Goal: Information Seeking & Learning: Find specific page/section

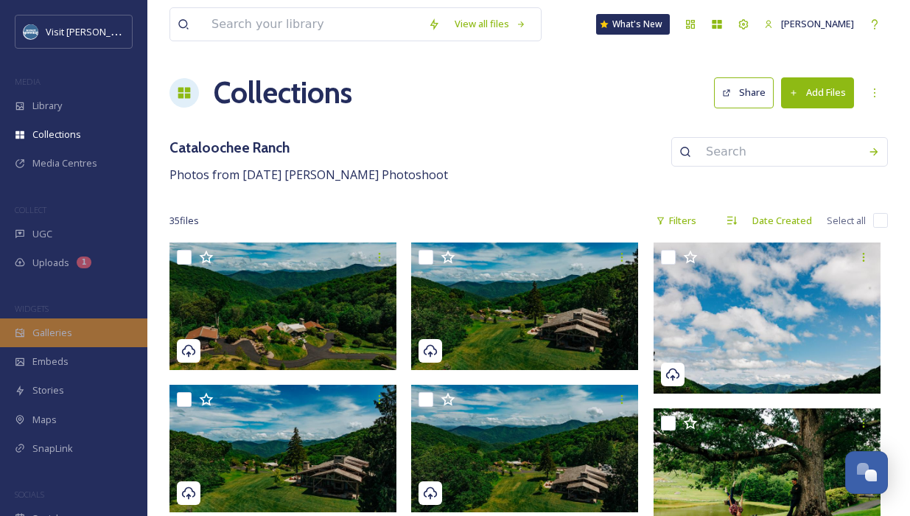
click at [41, 321] on div "Galleries" at bounding box center [73, 332] width 147 height 29
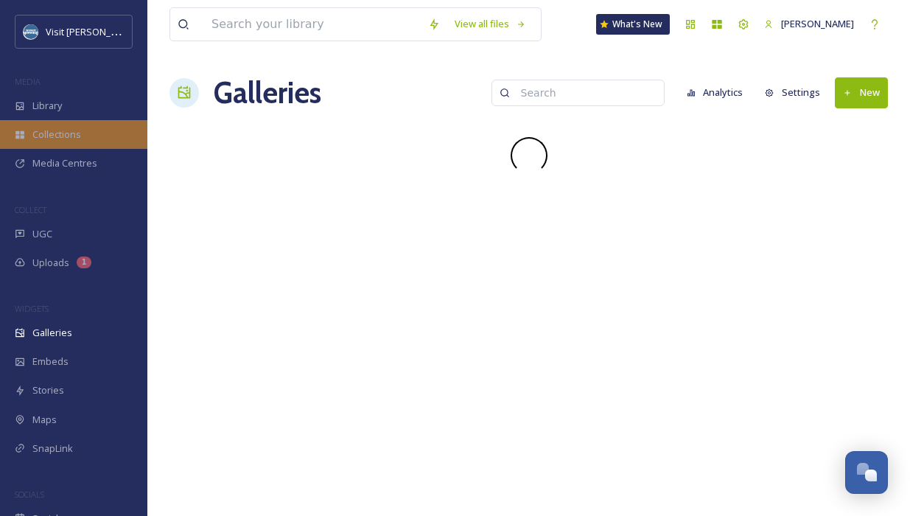
click at [69, 129] on span "Collections" at bounding box center [56, 135] width 49 height 14
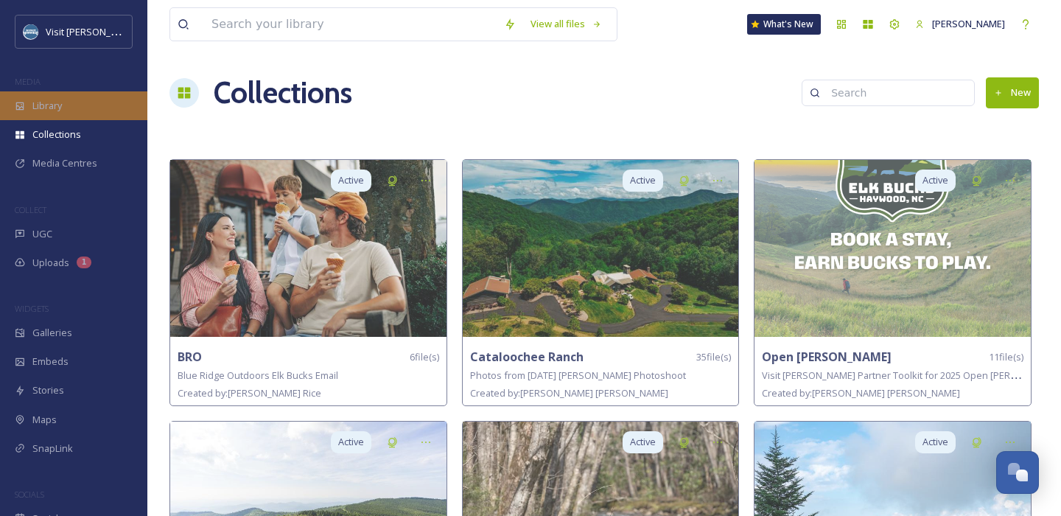
click at [85, 103] on div "Library" at bounding box center [73, 105] width 147 height 29
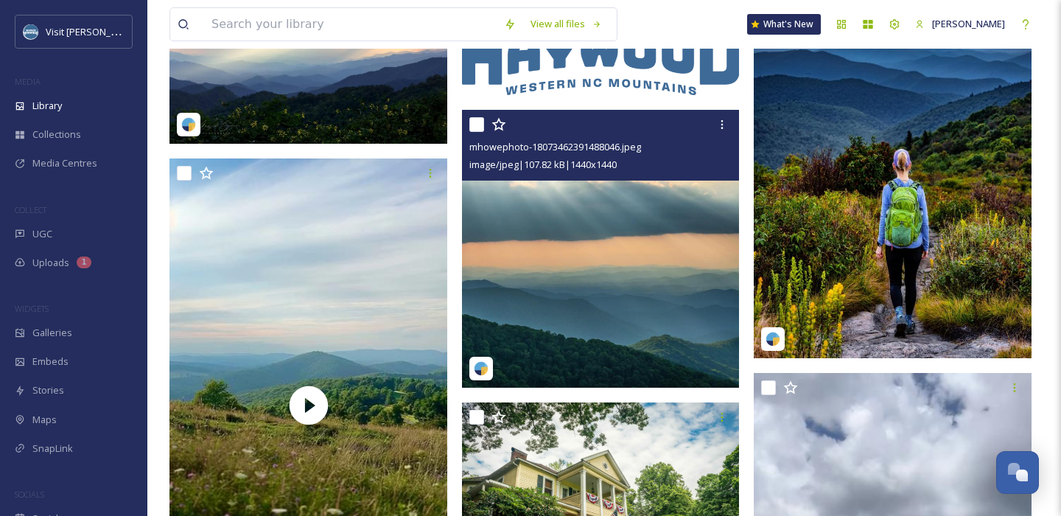
scroll to position [452, 0]
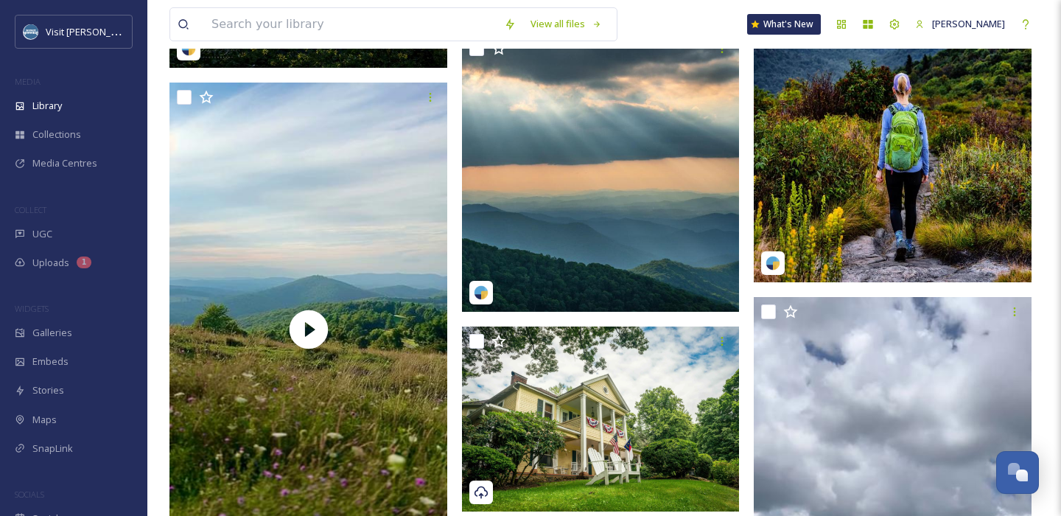
click at [781, 126] on img at bounding box center [893, 97] width 278 height 370
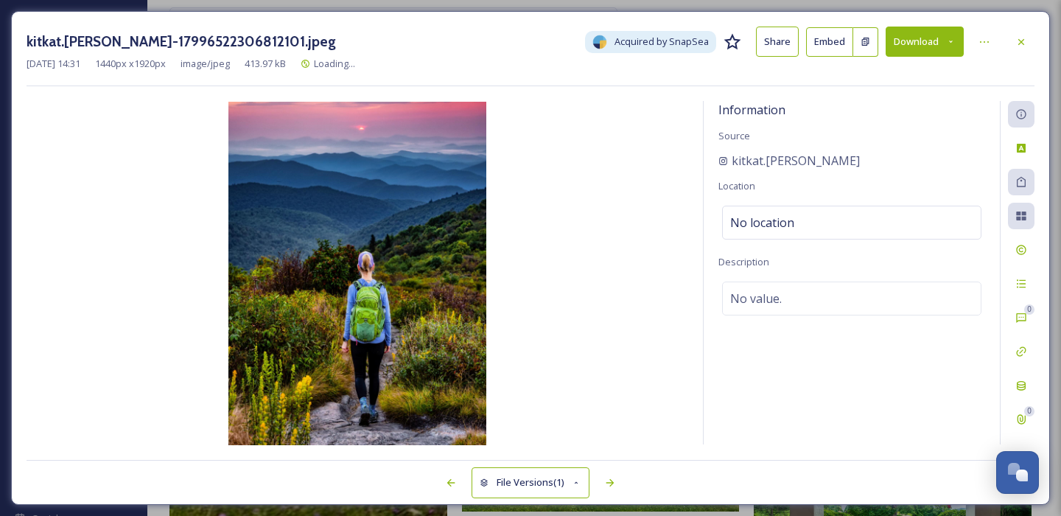
click at [910, 52] on button "Download" at bounding box center [925, 42] width 78 height 30
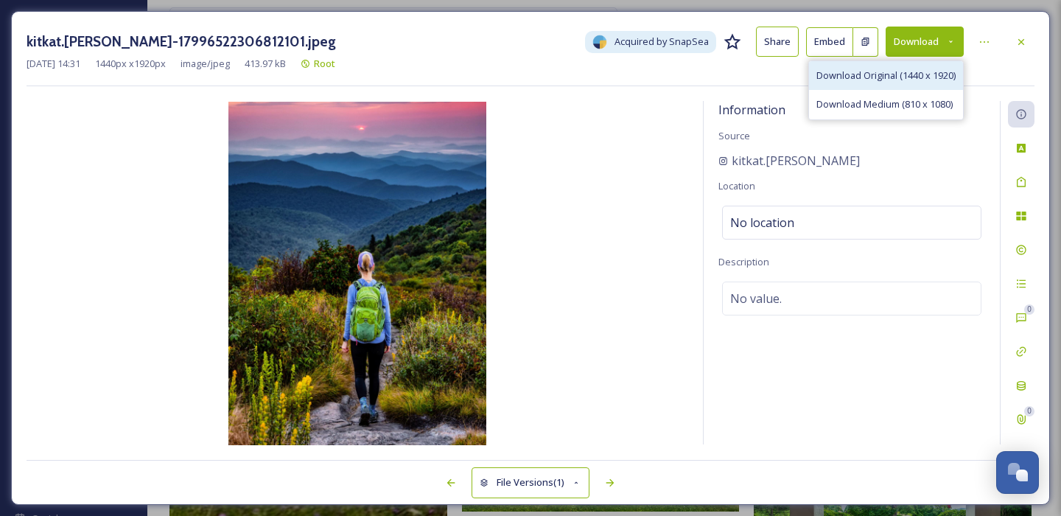
click at [851, 76] on span "Download Original (1440 x 1920)" at bounding box center [886, 76] width 139 height 14
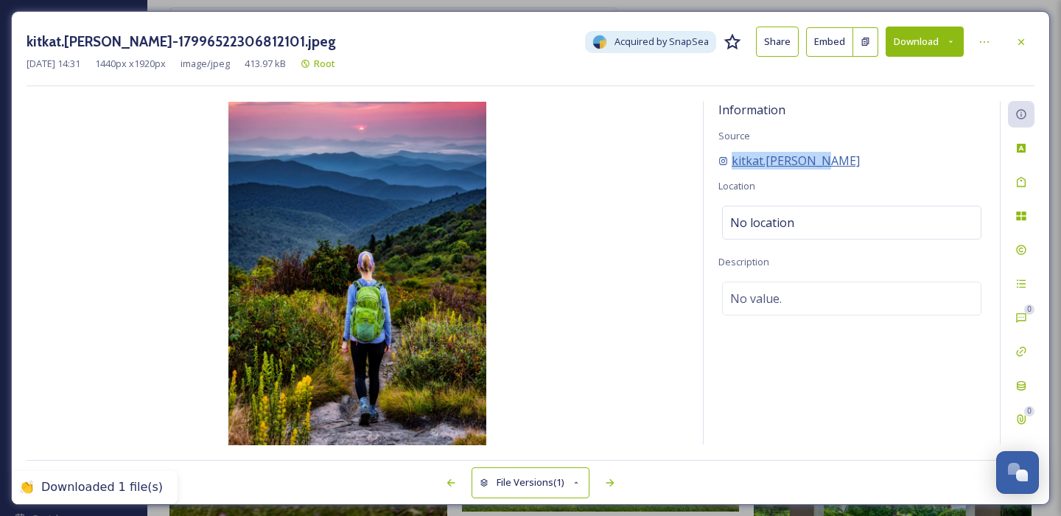
drag, startPoint x: 816, startPoint y: 163, endPoint x: 732, endPoint y: 163, distance: 84.0
click at [732, 163] on div "kitkat.[PERSON_NAME]" at bounding box center [852, 161] width 267 height 18
copy span "kitkat.[PERSON_NAME]"
click at [832, 155] on div "kitkat.[PERSON_NAME]" at bounding box center [852, 161] width 267 height 18
drag, startPoint x: 820, startPoint y: 164, endPoint x: 730, endPoint y: 163, distance: 90.7
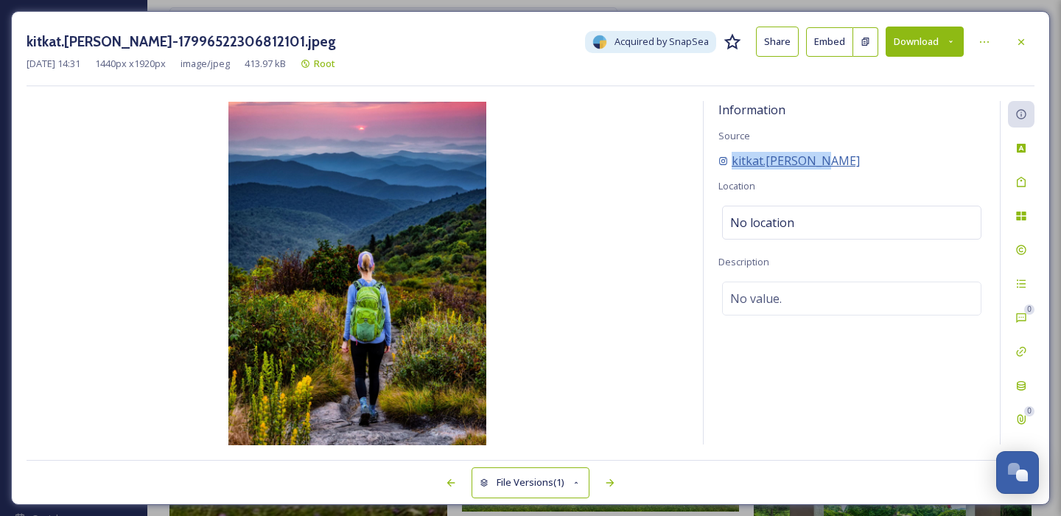
click at [730, 163] on div "kitkat.[PERSON_NAME]" at bounding box center [852, 161] width 267 height 18
copy span "kitkat.[PERSON_NAME]"
click at [910, 36] on icon at bounding box center [1022, 42] width 12 height 12
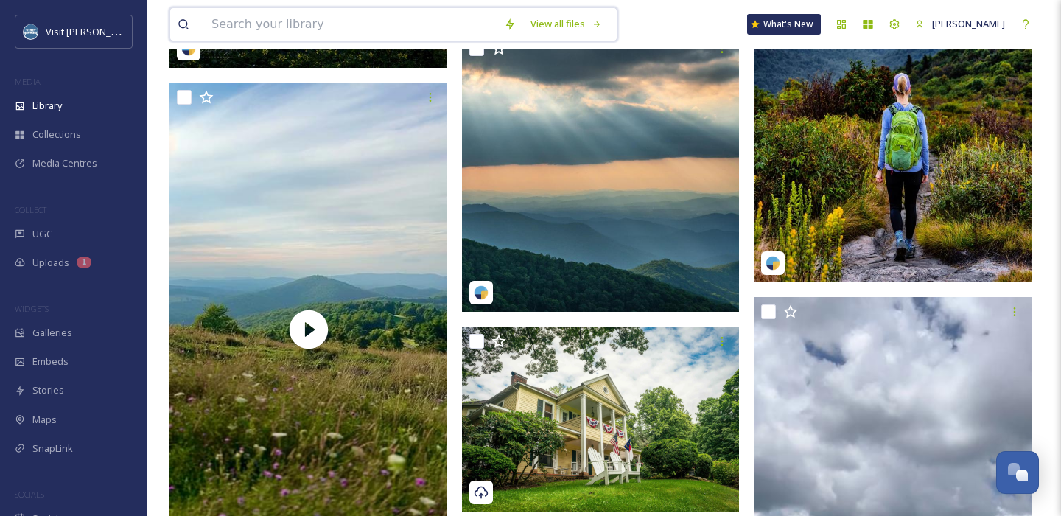
click at [296, 27] on input at bounding box center [350, 24] width 293 height 32
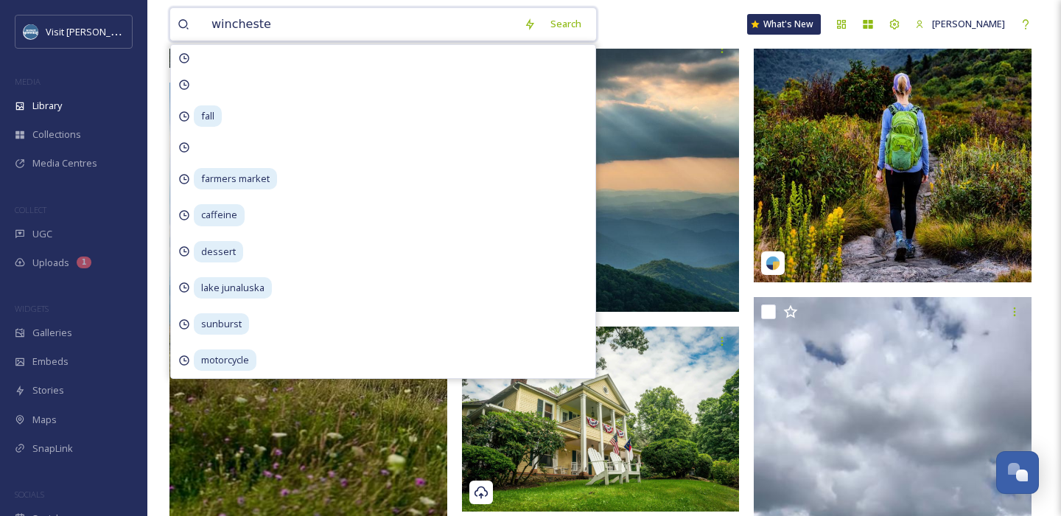
type input "winchester"
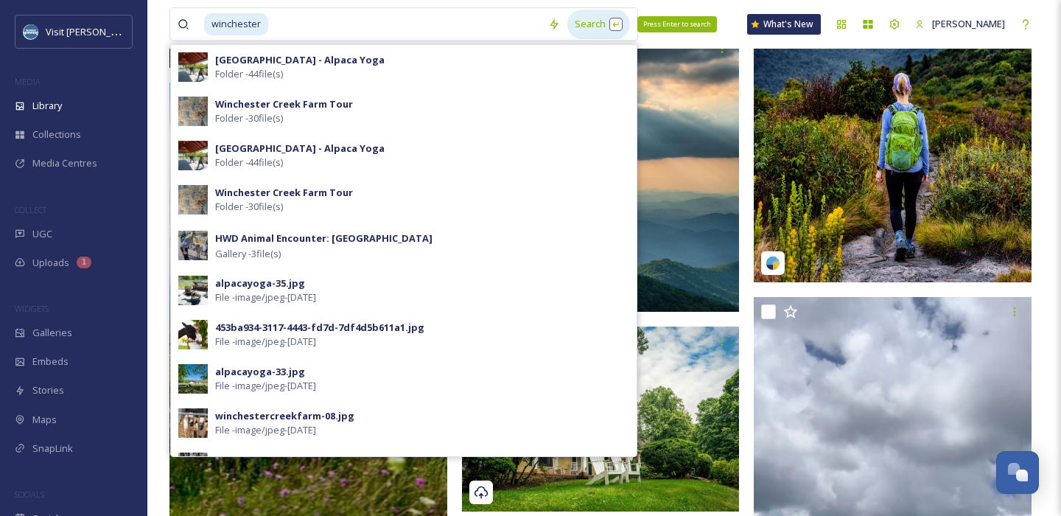
click at [585, 22] on div "Search Press Enter to search" at bounding box center [599, 24] width 63 height 29
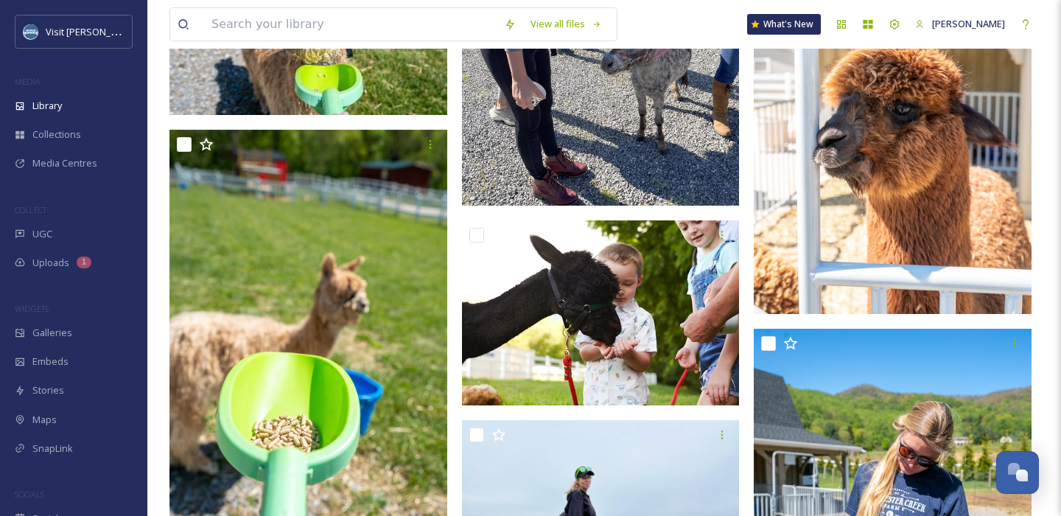
scroll to position [15416, 0]
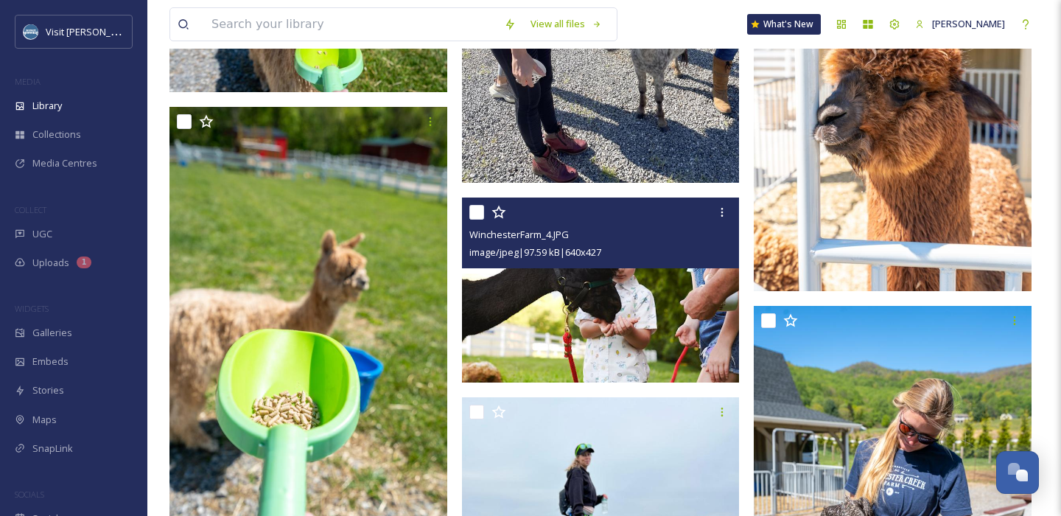
click at [590, 282] on img at bounding box center [601, 291] width 278 height 186
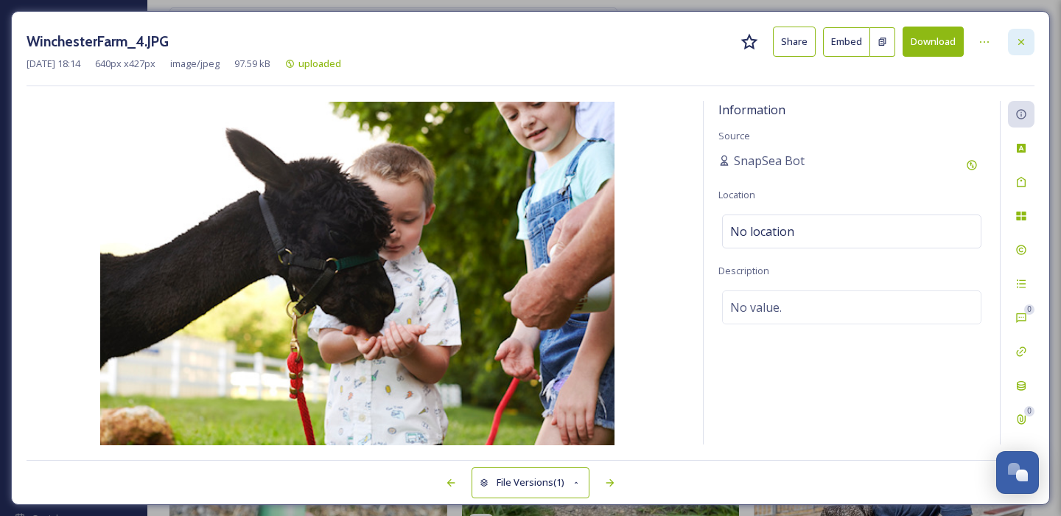
click at [1028, 48] on div at bounding box center [1021, 42] width 27 height 27
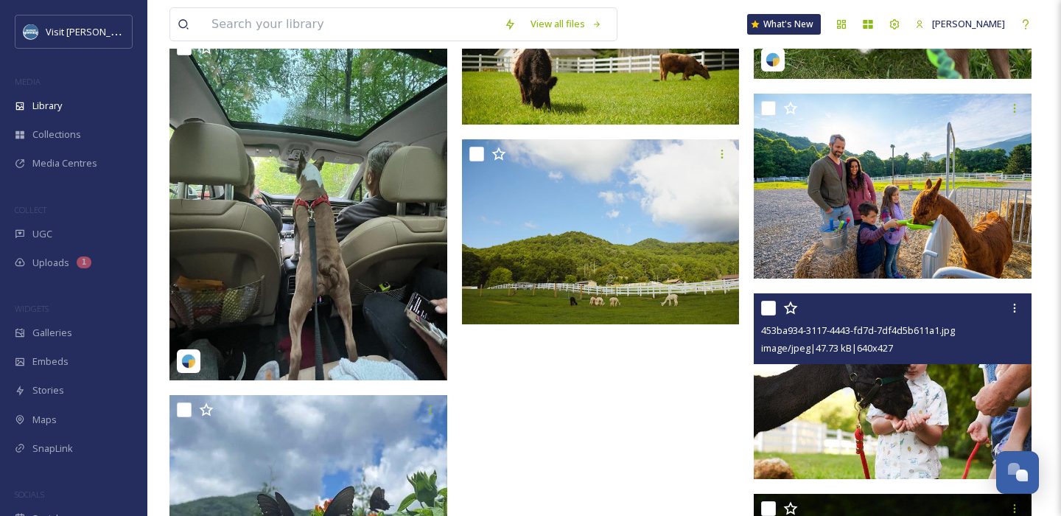
scroll to position [17201, 0]
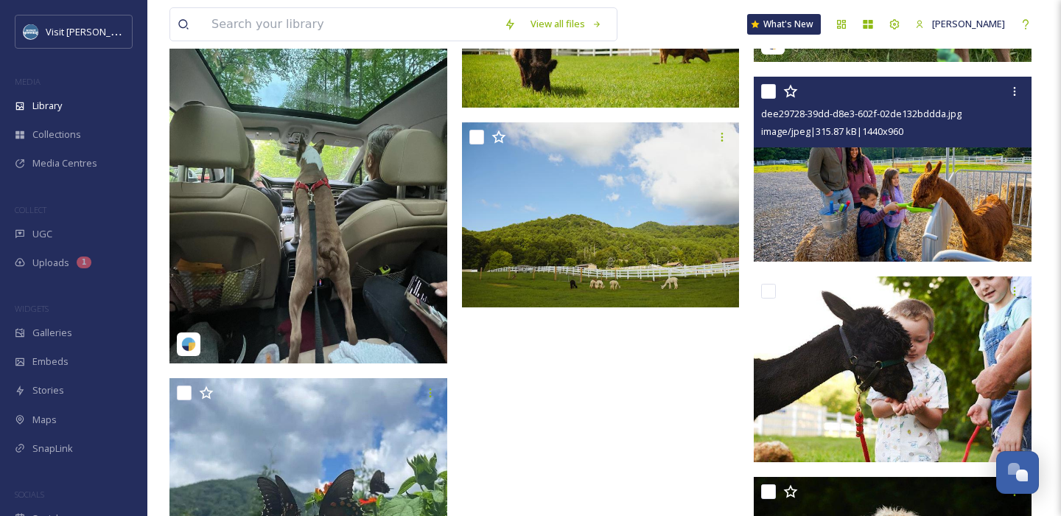
click at [905, 175] on img at bounding box center [893, 170] width 278 height 186
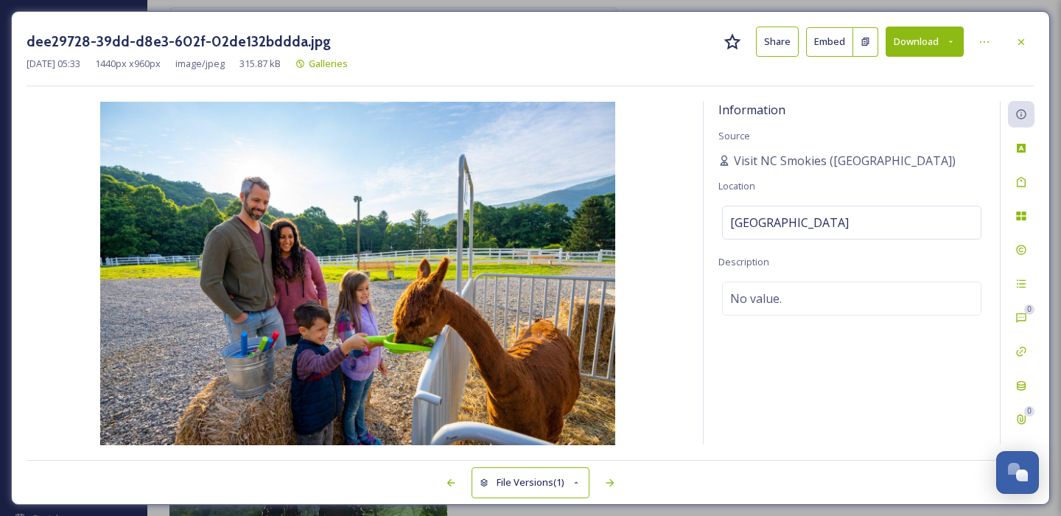
click at [921, 37] on button "Download" at bounding box center [925, 42] width 78 height 30
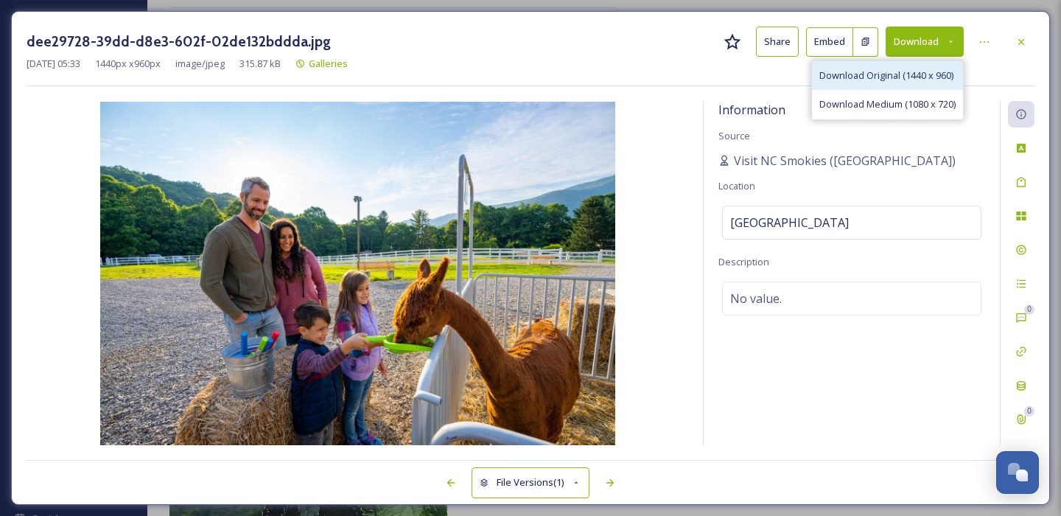
click at [898, 82] on div "Download Original (1440 x 960)" at bounding box center [887, 75] width 151 height 29
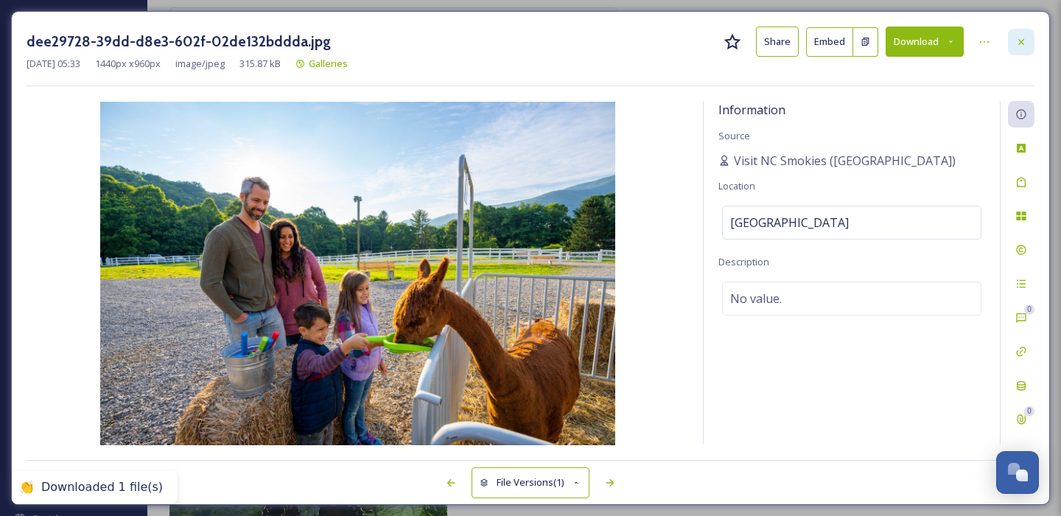
click at [1020, 46] on icon at bounding box center [1022, 42] width 12 height 12
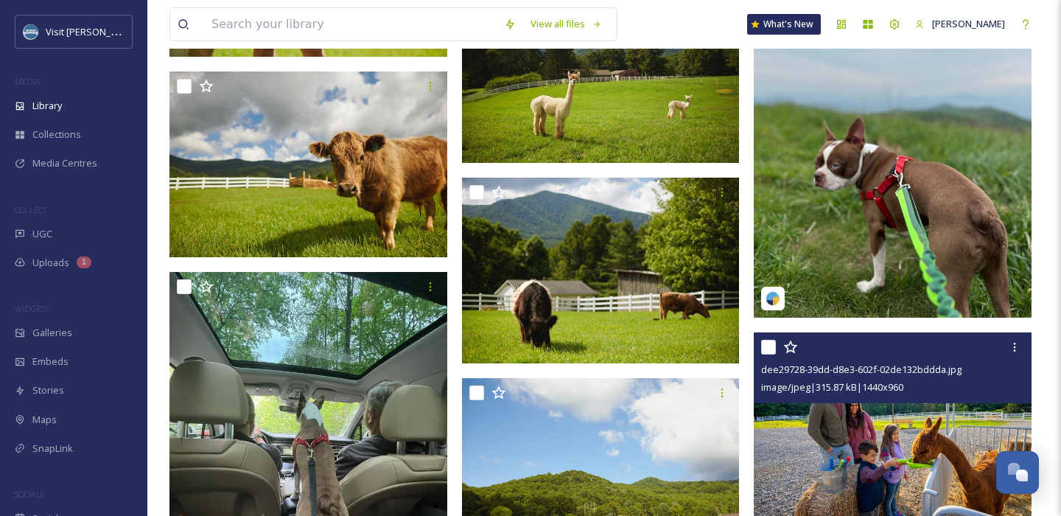
scroll to position [16919, 0]
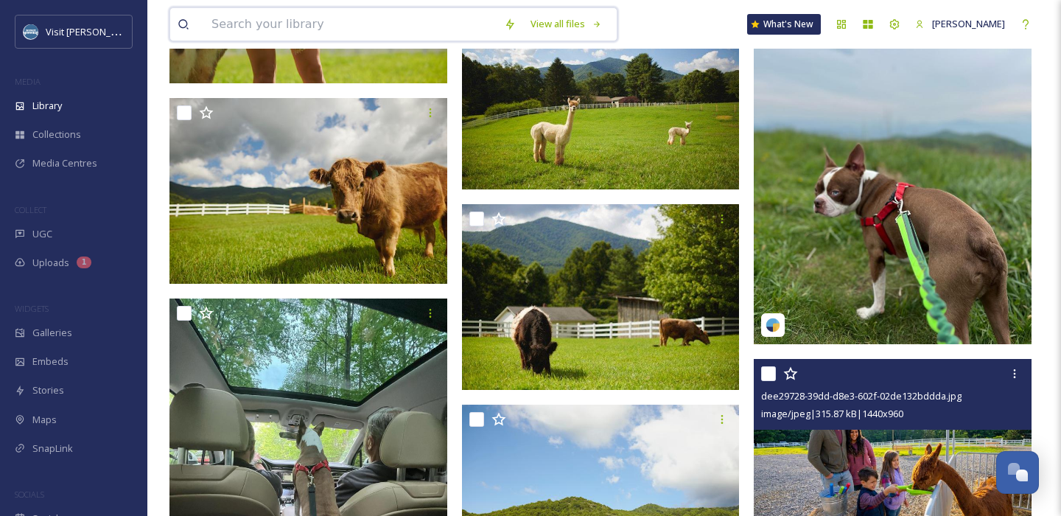
click at [398, 30] on input at bounding box center [350, 24] width 293 height 32
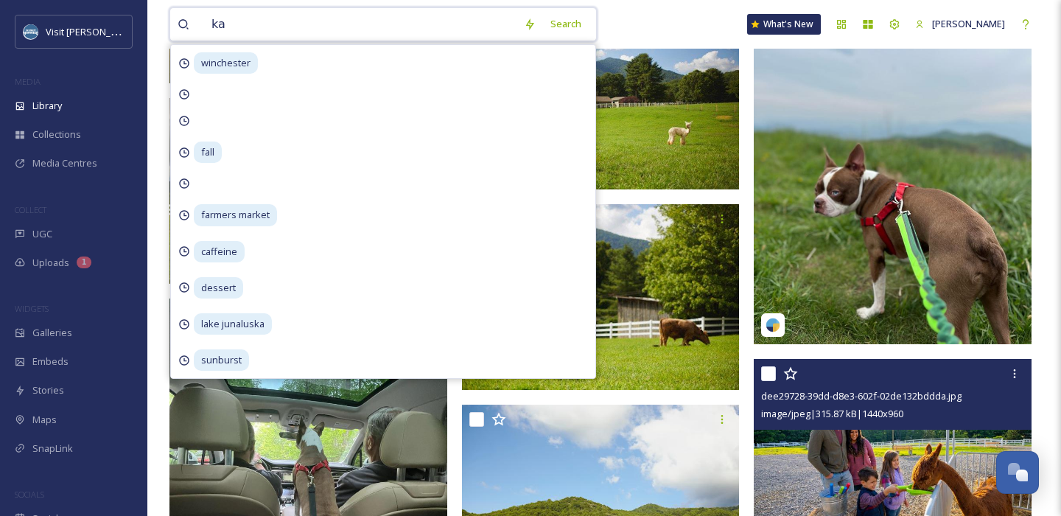
type input "k"
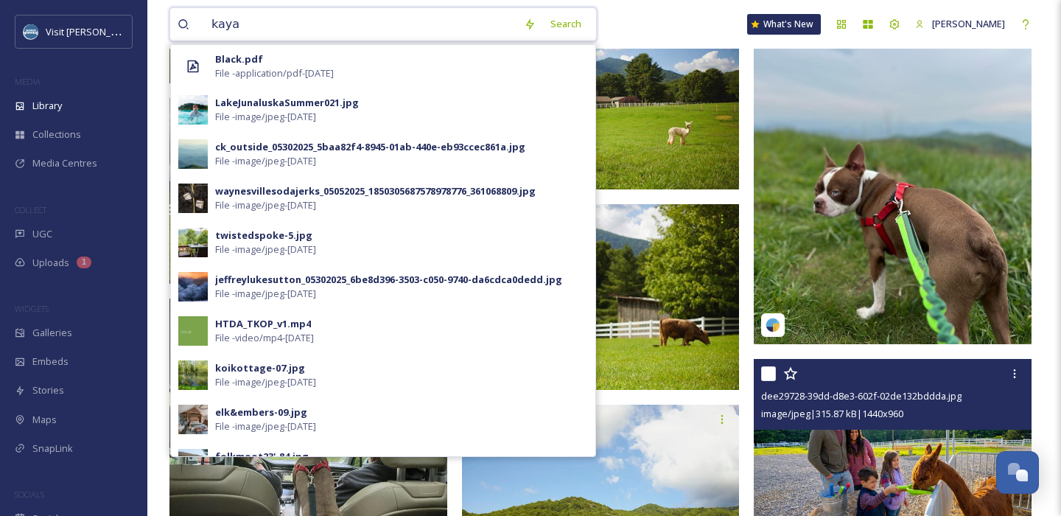
type input "kayak"
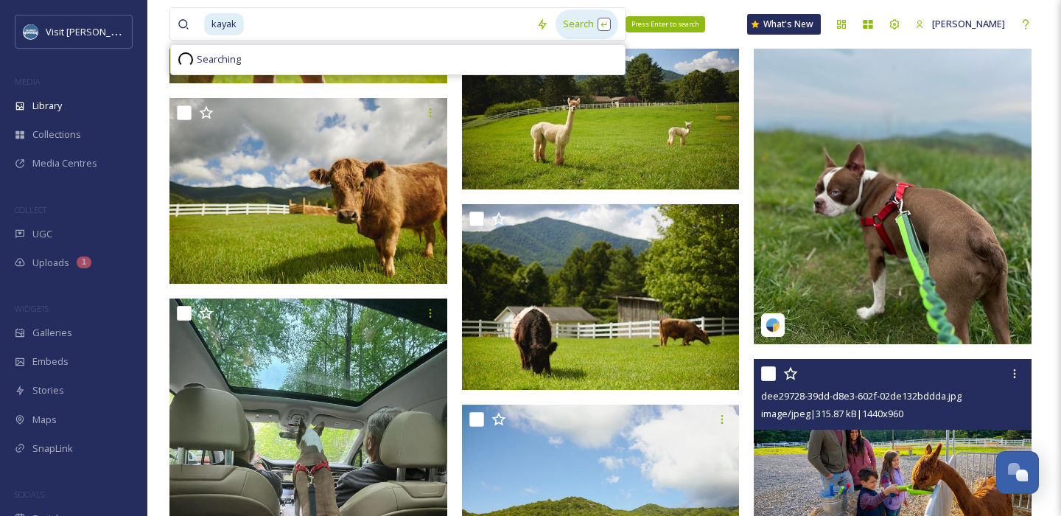
click at [578, 28] on div "Search Press Enter to search" at bounding box center [587, 24] width 63 height 29
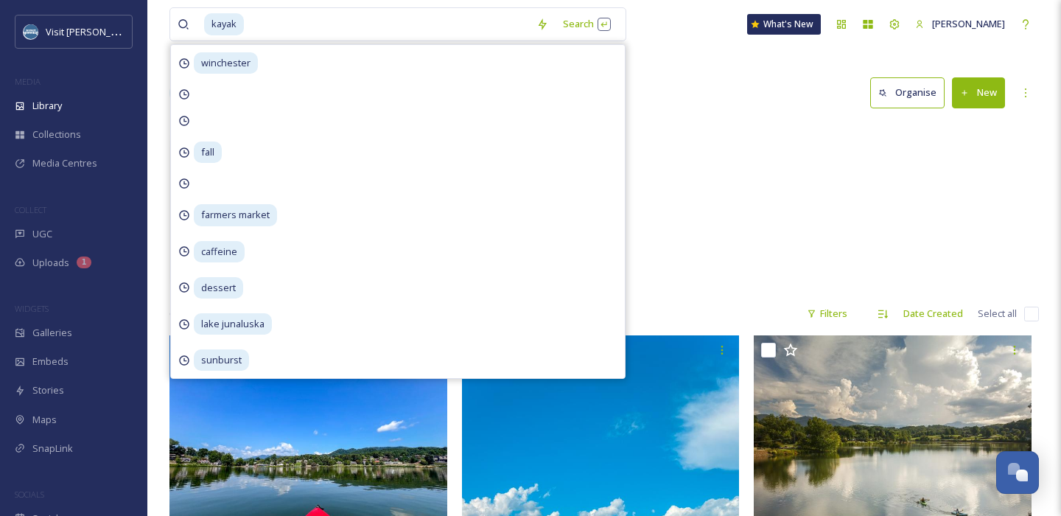
click at [730, 98] on div "Library Search Organise New" at bounding box center [605, 93] width 870 height 44
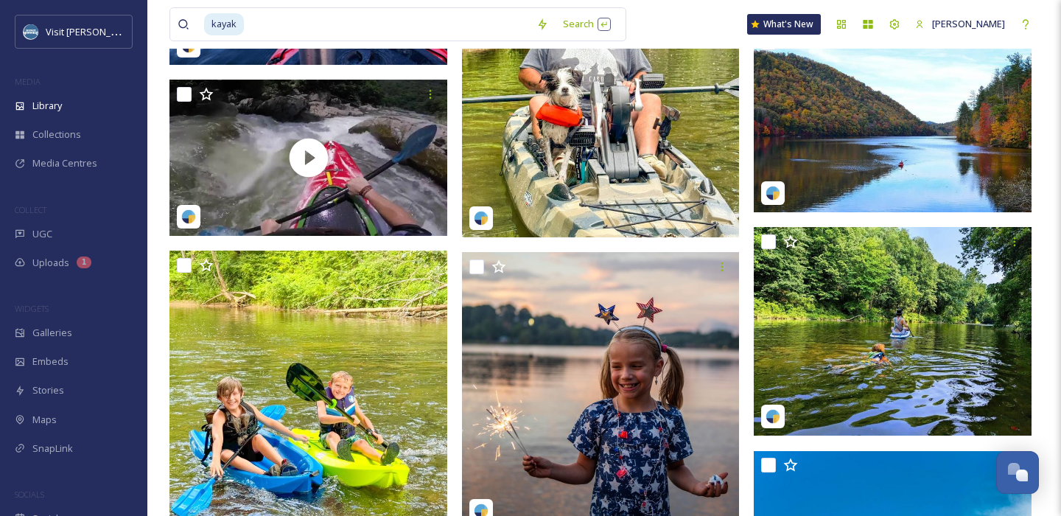
scroll to position [3533, 0]
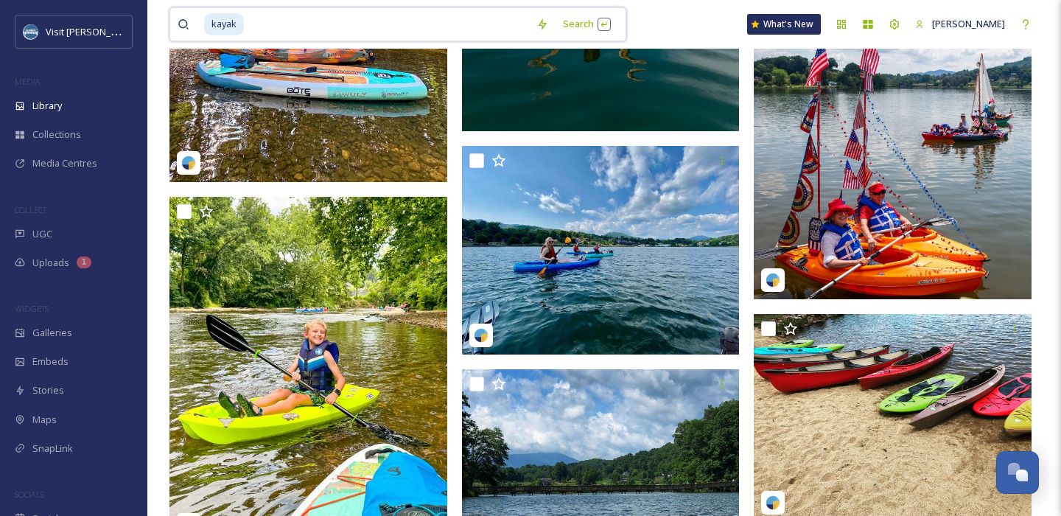
drag, startPoint x: 306, startPoint y: 32, endPoint x: 150, endPoint y: 32, distance: 155.5
click at [150, 32] on div "kayak Search What's New Amie Newsome Library Search Organise New Your Selection…" at bounding box center [604, 190] width 914 height 7446
type input "k"
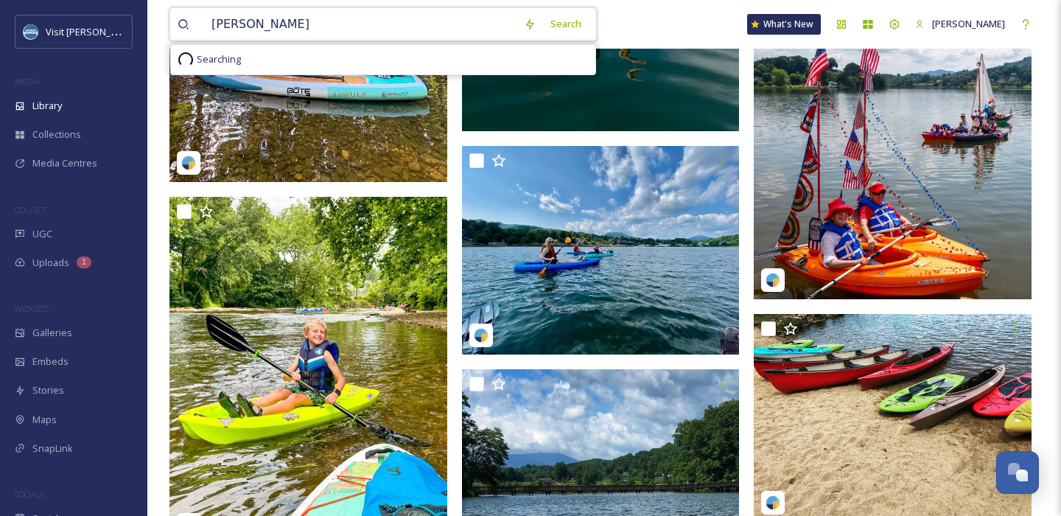
type input "canoe"
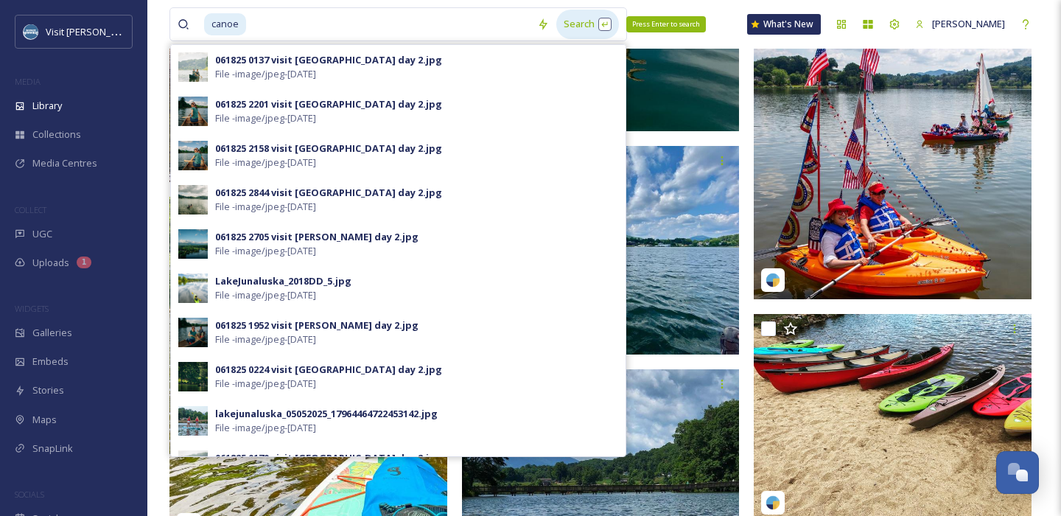
click at [584, 22] on div "Search Press Enter to search" at bounding box center [587, 24] width 63 height 29
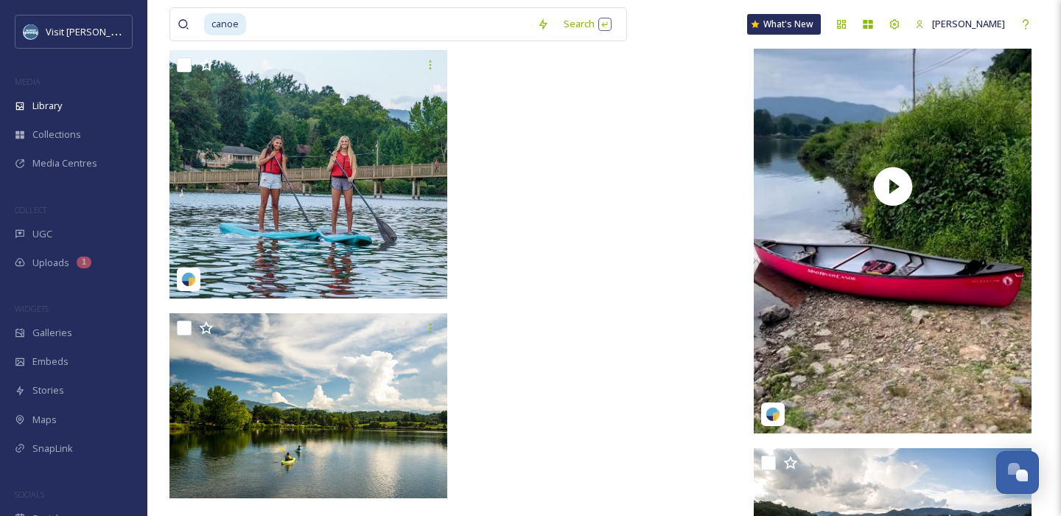
scroll to position [10572, 0]
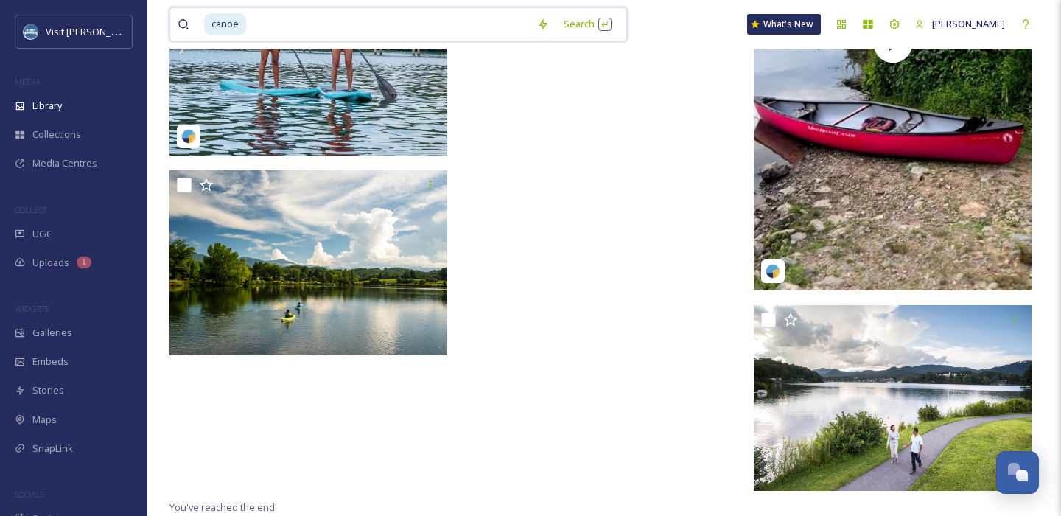
click at [300, 32] on input at bounding box center [389, 24] width 282 height 32
type input "c"
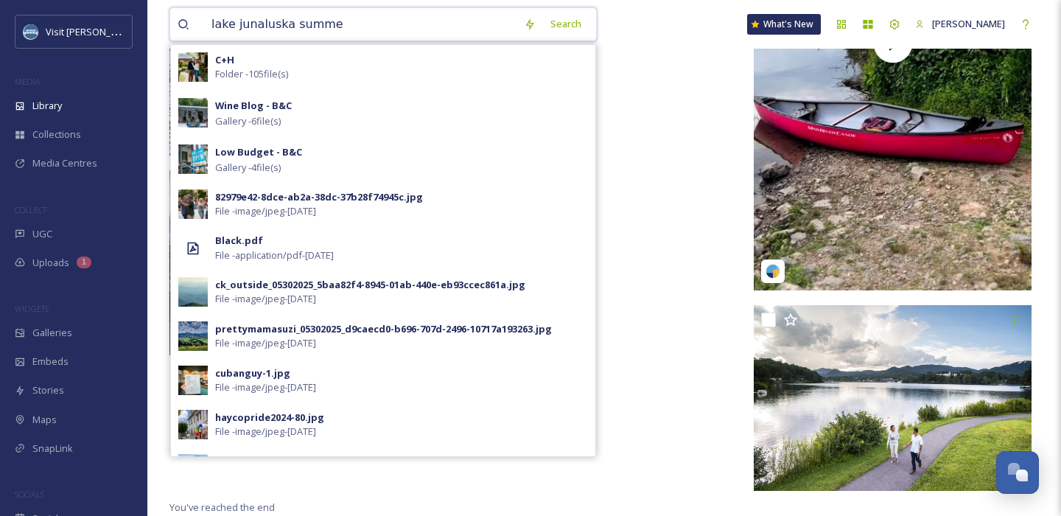
type input "lake junaluska summer"
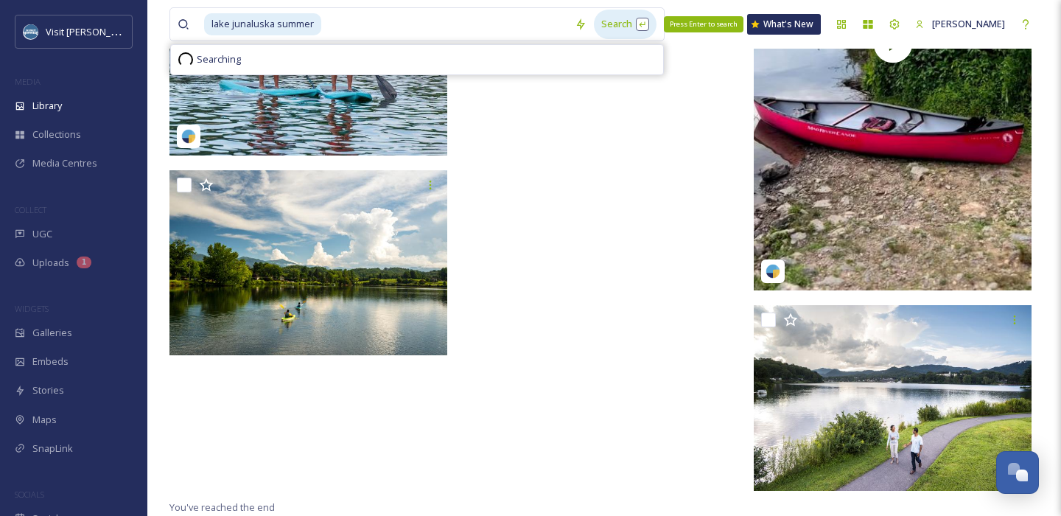
click at [610, 17] on div "Search Press Enter to search" at bounding box center [625, 24] width 63 height 29
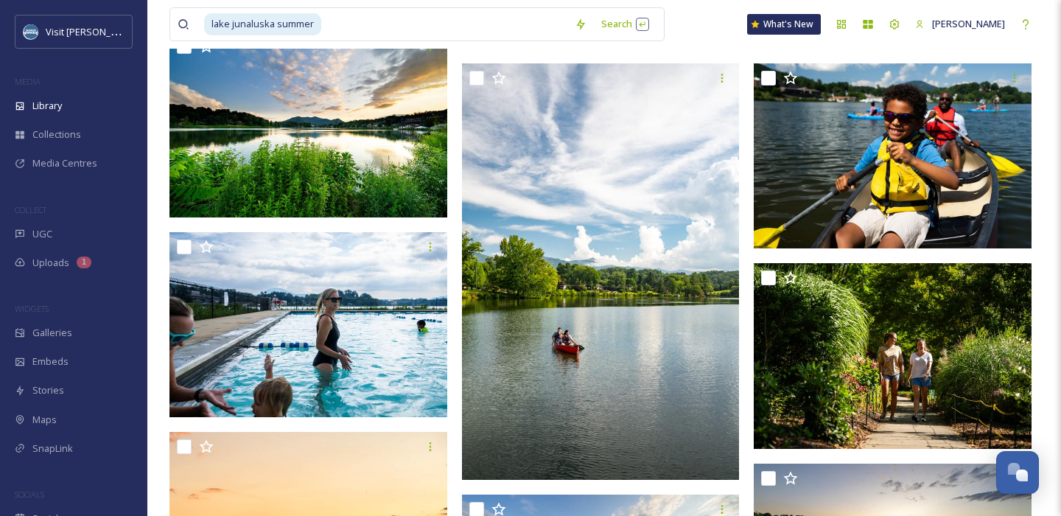
scroll to position [2271, 0]
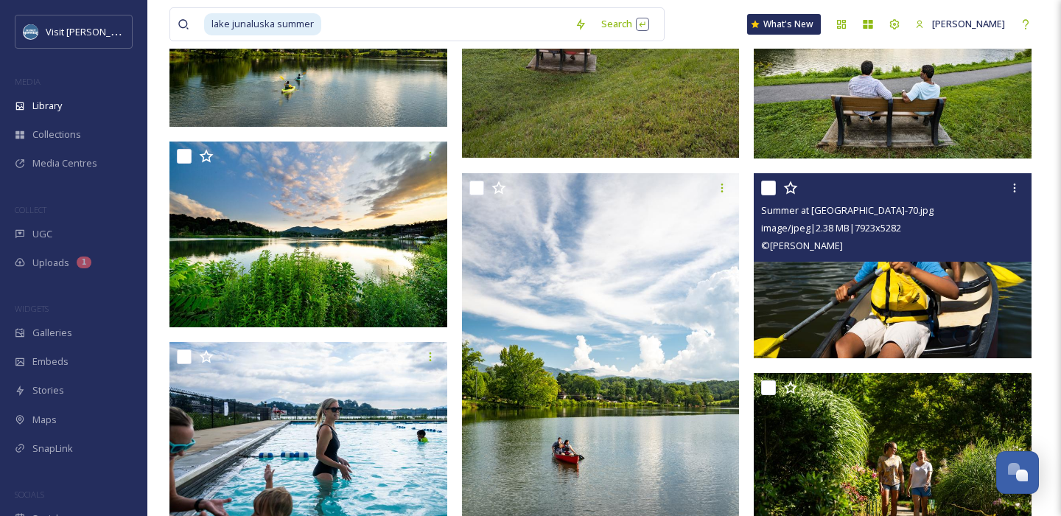
click at [871, 301] on img at bounding box center [893, 266] width 278 height 186
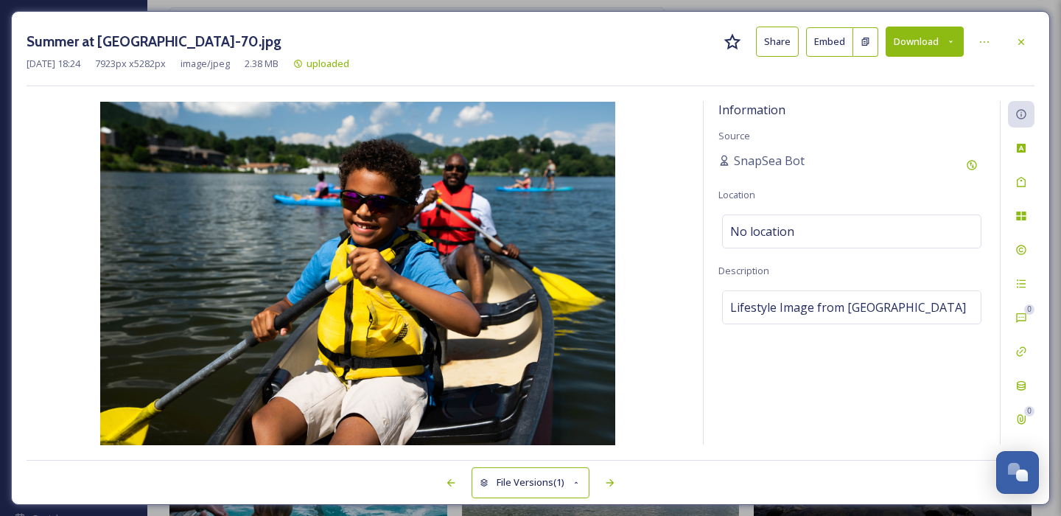
click at [912, 43] on button "Download" at bounding box center [925, 42] width 78 height 30
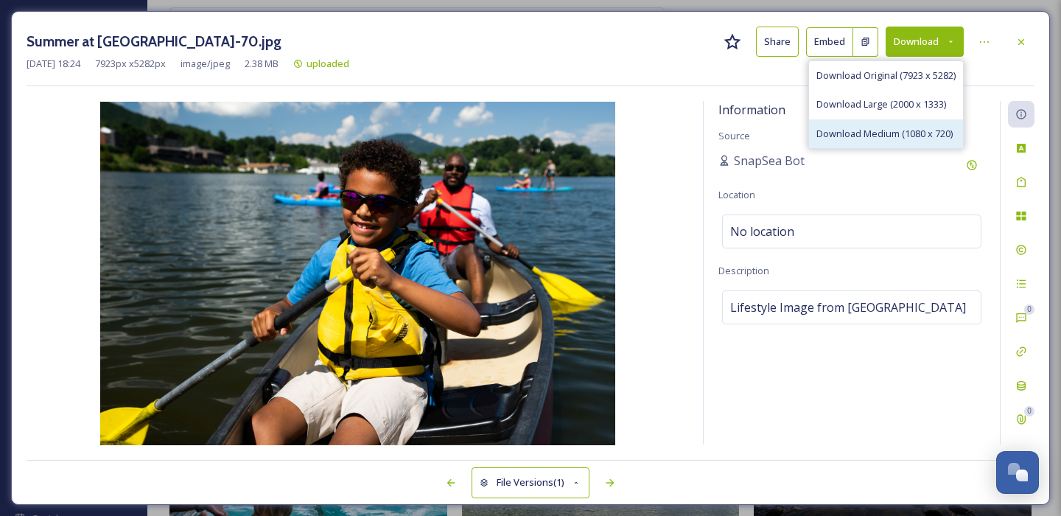
click at [882, 133] on span "Download Medium (1080 x 720)" at bounding box center [885, 134] width 136 height 14
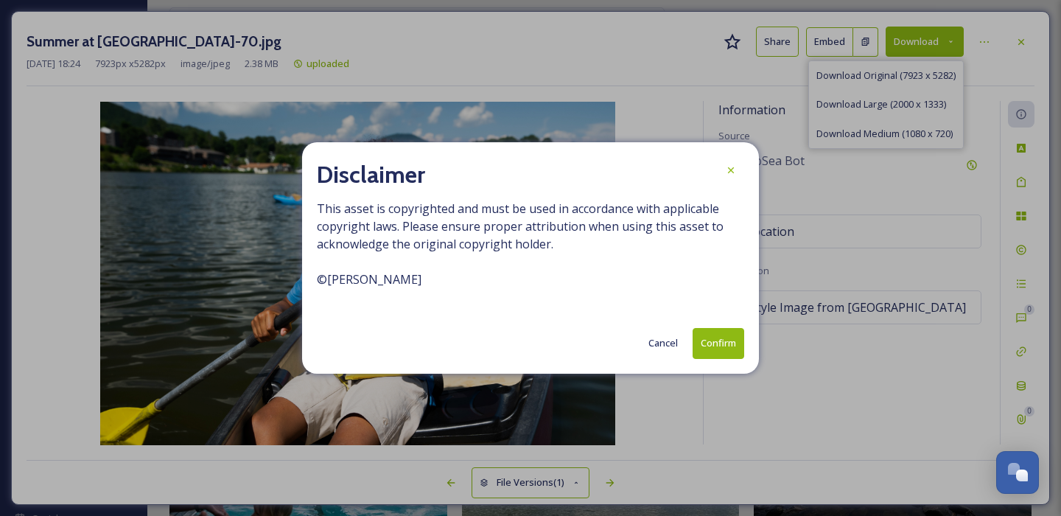
click at [709, 346] on button "Confirm" at bounding box center [719, 343] width 52 height 30
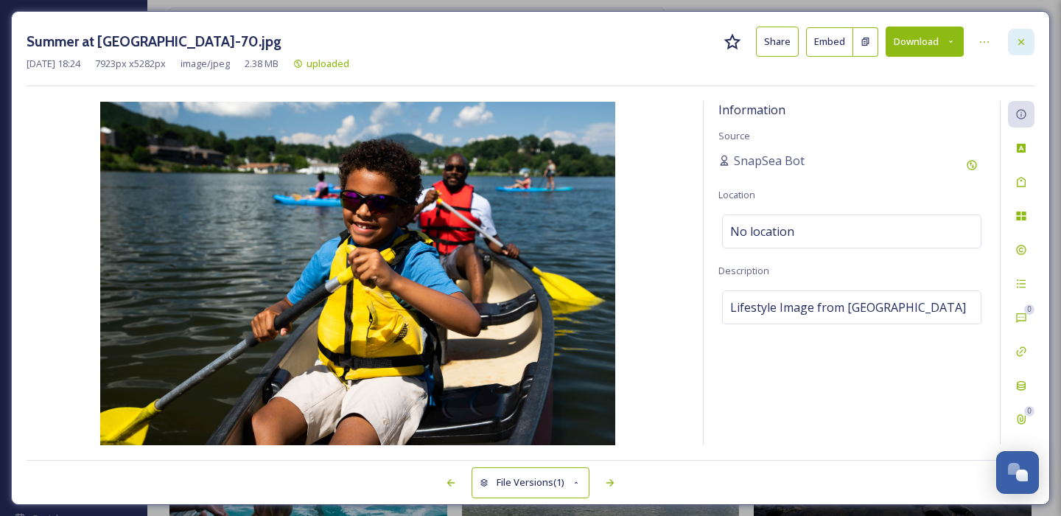
click at [1017, 43] on icon at bounding box center [1022, 42] width 12 height 12
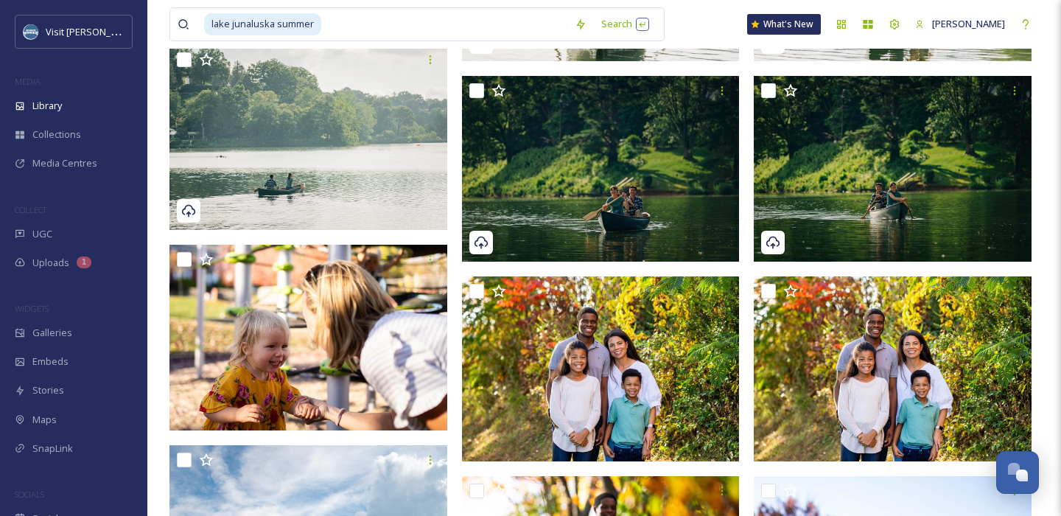
scroll to position [1104, 0]
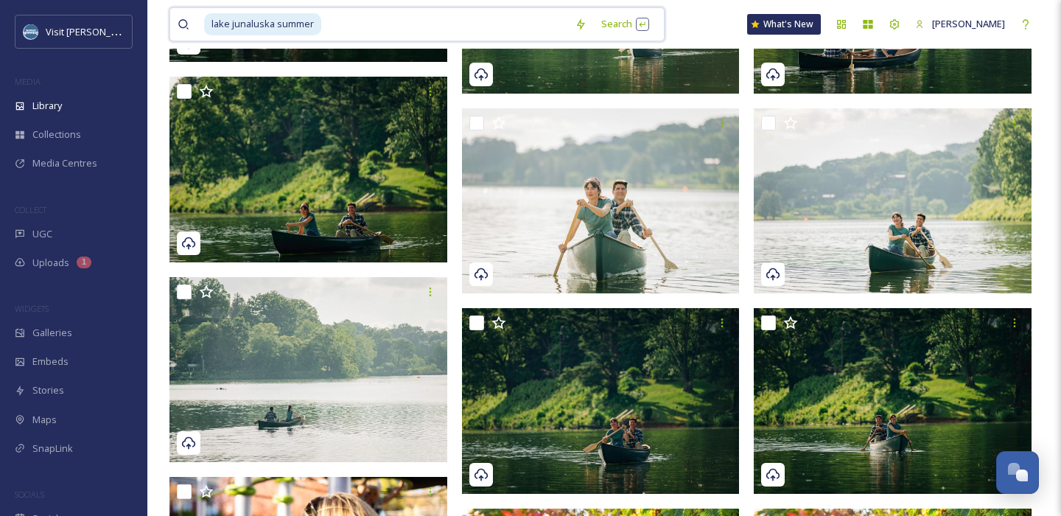
click at [341, 21] on input at bounding box center [445, 24] width 245 height 32
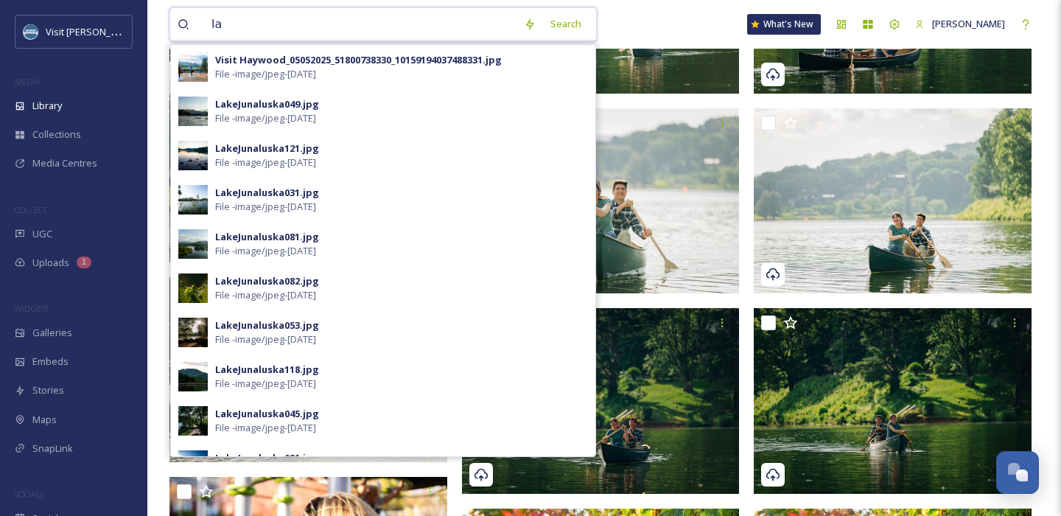
type input "l"
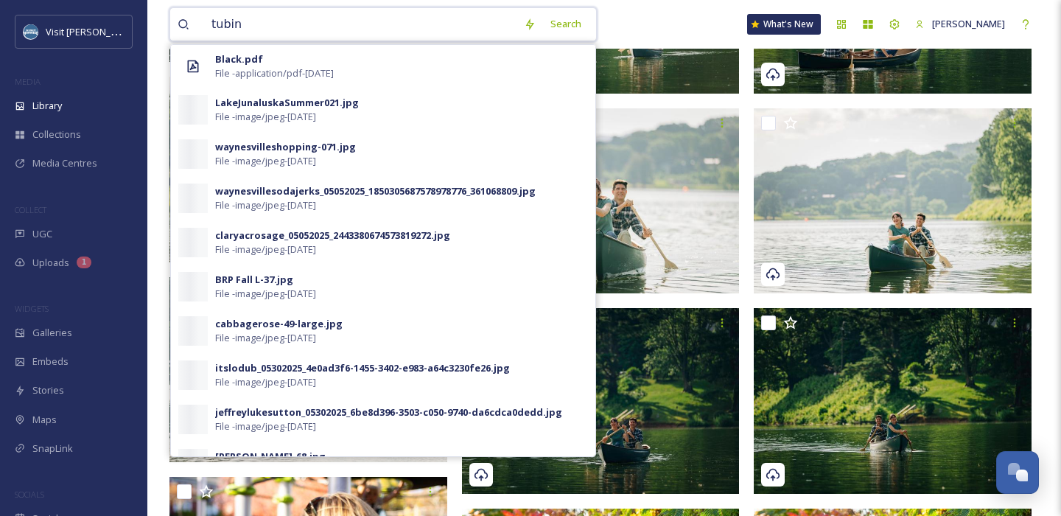
type input "tubing"
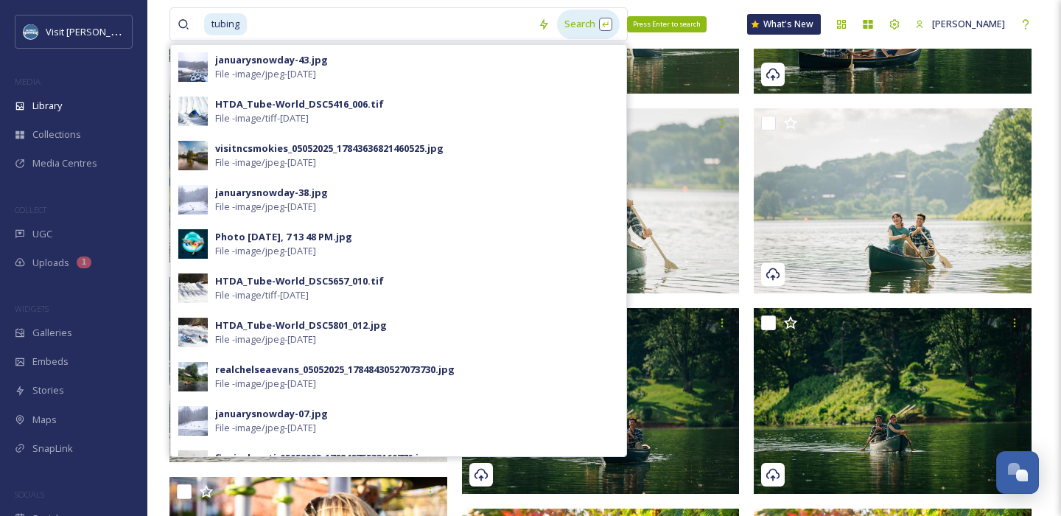
click at [578, 31] on div "Search Press Enter to search" at bounding box center [588, 24] width 63 height 29
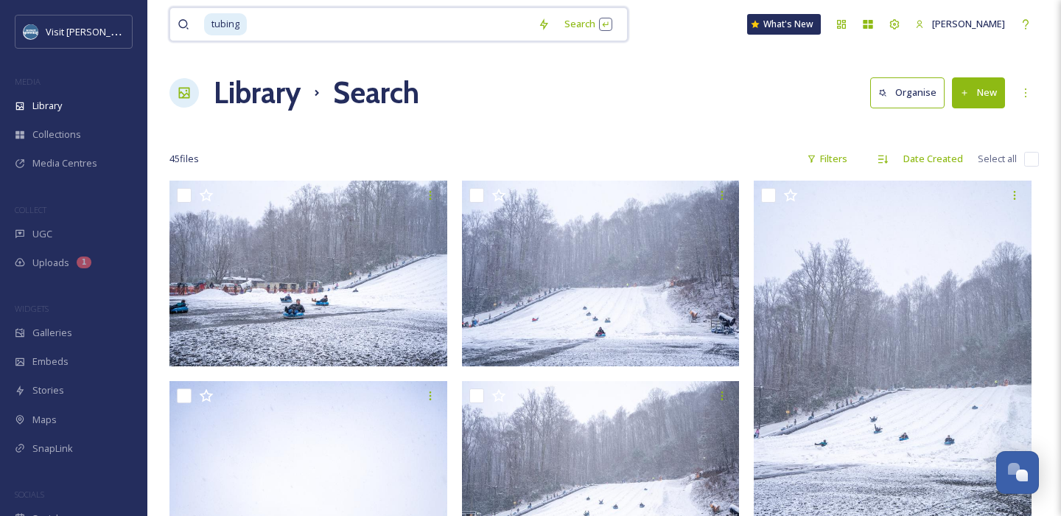
click at [276, 24] on input at bounding box center [389, 24] width 282 height 32
type input "t"
type input "tube"
click at [554, 16] on div "Search" at bounding box center [585, 24] width 63 height 29
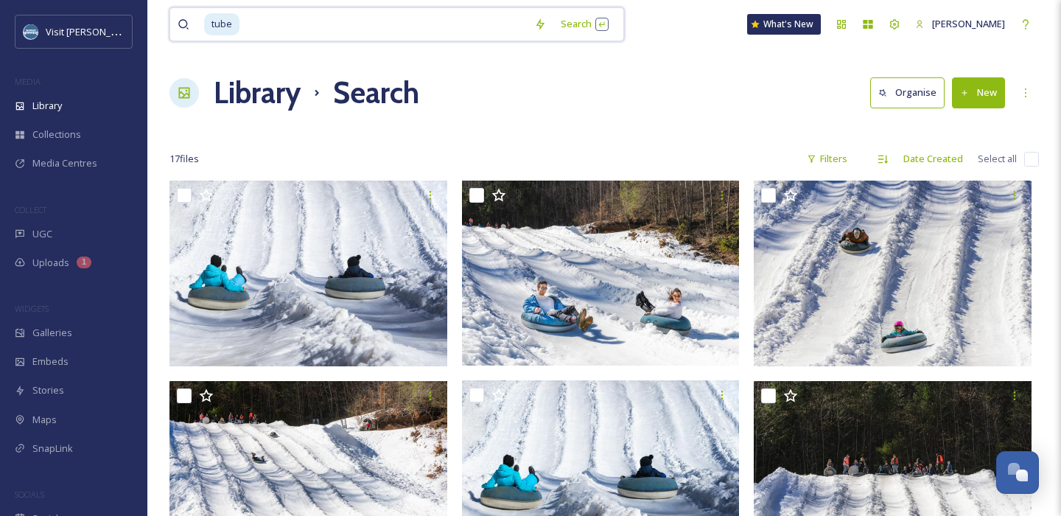
click at [287, 18] on input at bounding box center [384, 24] width 286 height 32
type input "t"
type input "river"
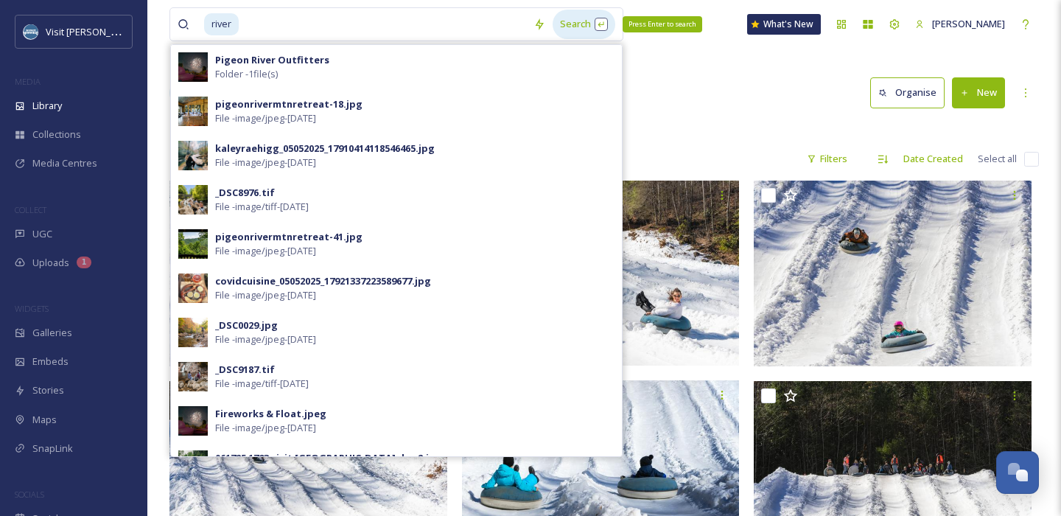
click at [576, 21] on div "Search Press Enter to search" at bounding box center [584, 24] width 63 height 29
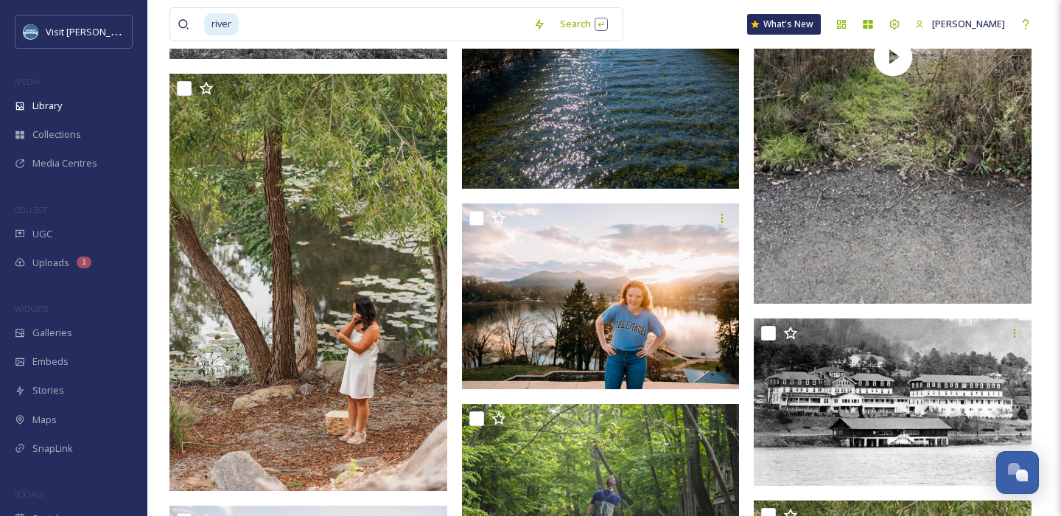
scroll to position [11943, 0]
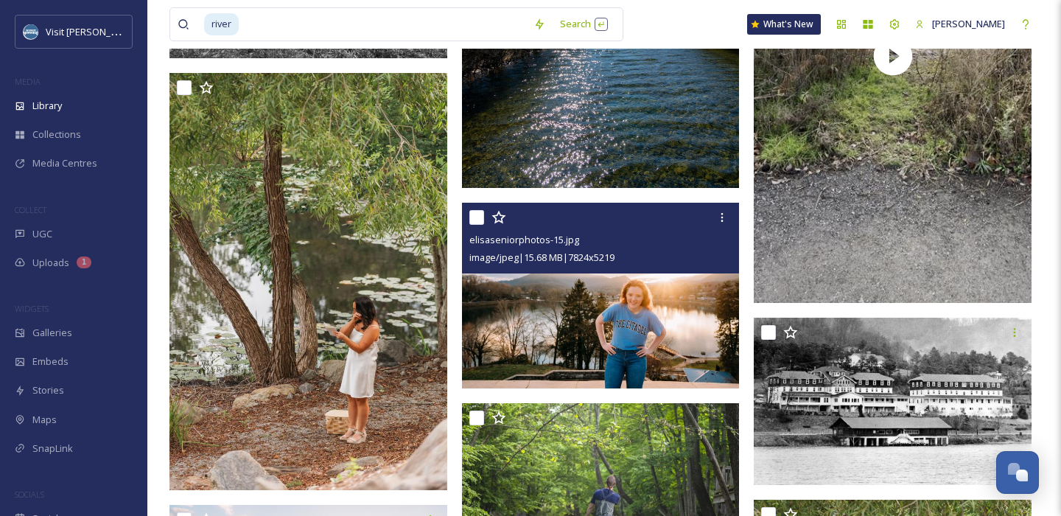
click at [652, 318] on img at bounding box center [601, 296] width 278 height 186
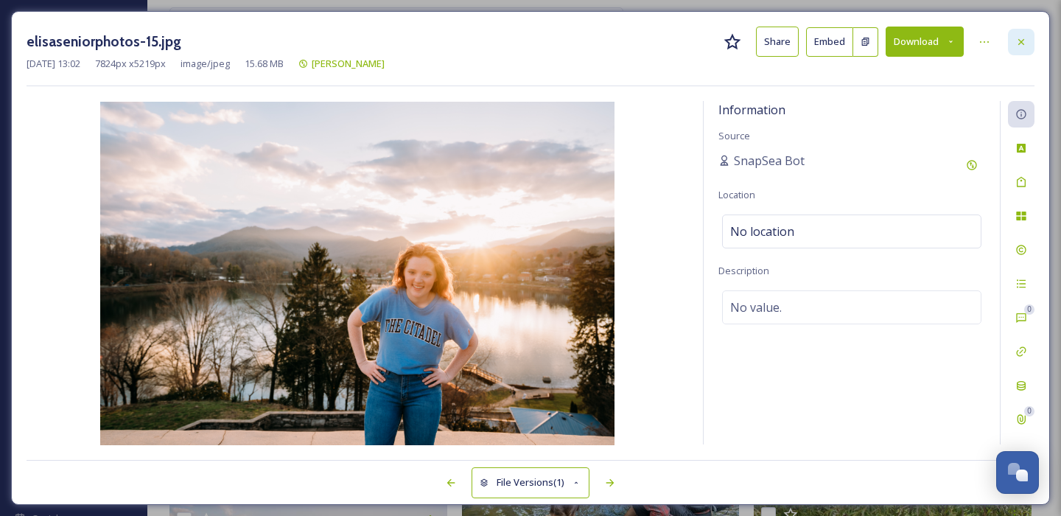
click at [1027, 32] on div at bounding box center [1021, 42] width 27 height 27
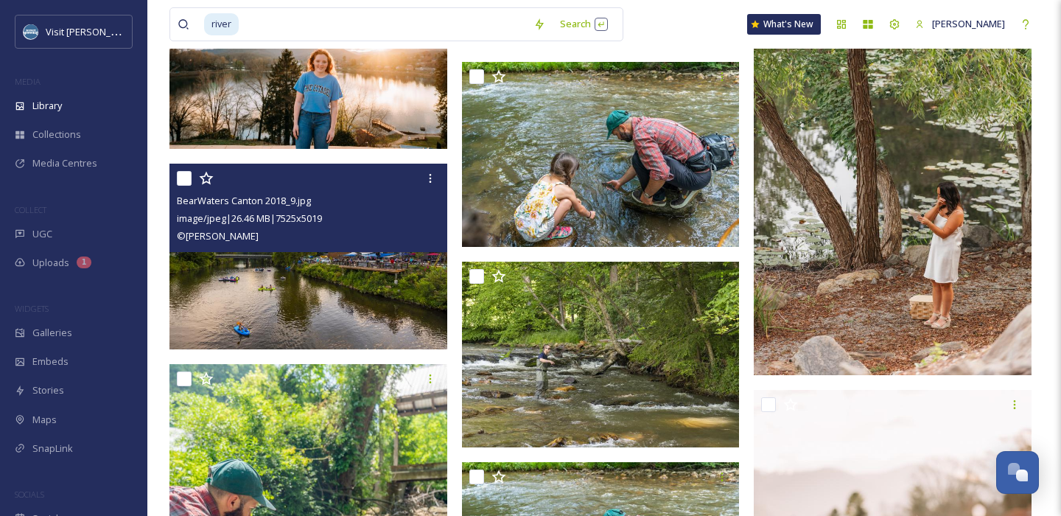
scroll to position [12484, 0]
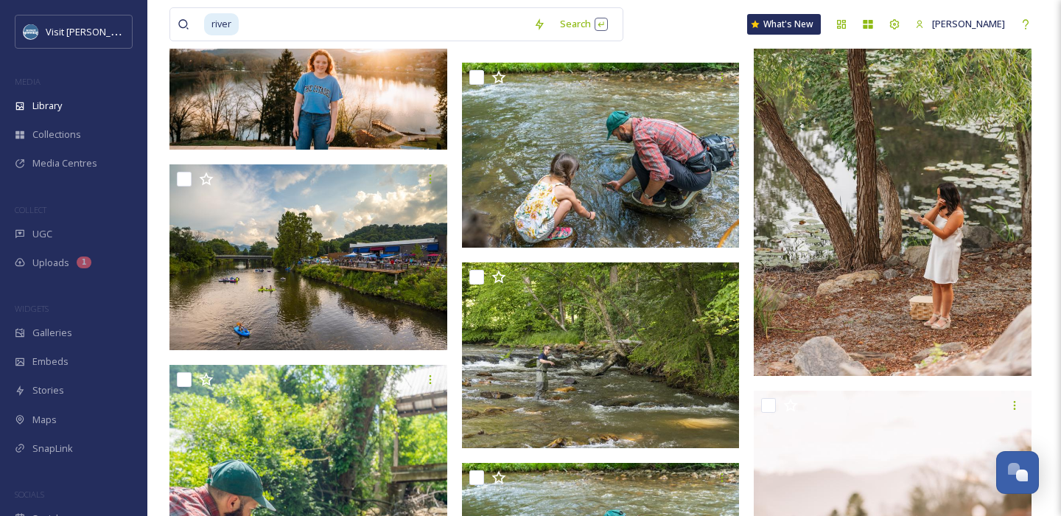
click at [887, 285] on img at bounding box center [893, 167] width 278 height 417
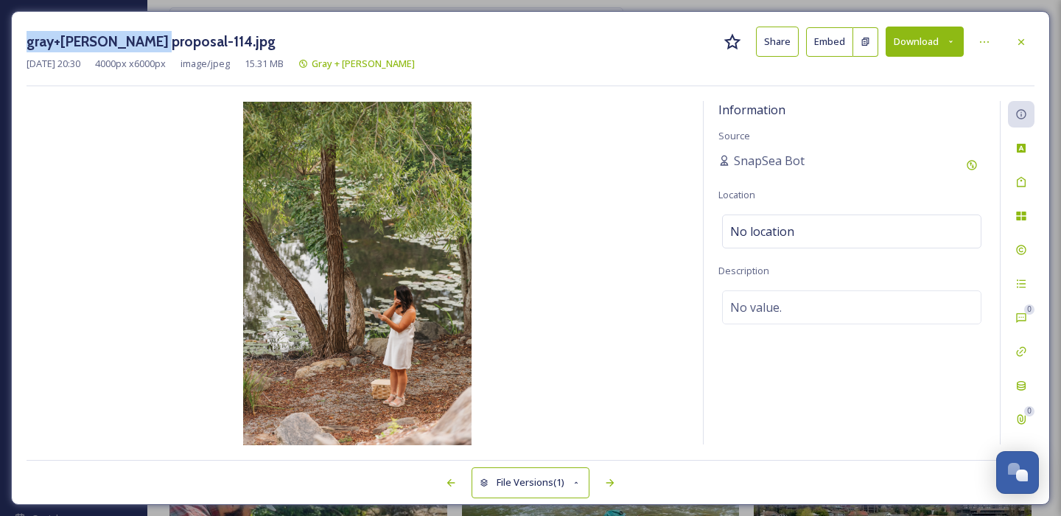
drag, startPoint x: 144, startPoint y: 43, endPoint x: 0, endPoint y: 41, distance: 143.7
click at [0, 41] on div "gray+nikki proposal-114.jpg Share Embed Download Jun 23 2025 20:30 4000 px x 60…" at bounding box center [530, 258] width 1061 height 516
copy h3 "gray+nikki proposal"
click at [1025, 38] on icon at bounding box center [1022, 42] width 12 height 12
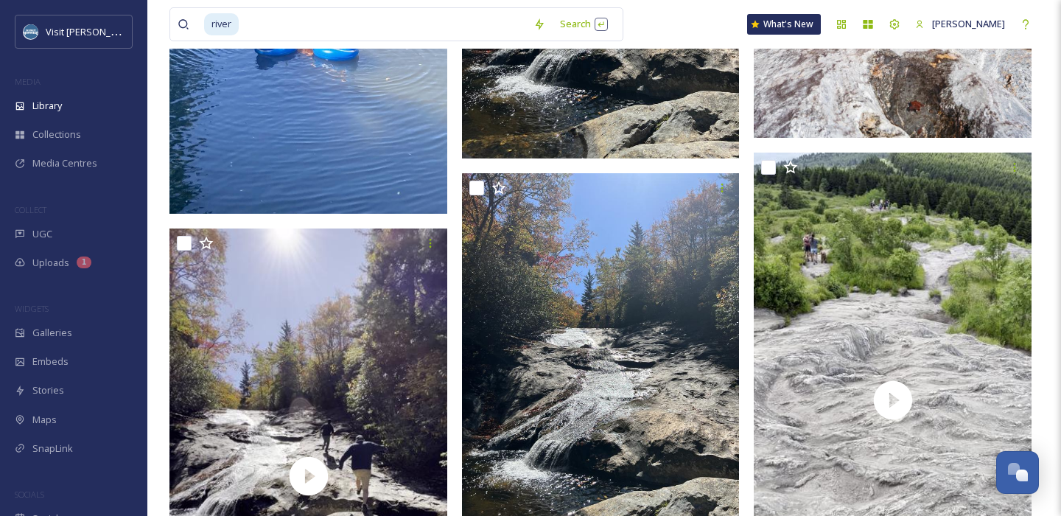
scroll to position [9866, 0]
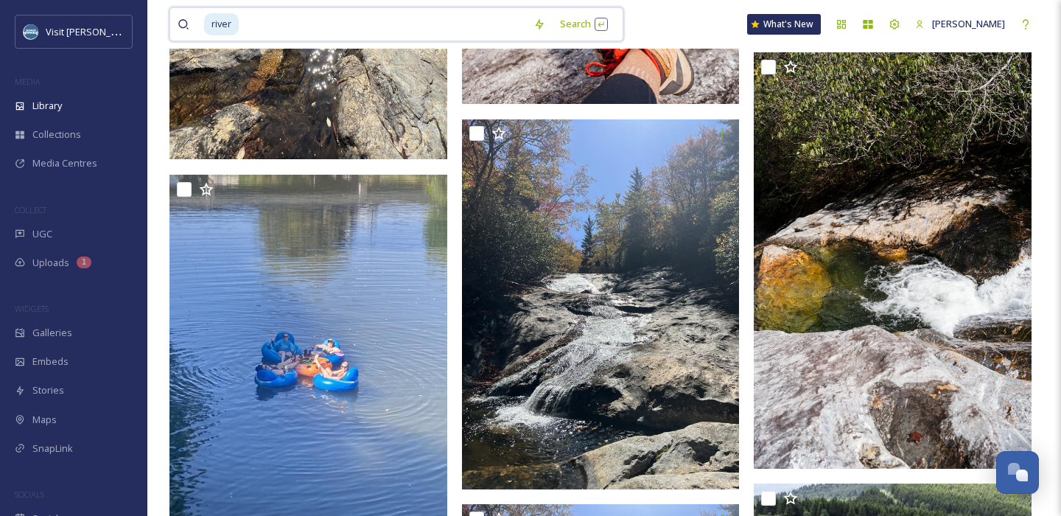
click at [249, 29] on input at bounding box center [383, 24] width 286 height 32
type input "r"
paste input "gray+nikki proposal"
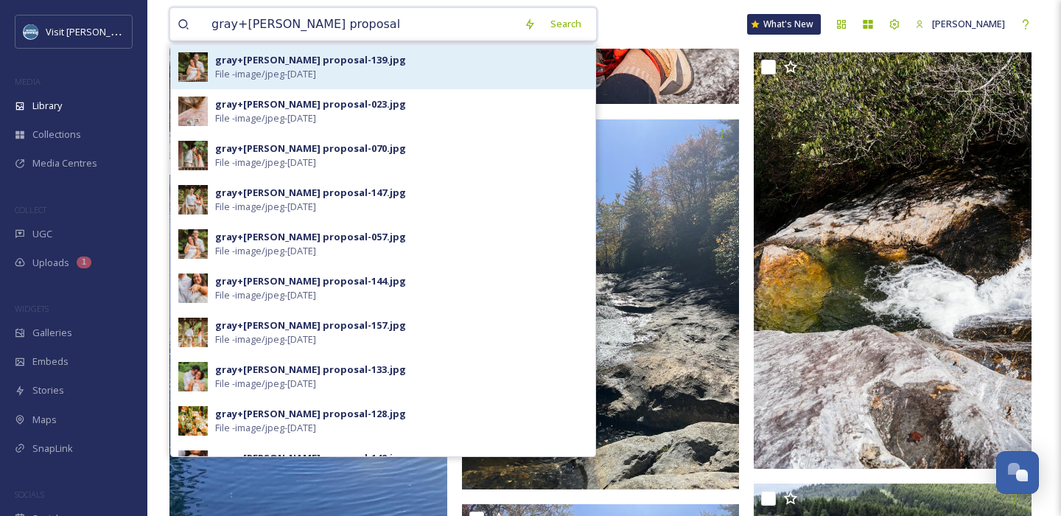
type input "gray+nikki proposal"
click at [346, 67] on div "gray+nikki proposal-139.jpg File - image/jpeg - Jun 23 2025" at bounding box center [401, 67] width 373 height 28
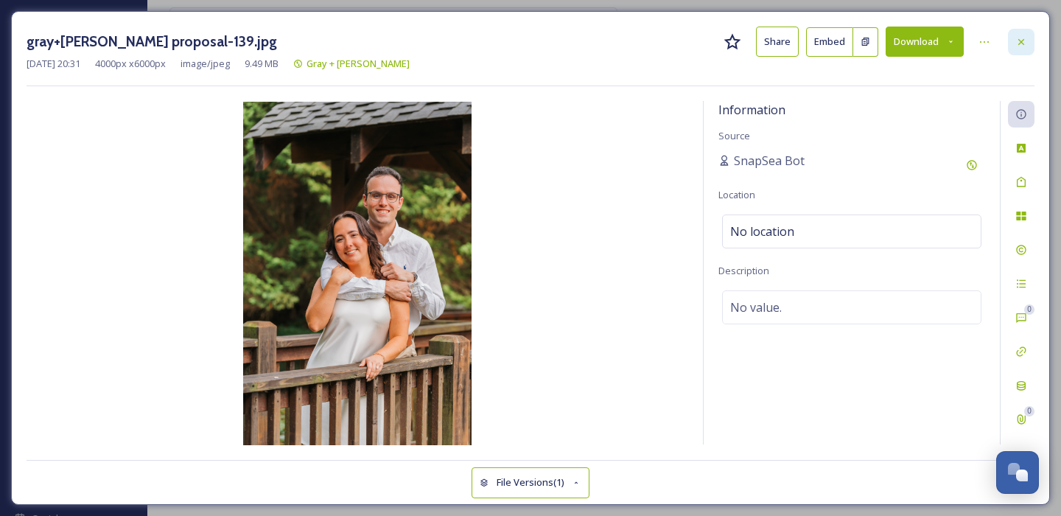
click at [1016, 38] on icon at bounding box center [1022, 42] width 12 height 12
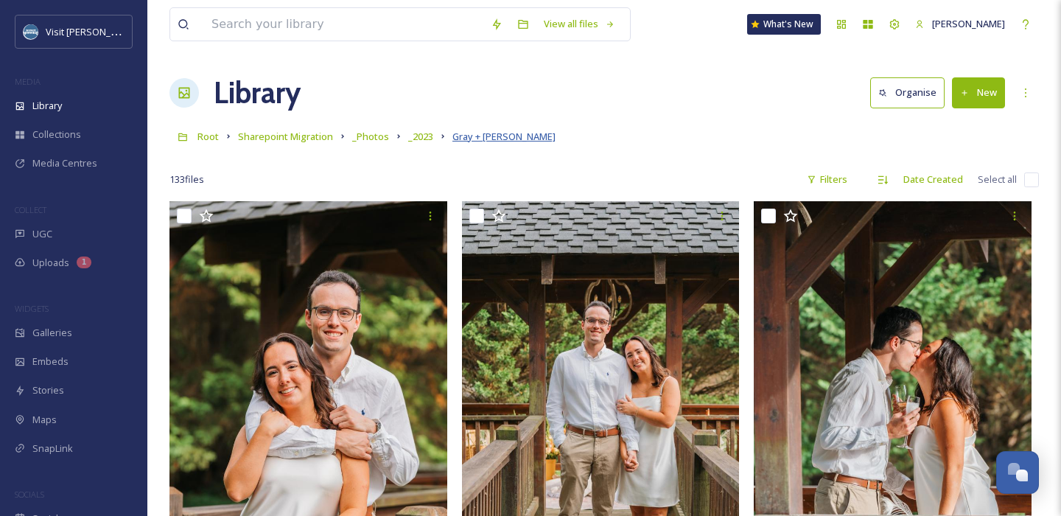
click at [478, 139] on span "Gray + Nikki" at bounding box center [504, 136] width 103 height 13
click at [1023, 94] on icon at bounding box center [1026, 93] width 12 height 12
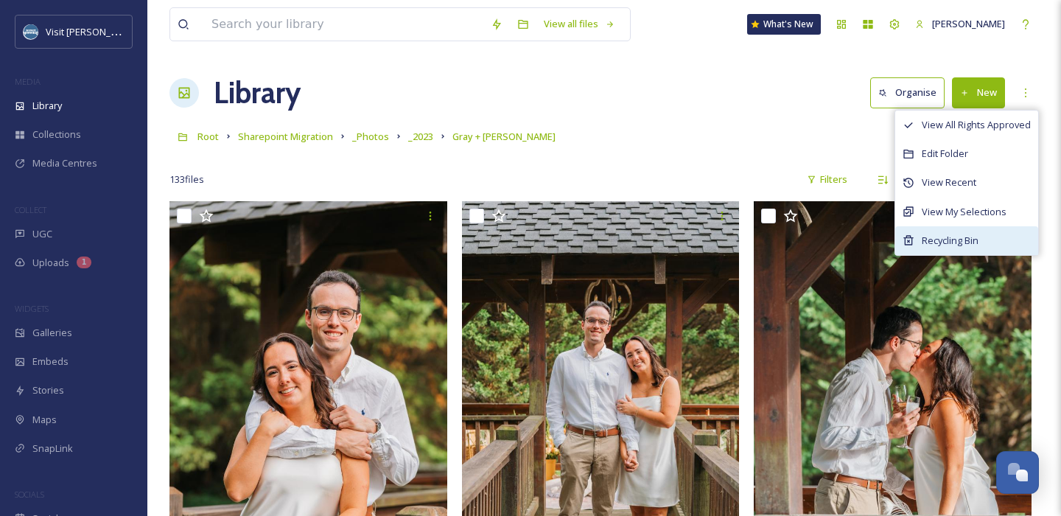
click at [919, 239] on div "Recycling Bin" at bounding box center [967, 240] width 143 height 29
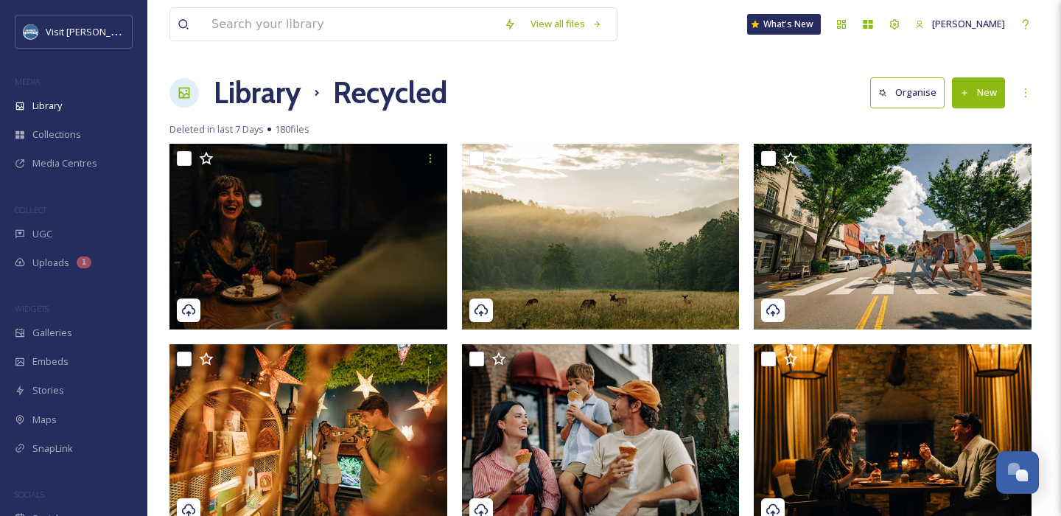
click at [263, 95] on h1 "Library" at bounding box center [257, 93] width 87 height 44
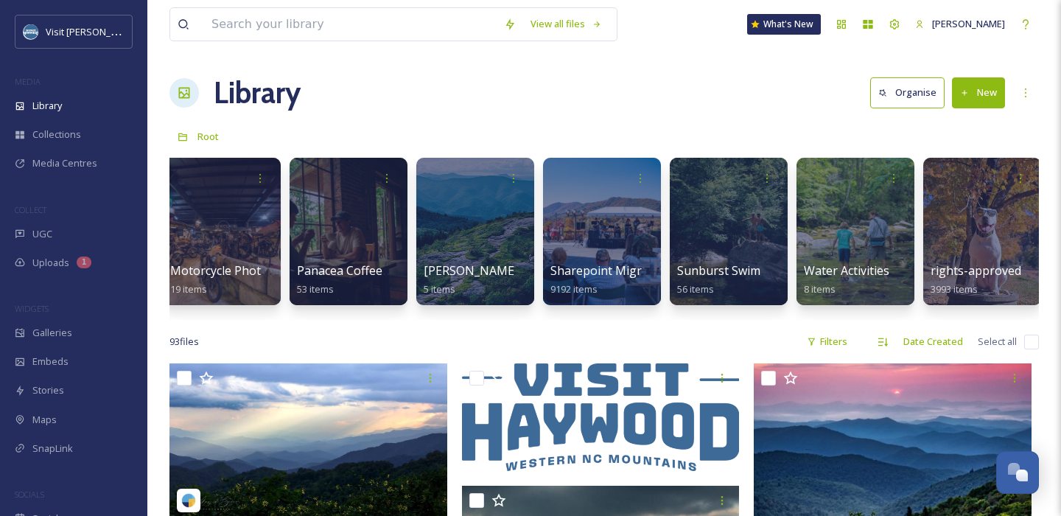
scroll to position [0, 1539]
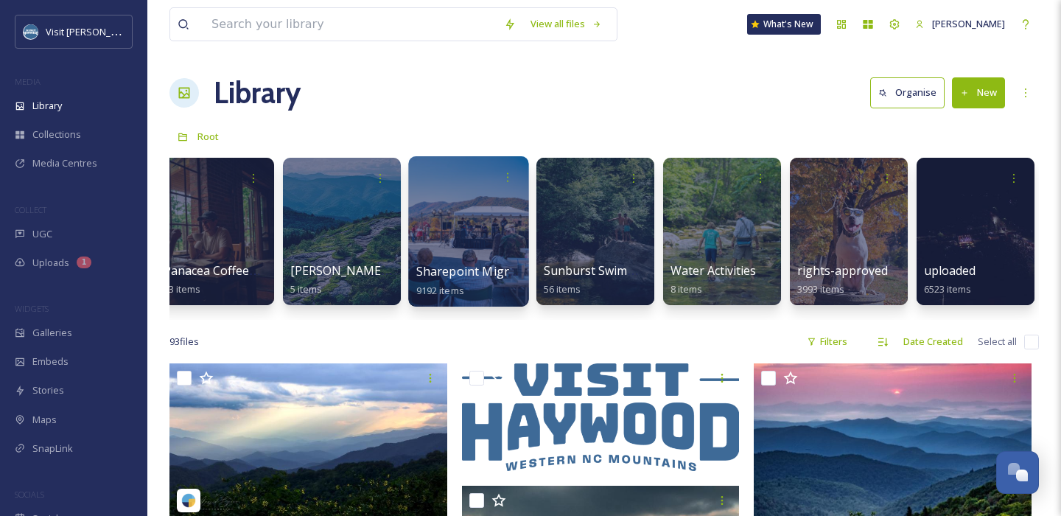
click at [480, 230] on div at bounding box center [468, 231] width 120 height 150
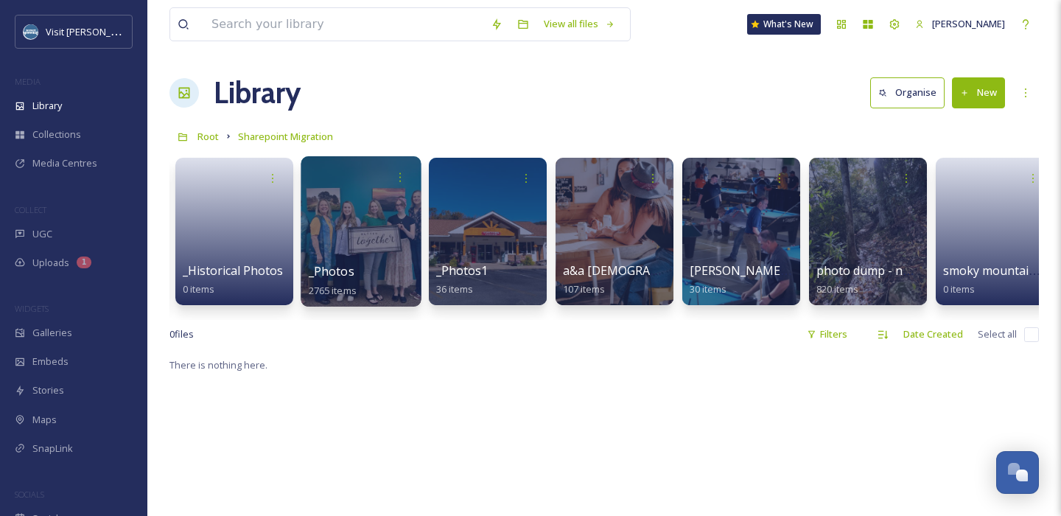
scroll to position [0, 20737]
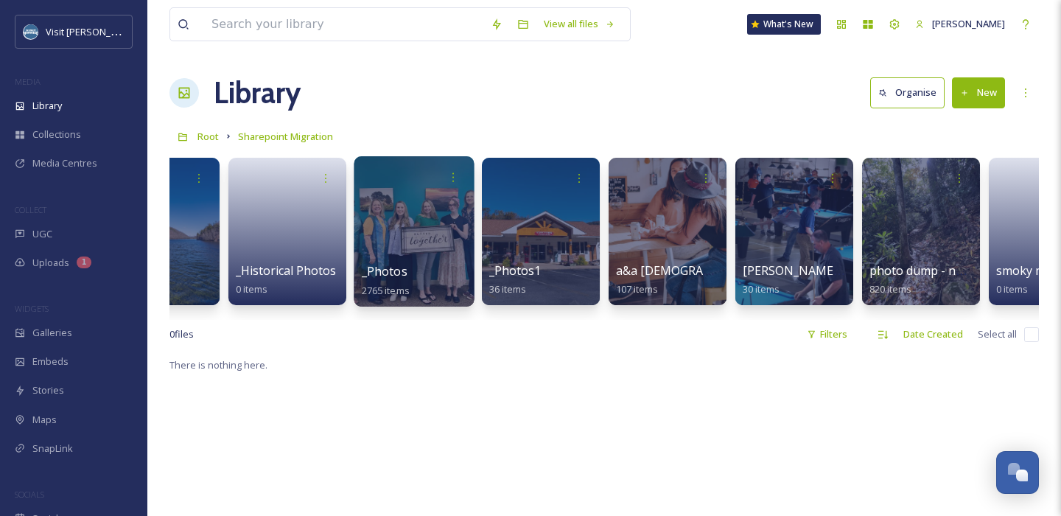
click at [403, 217] on div at bounding box center [414, 231] width 120 height 150
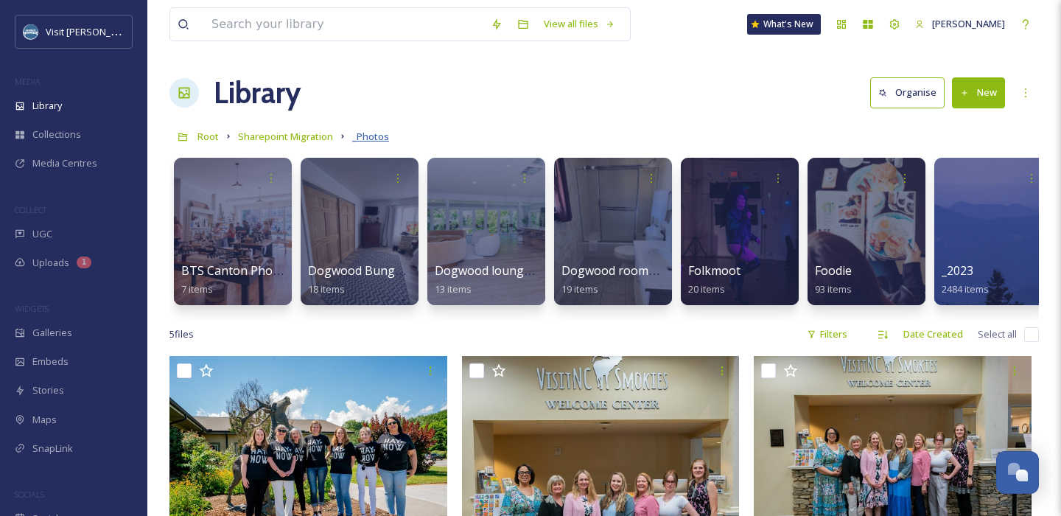
click at [371, 137] on span "_Photos" at bounding box center [370, 136] width 37 height 13
click at [293, 136] on span "Sharepoint Migration" at bounding box center [285, 136] width 95 height 13
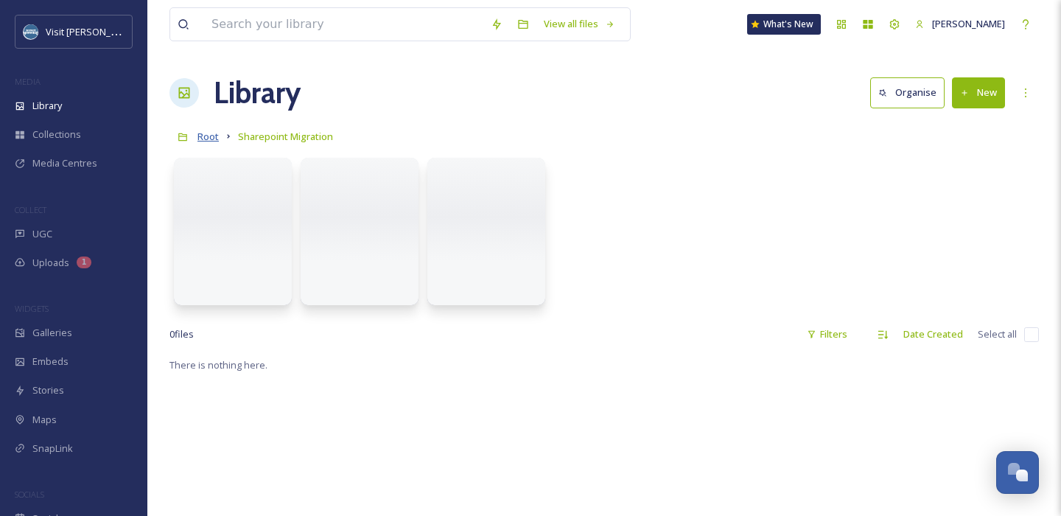
click at [203, 138] on span "Root" at bounding box center [208, 136] width 21 height 13
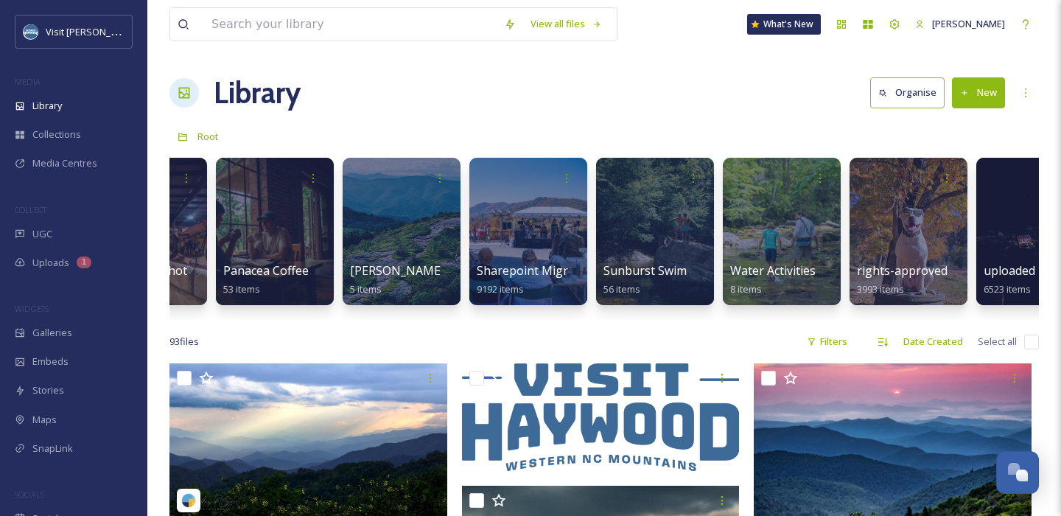
scroll to position [0, 1539]
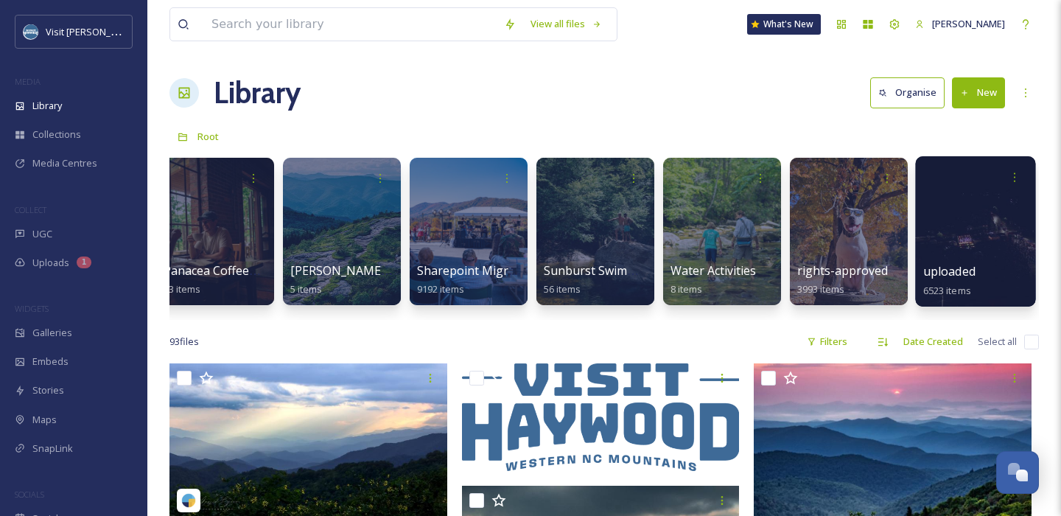
click at [963, 219] on div at bounding box center [975, 231] width 120 height 150
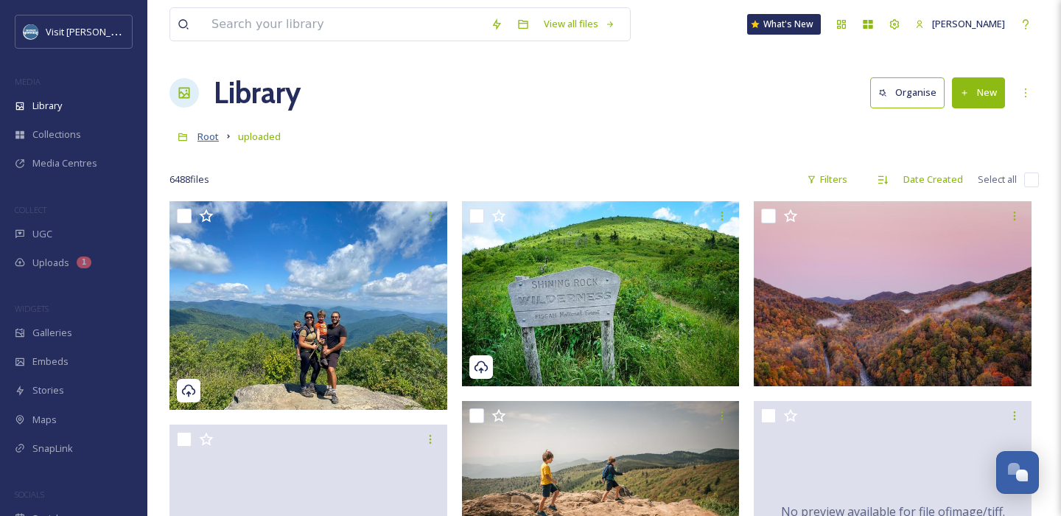
click at [207, 140] on span "Root" at bounding box center [208, 136] width 21 height 13
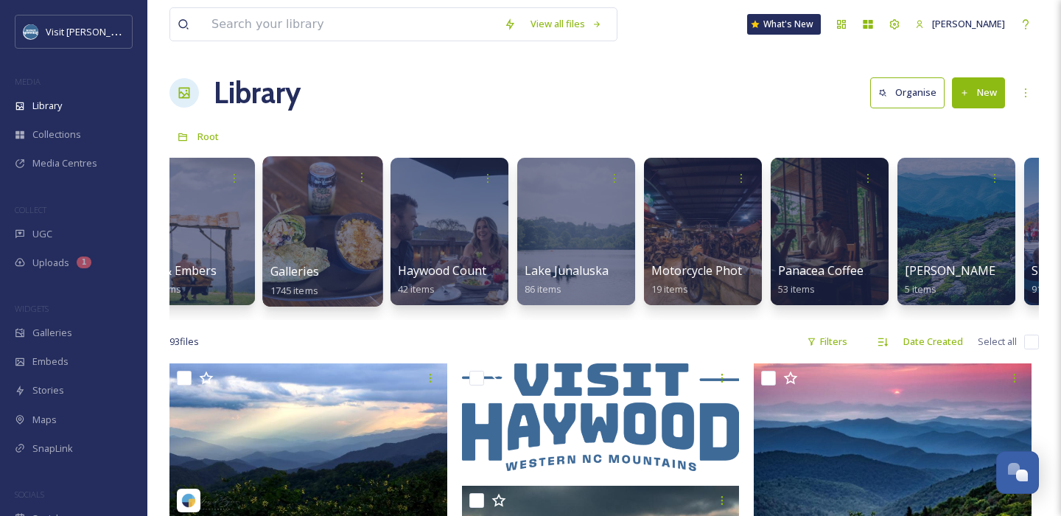
scroll to position [0, 878]
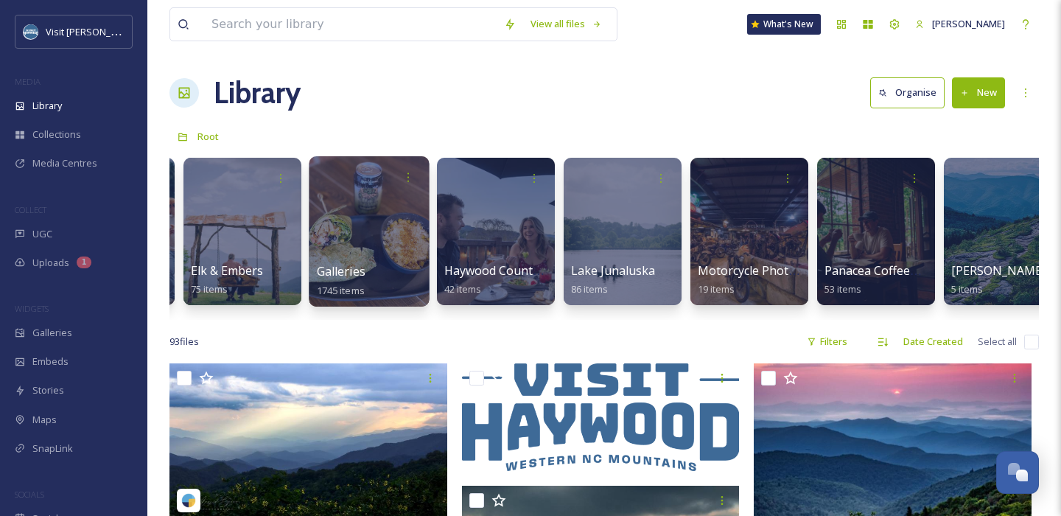
click at [360, 234] on div at bounding box center [369, 231] width 120 height 150
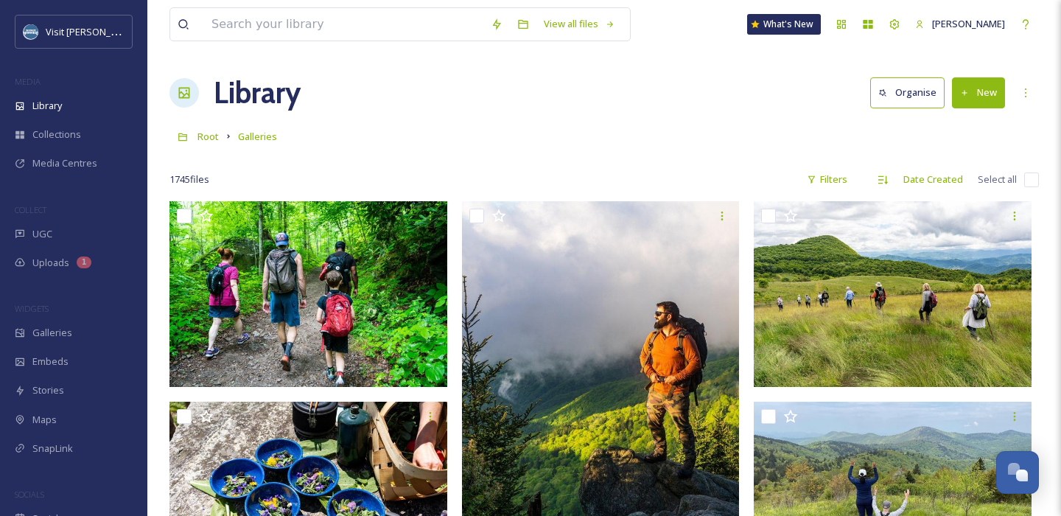
click at [220, 136] on div "Root Galleries" at bounding box center [605, 136] width 870 height 28
click at [209, 136] on span "Root" at bounding box center [208, 136] width 21 height 13
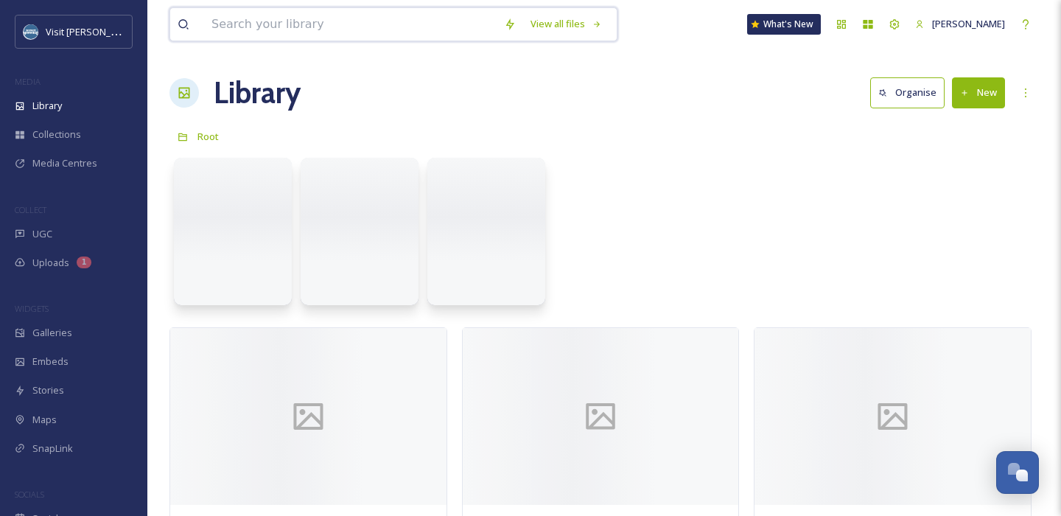
click at [327, 29] on input at bounding box center [350, 24] width 293 height 32
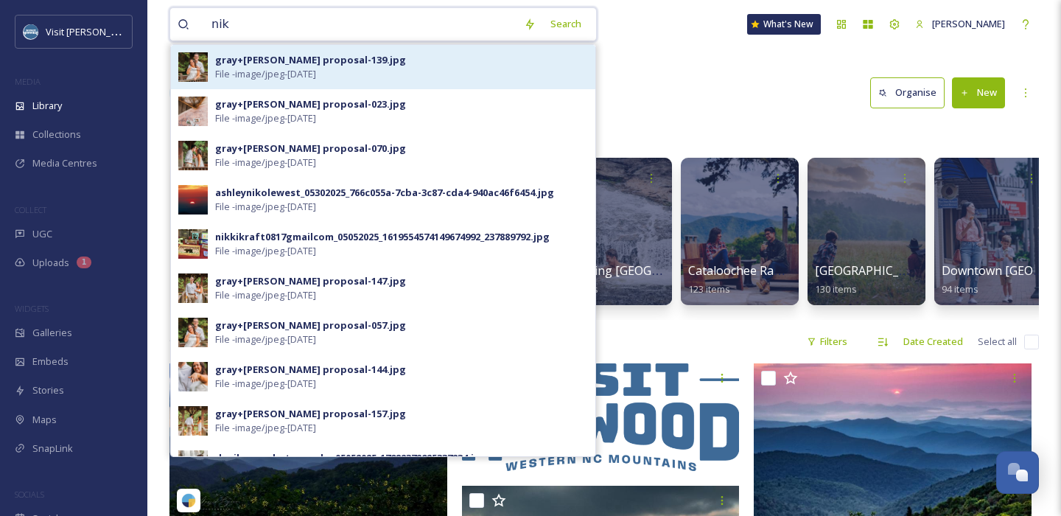
type input "nik"
click at [316, 71] on span "File - image/jpeg - Jun 23 2025" at bounding box center [265, 74] width 101 height 14
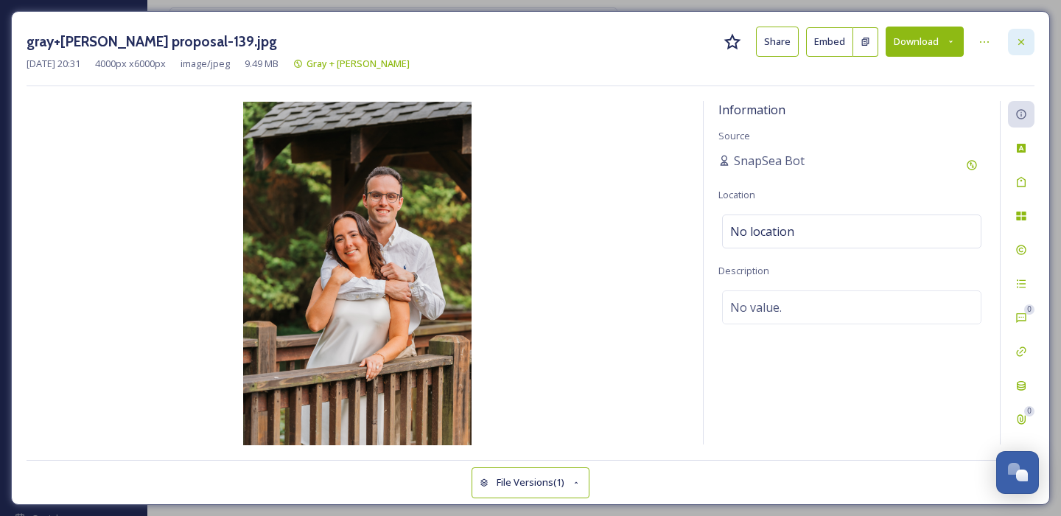
click at [1027, 38] on icon at bounding box center [1022, 42] width 12 height 12
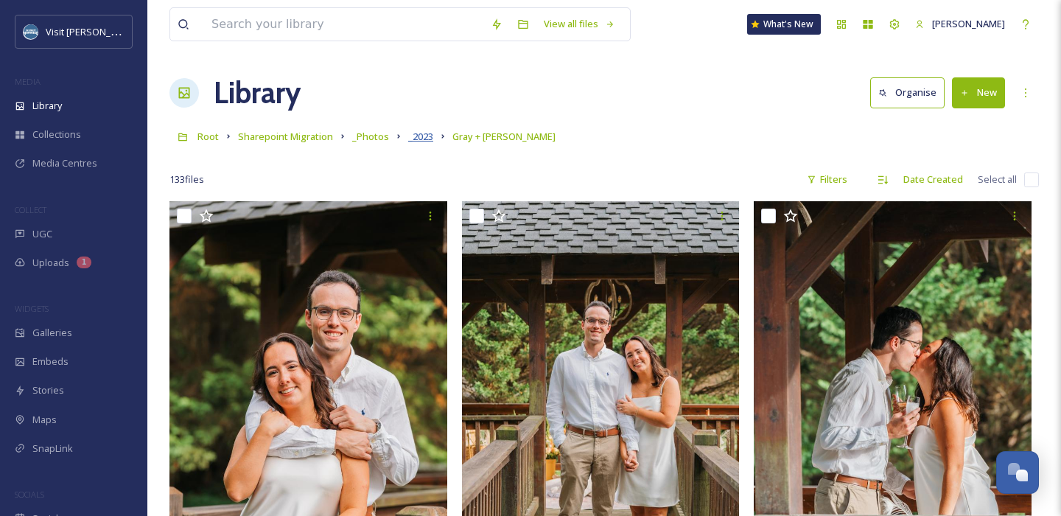
click at [417, 142] on span "_2023" at bounding box center [420, 136] width 25 height 13
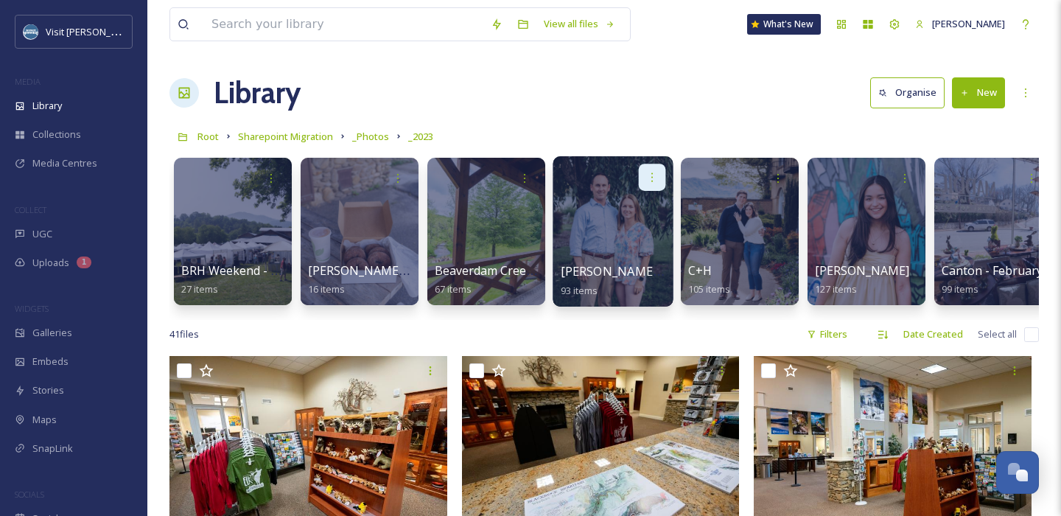
click at [653, 170] on div at bounding box center [652, 177] width 27 height 27
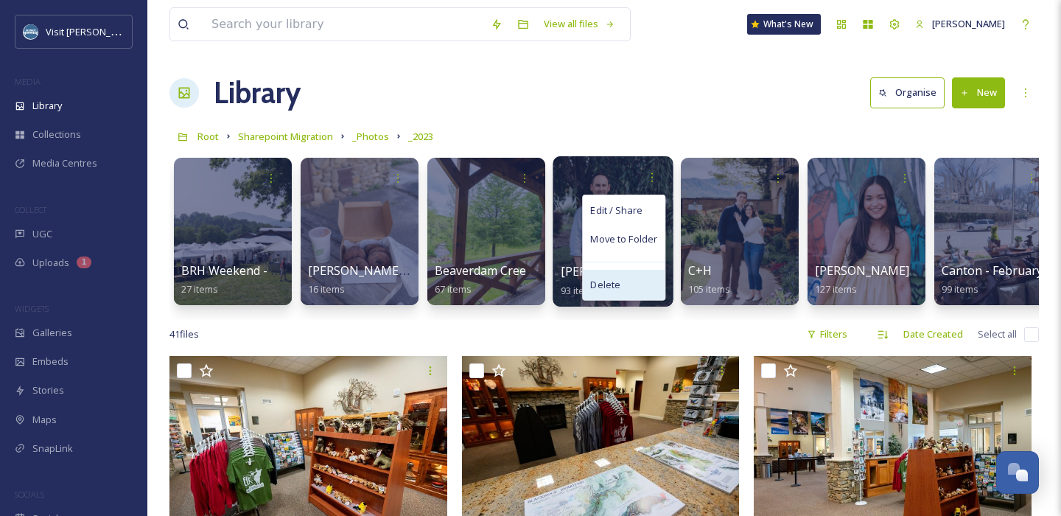
click at [610, 287] on span "Delete" at bounding box center [605, 285] width 30 height 15
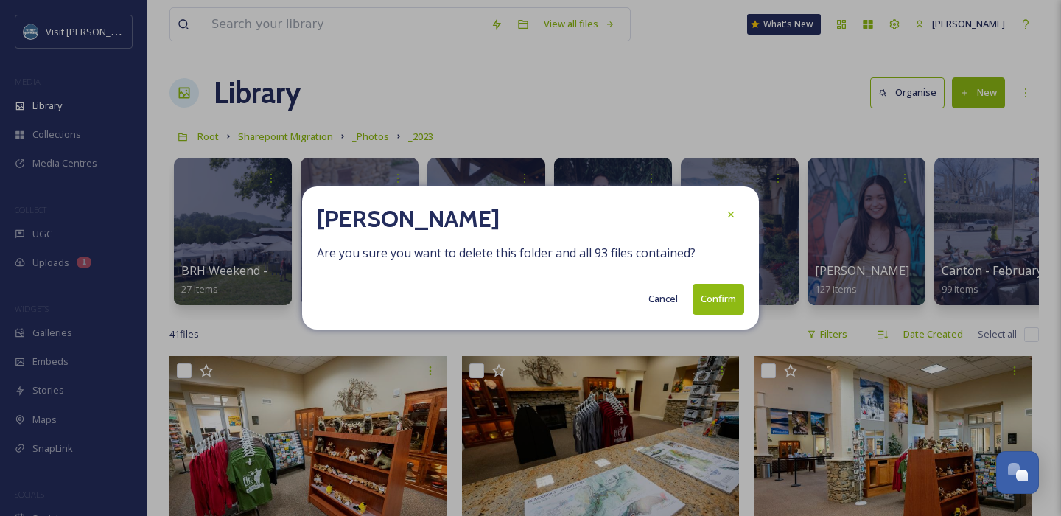
click at [710, 300] on button "Confirm" at bounding box center [719, 299] width 52 height 30
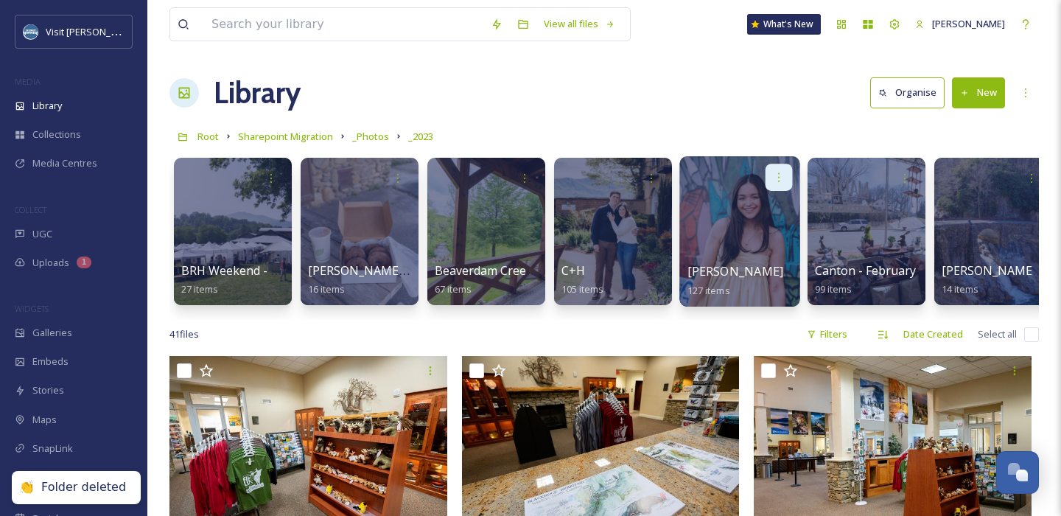
click at [777, 181] on icon at bounding box center [779, 177] width 12 height 12
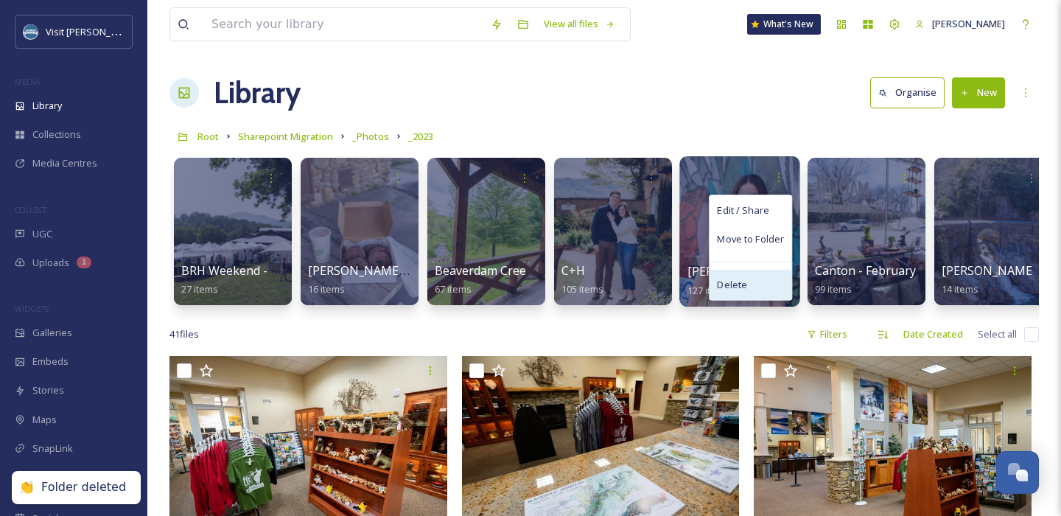
click at [761, 287] on div "Delete" at bounding box center [751, 284] width 82 height 29
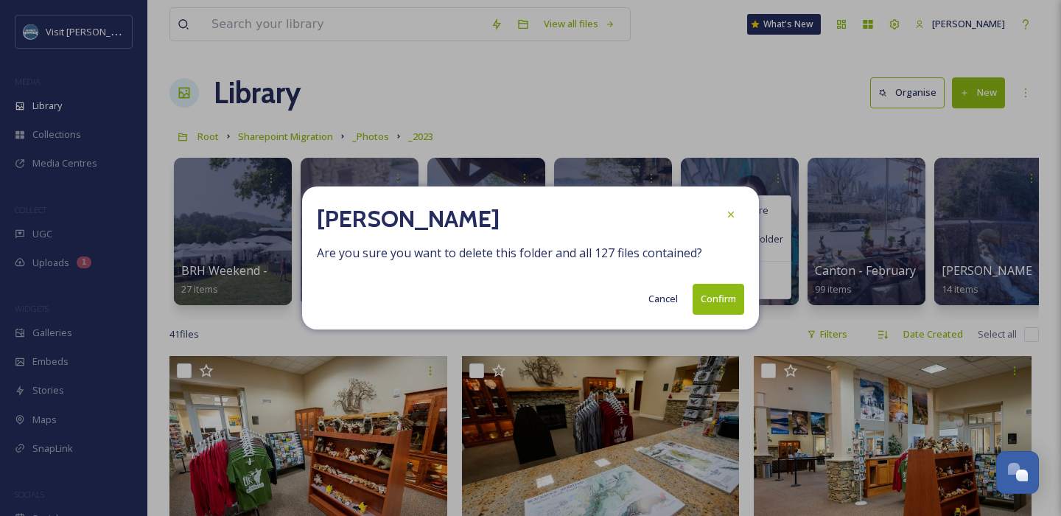
click at [722, 301] on button "Confirm" at bounding box center [719, 299] width 52 height 30
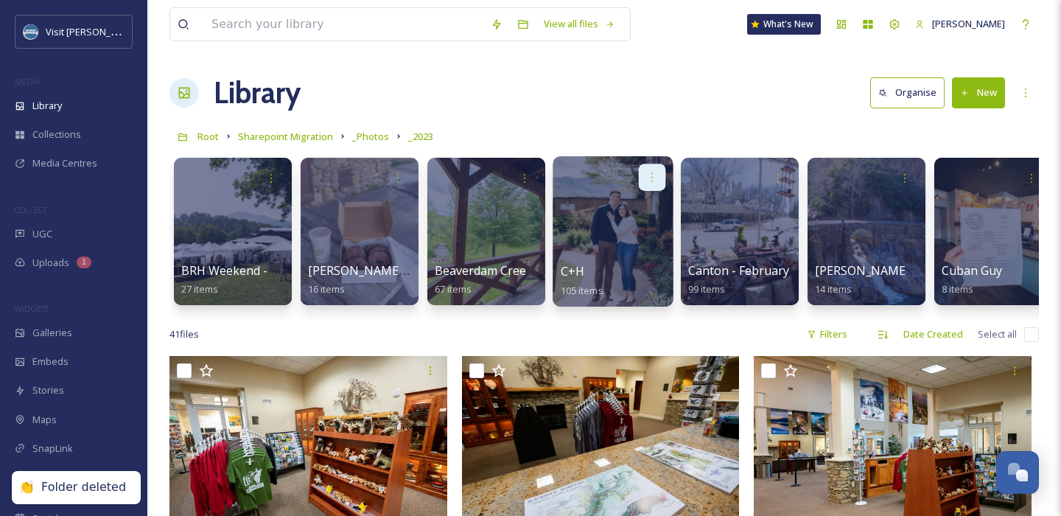
click at [655, 182] on icon at bounding box center [652, 177] width 12 height 12
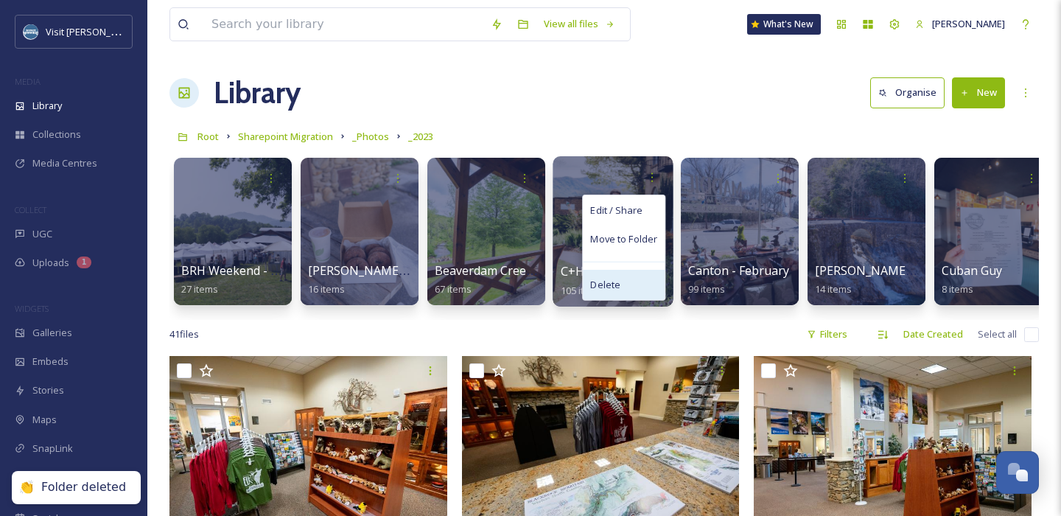
click at [625, 289] on div "Delete" at bounding box center [624, 284] width 82 height 29
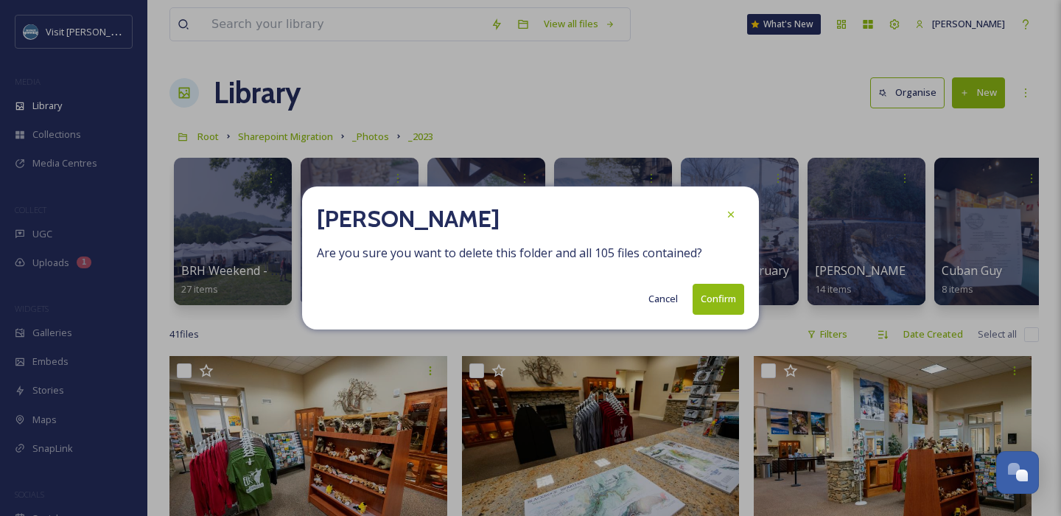
click at [715, 304] on button "Confirm" at bounding box center [719, 299] width 52 height 30
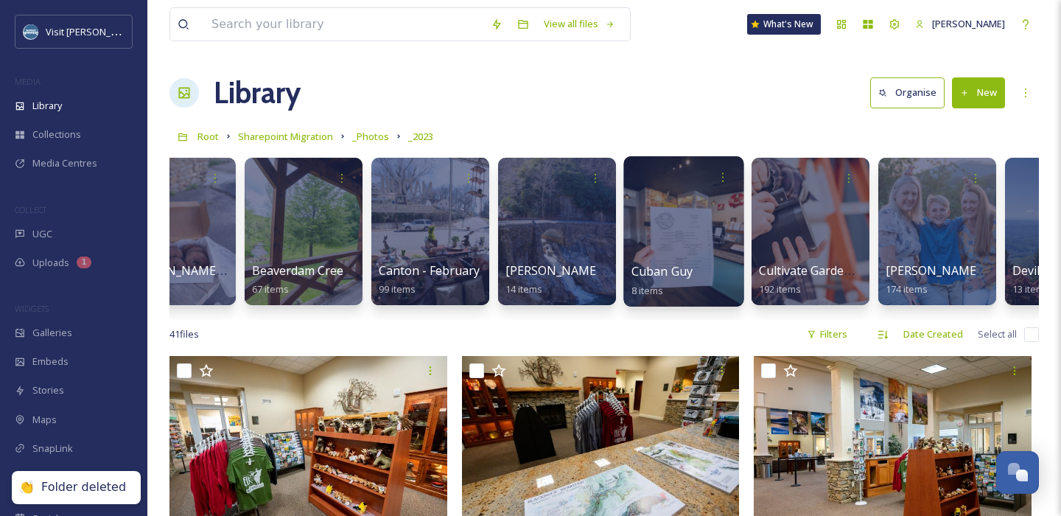
scroll to position [0, 399]
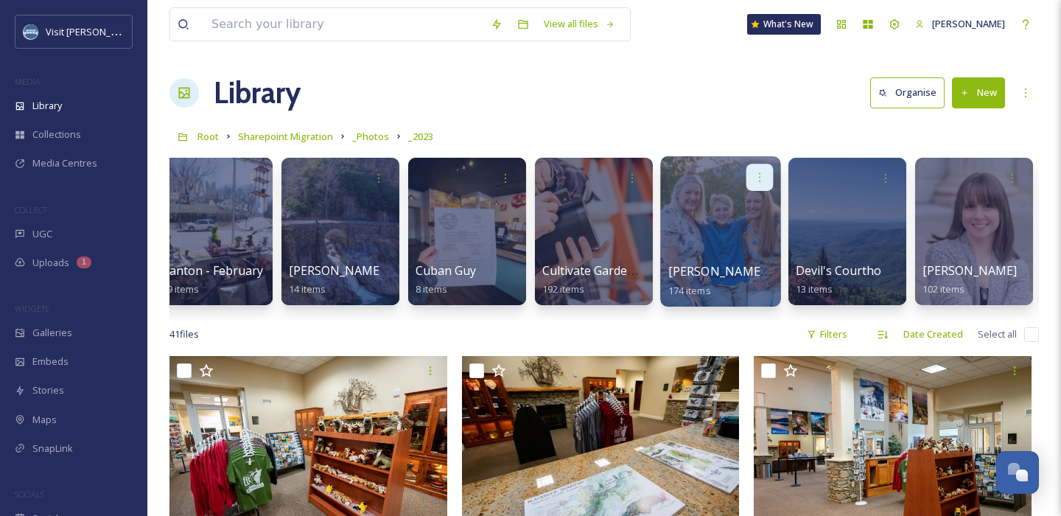
click at [767, 178] on div at bounding box center [760, 177] width 27 height 27
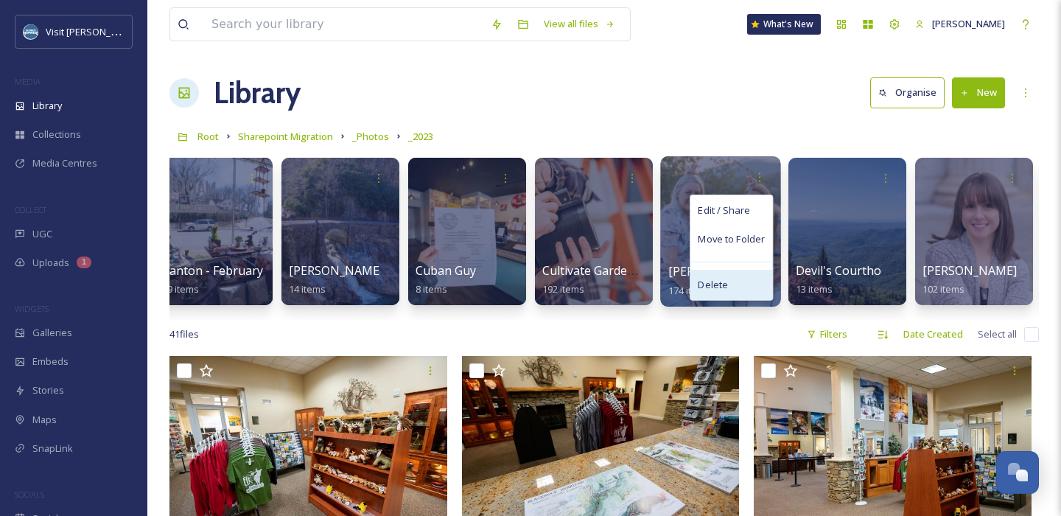
click at [737, 284] on div "Delete" at bounding box center [732, 284] width 82 height 29
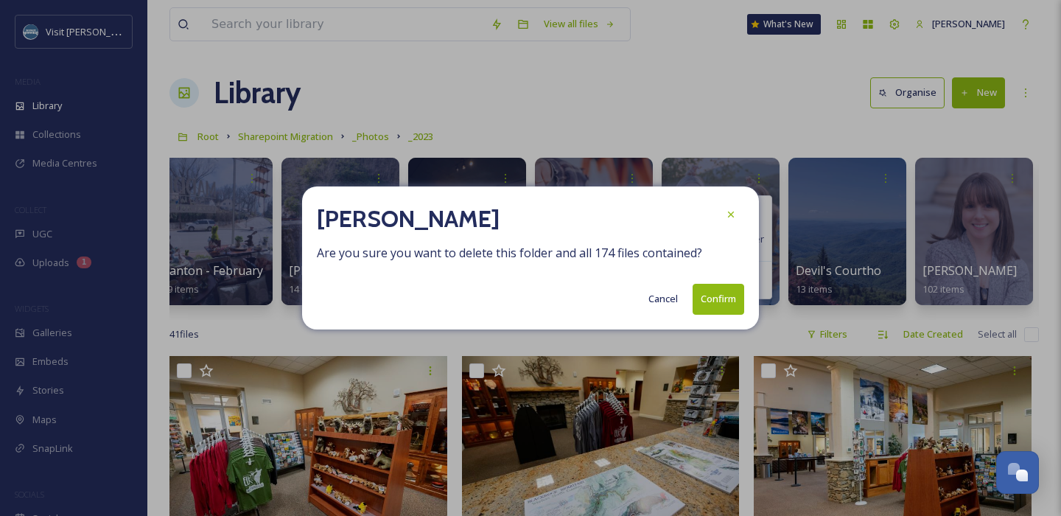
click at [727, 297] on button "Confirm" at bounding box center [719, 299] width 52 height 30
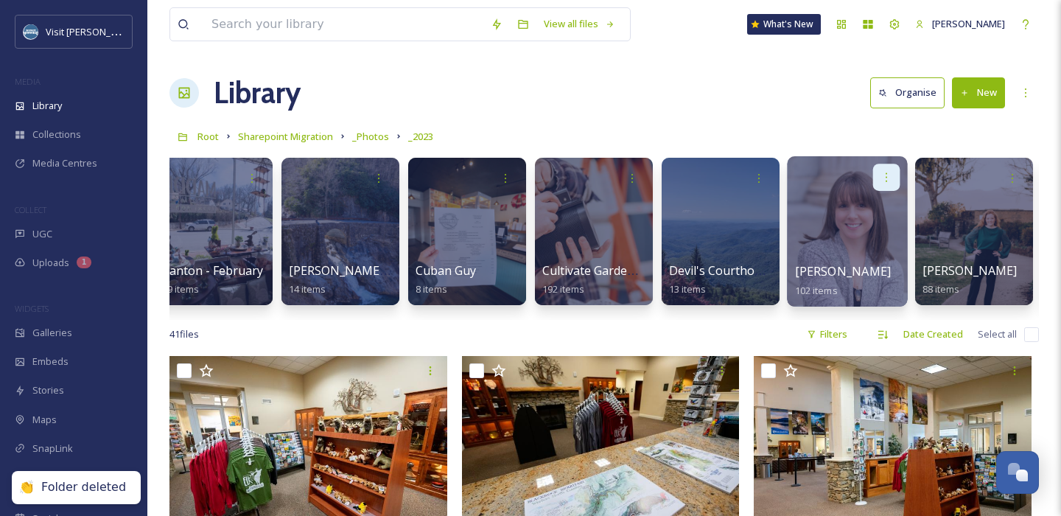
click at [888, 171] on icon at bounding box center [887, 177] width 12 height 12
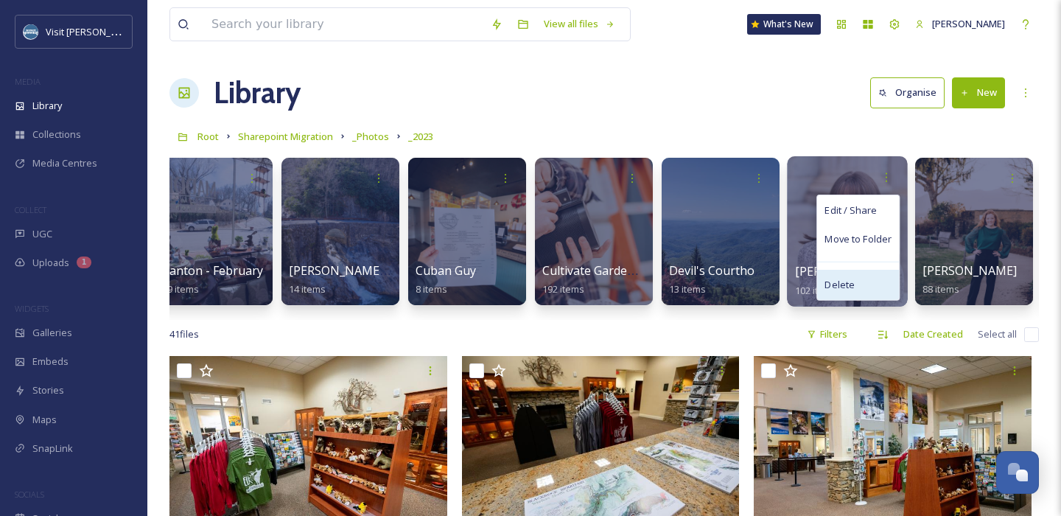
click at [845, 287] on span "Delete" at bounding box center [840, 285] width 30 height 15
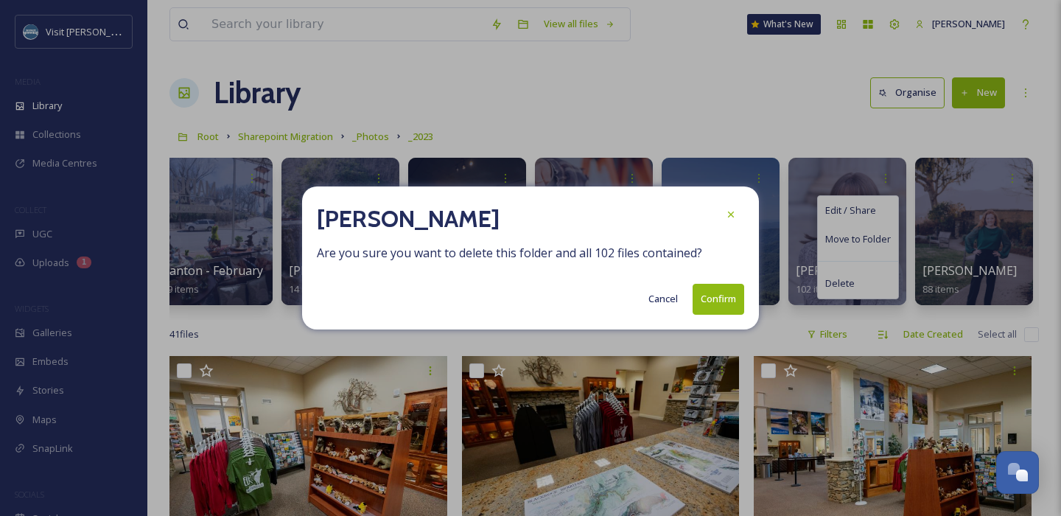
click at [719, 296] on button "Confirm" at bounding box center [719, 299] width 52 height 30
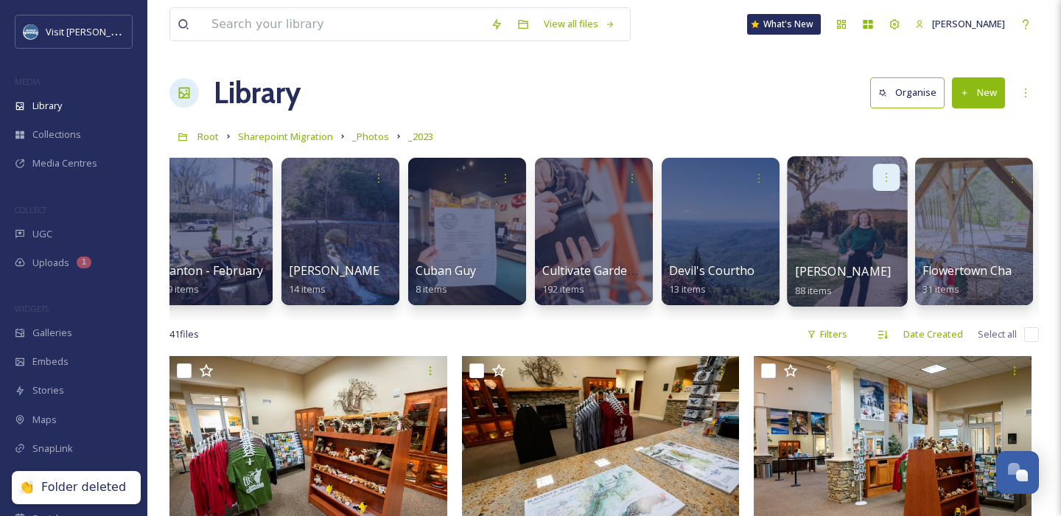
click at [889, 180] on icon at bounding box center [887, 177] width 12 height 12
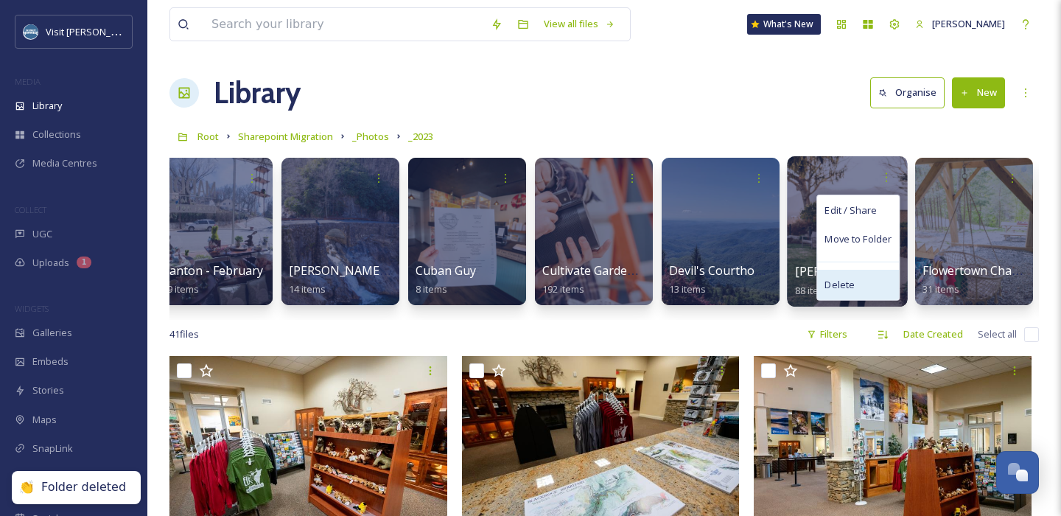
click at [865, 279] on div "Delete" at bounding box center [858, 284] width 82 height 29
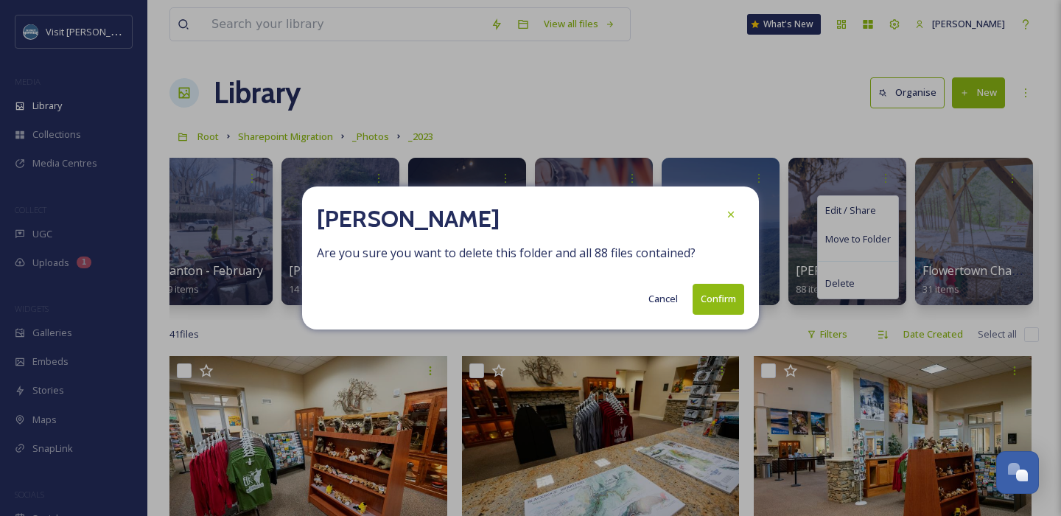
click at [716, 294] on button "Confirm" at bounding box center [719, 299] width 52 height 30
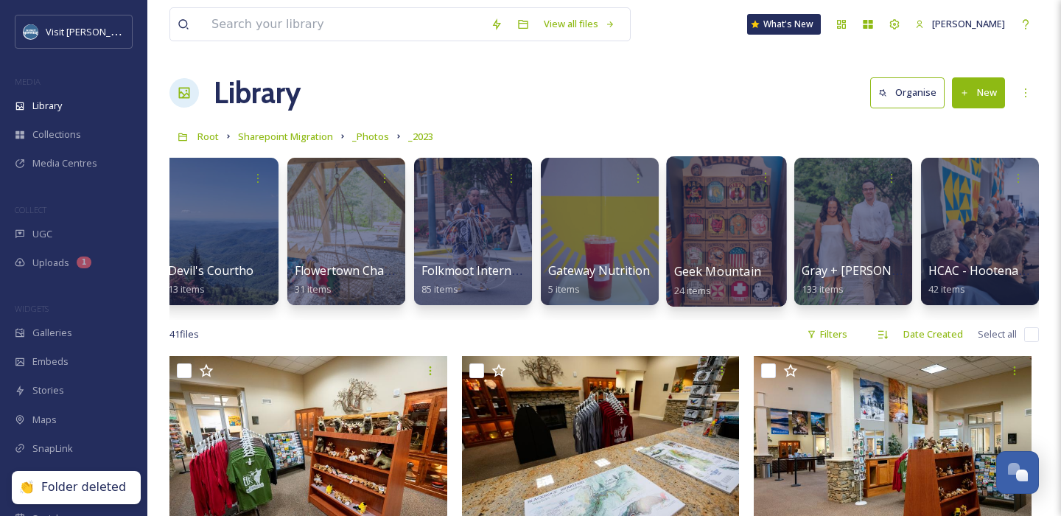
scroll to position [0, 997]
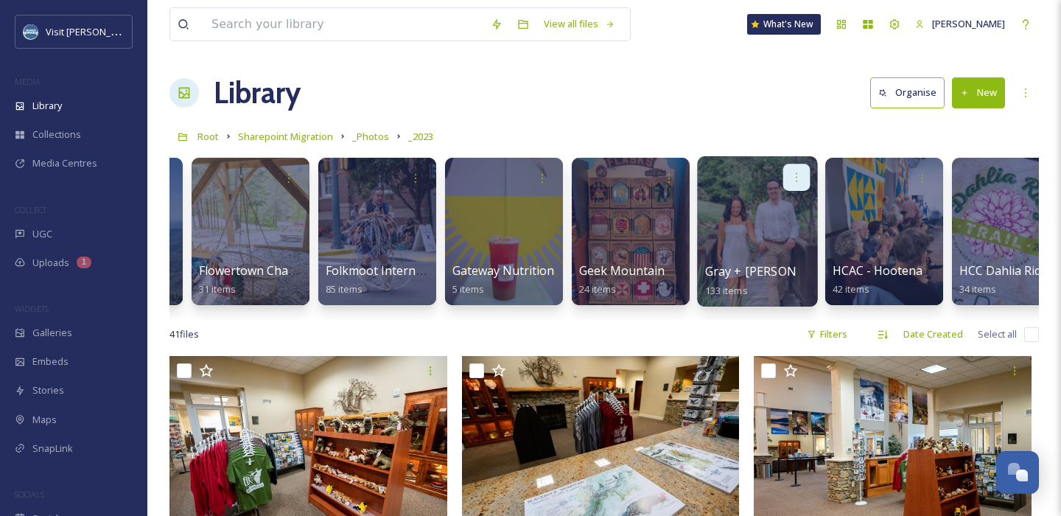
click at [799, 178] on icon at bounding box center [797, 177] width 12 height 12
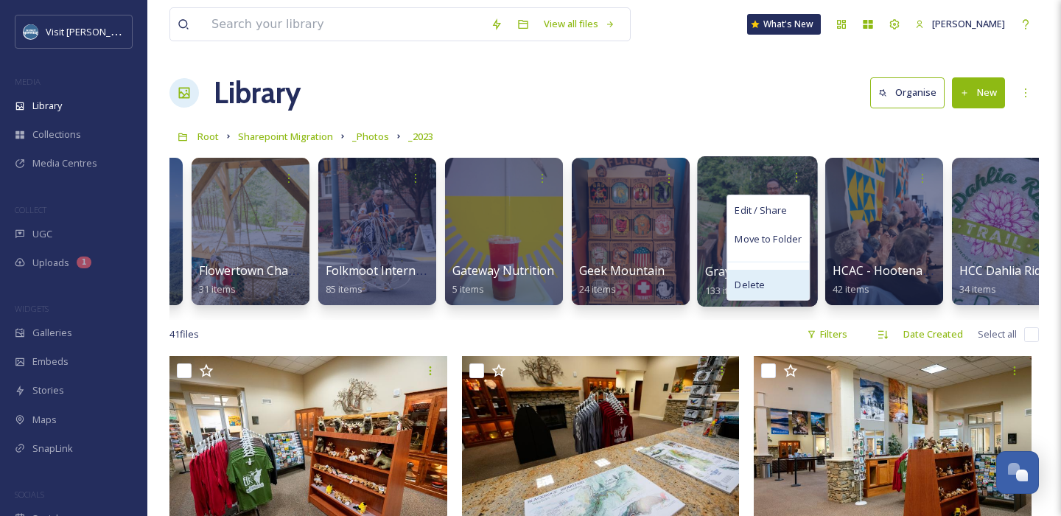
click at [778, 282] on div "Delete" at bounding box center [768, 284] width 82 height 29
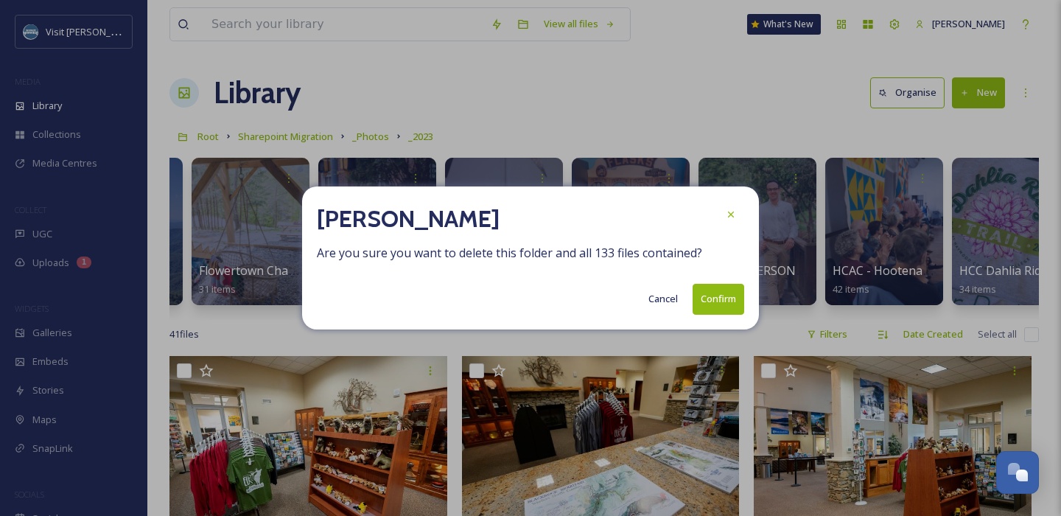
click at [733, 299] on button "Confirm" at bounding box center [719, 299] width 52 height 30
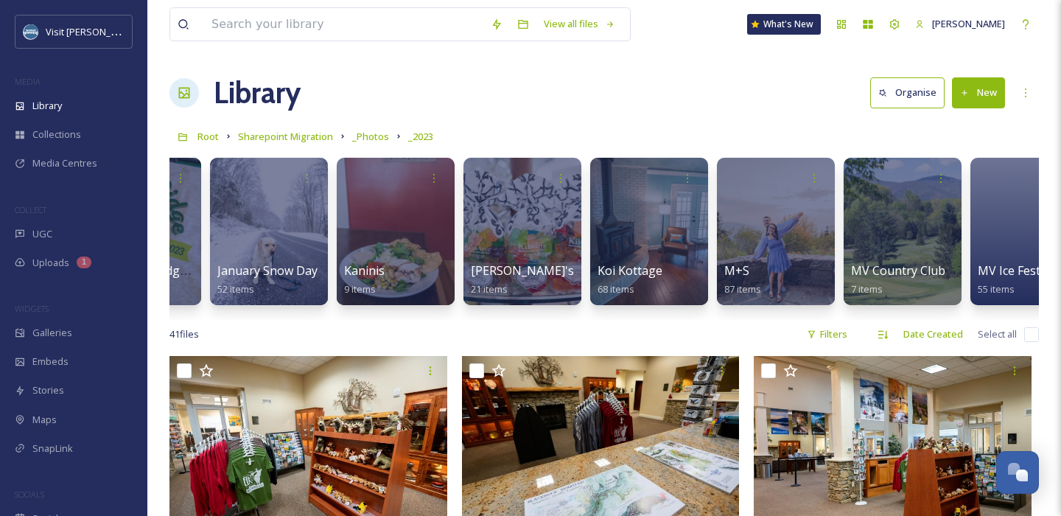
scroll to position [0, 1779]
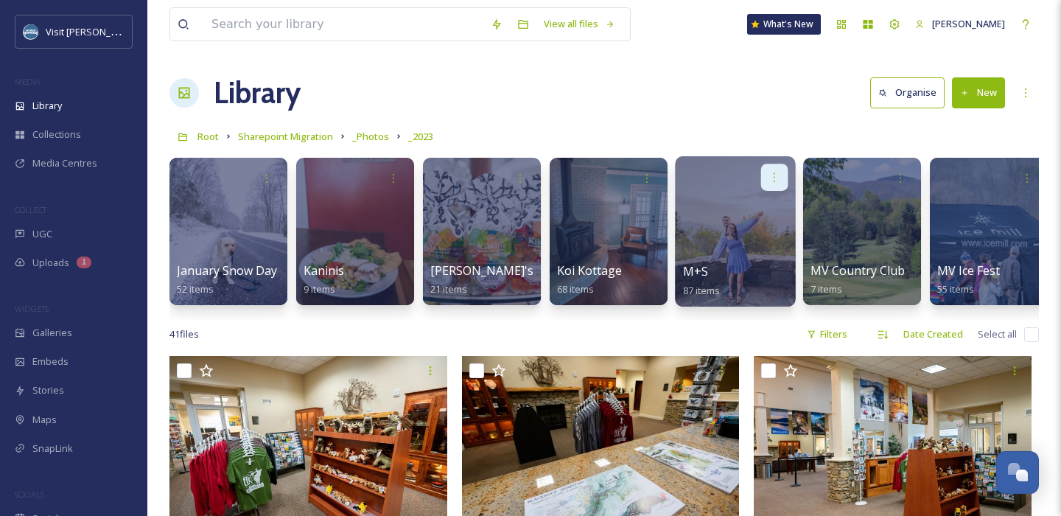
click at [776, 175] on icon at bounding box center [775, 177] width 12 height 12
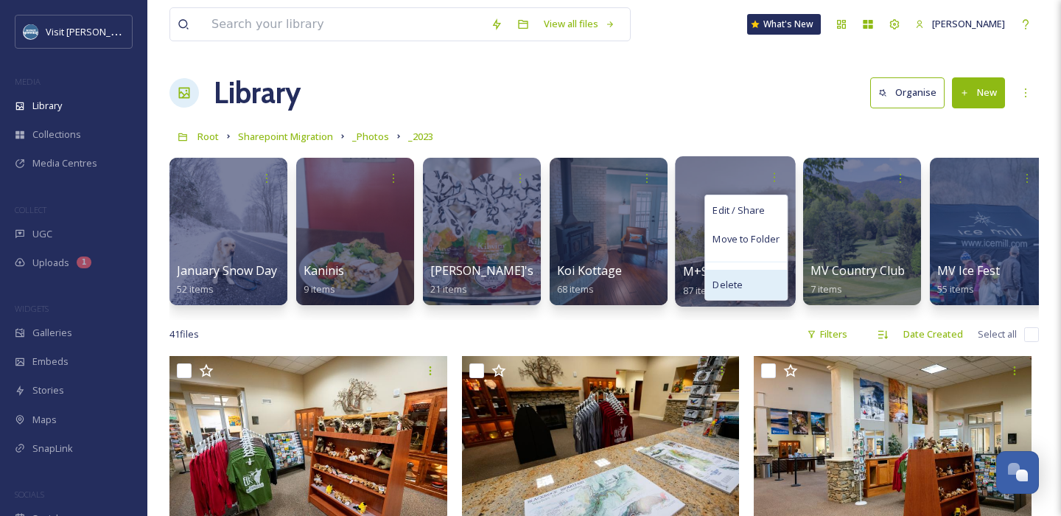
click at [762, 279] on div "Delete" at bounding box center [746, 284] width 82 height 29
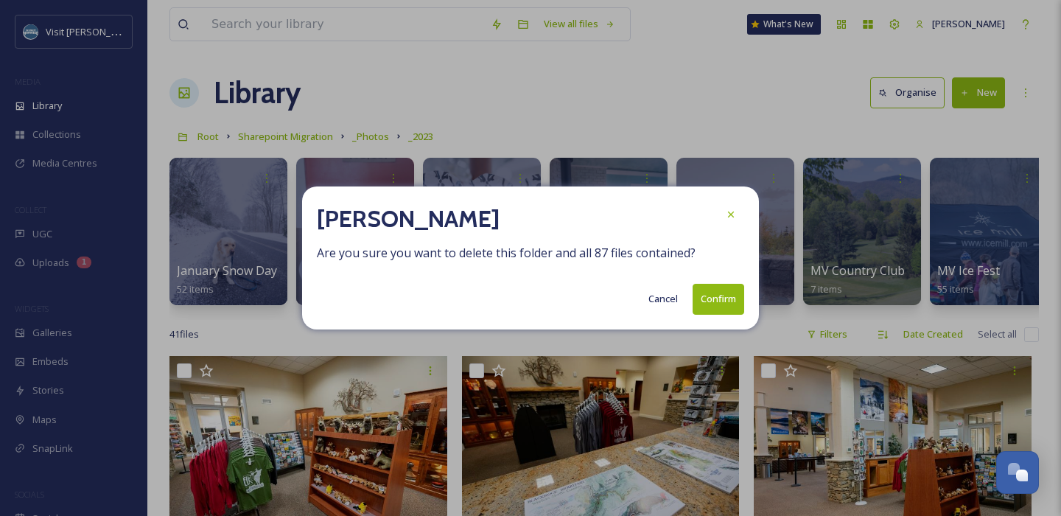
click at [731, 303] on button "Confirm" at bounding box center [719, 299] width 52 height 30
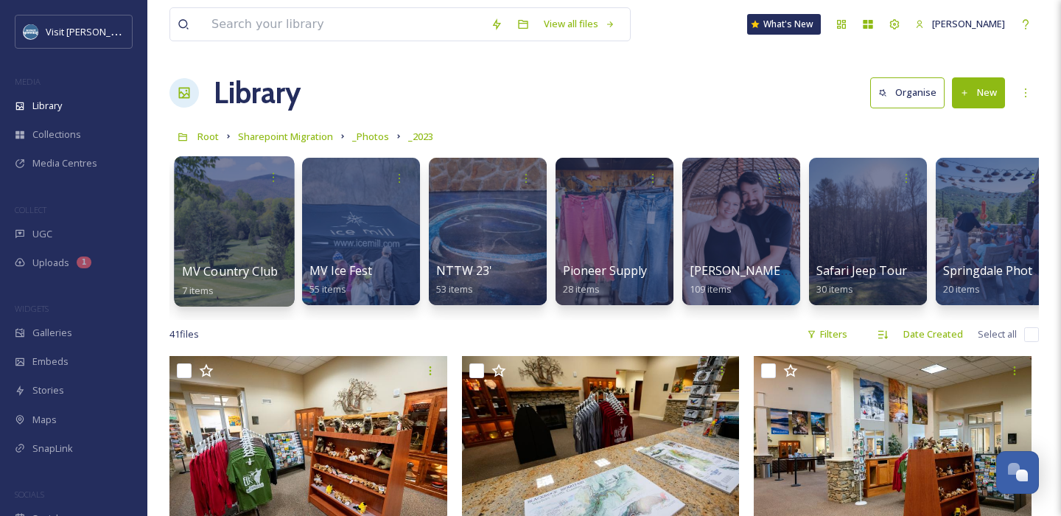
scroll to position [0, 2283]
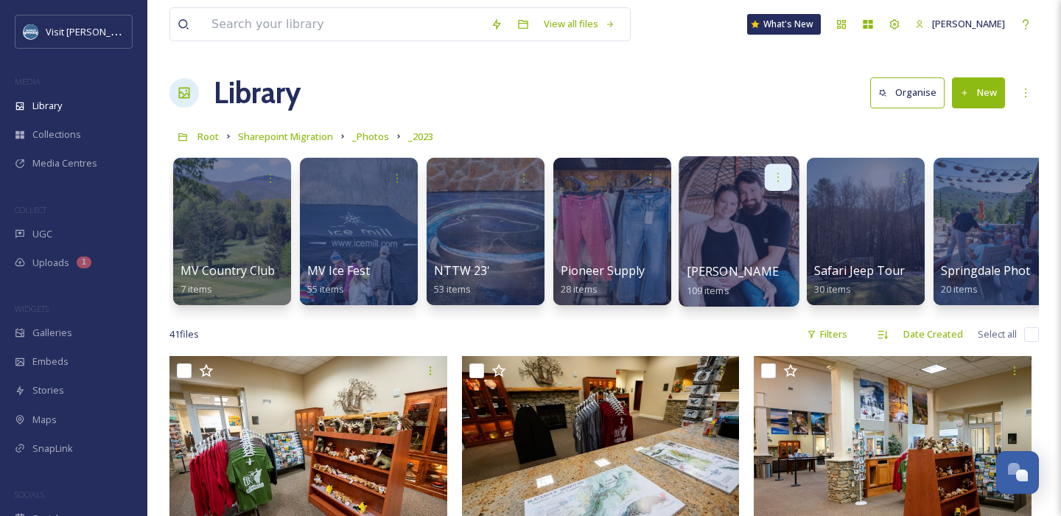
click at [782, 177] on icon at bounding box center [778, 177] width 12 height 12
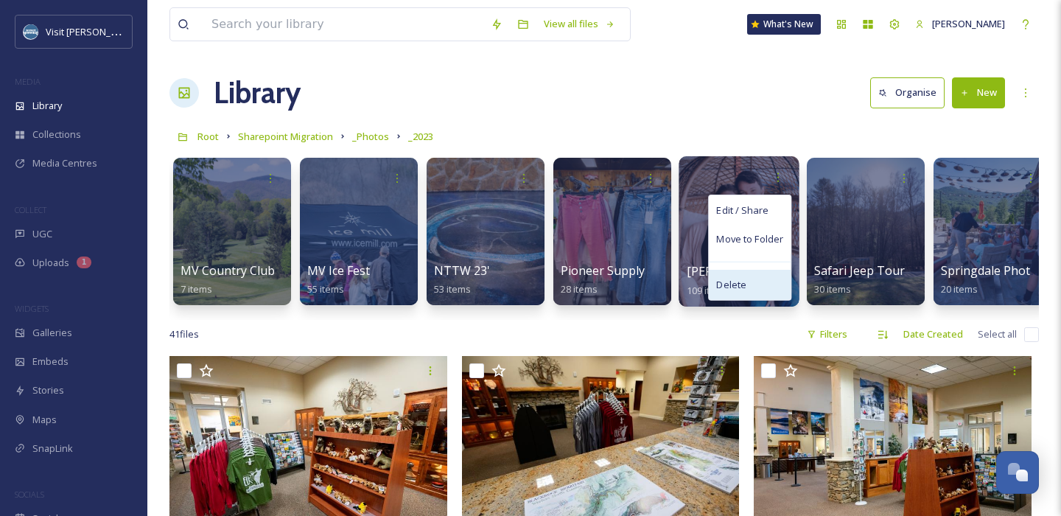
click at [757, 280] on div "Delete" at bounding box center [750, 284] width 82 height 29
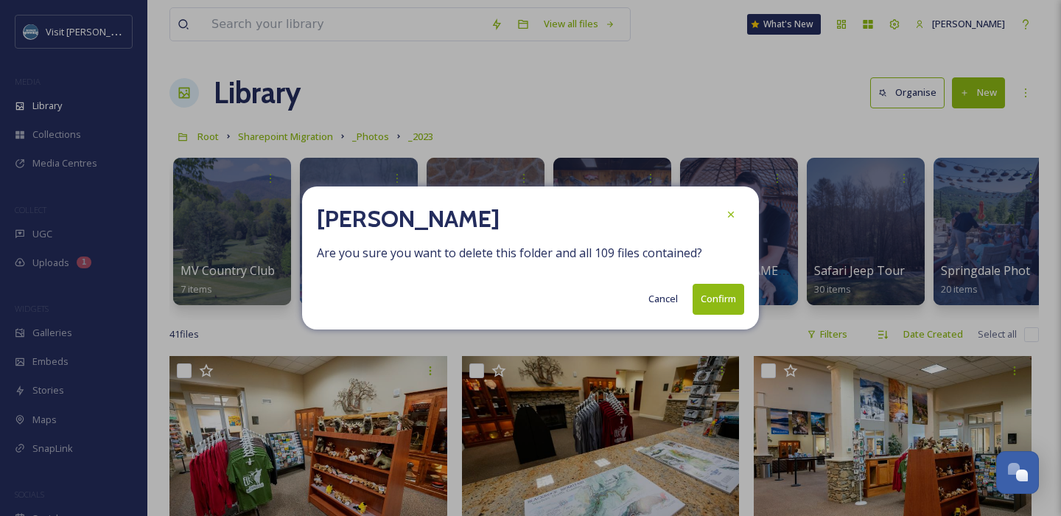
click at [713, 310] on button "Confirm" at bounding box center [719, 299] width 52 height 30
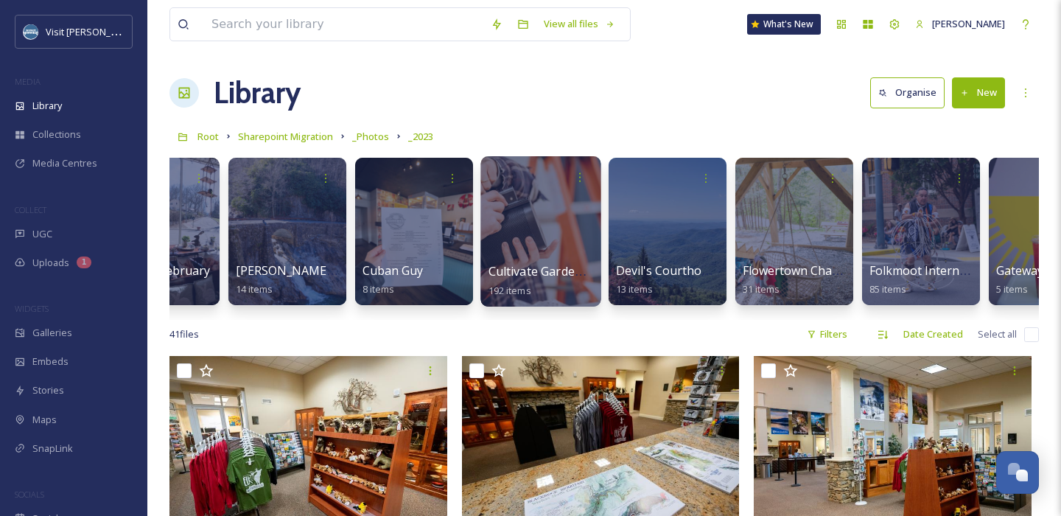
scroll to position [0, 0]
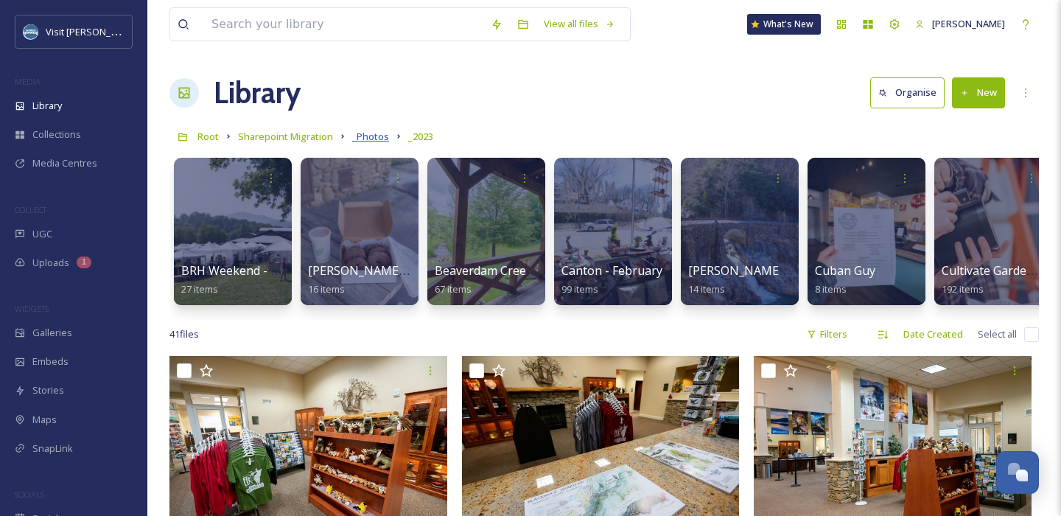
click at [373, 134] on span "_Photos" at bounding box center [370, 136] width 37 height 13
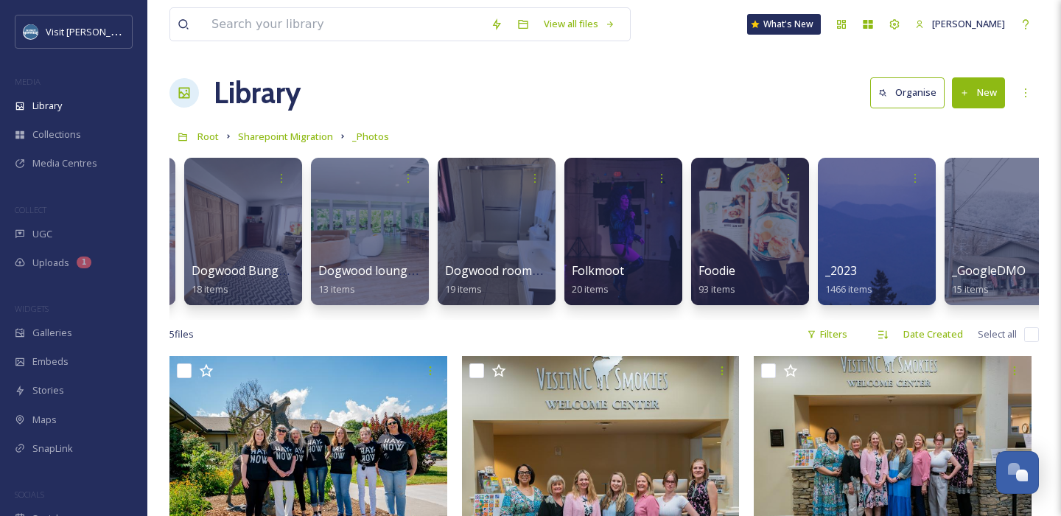
scroll to position [0, 271]
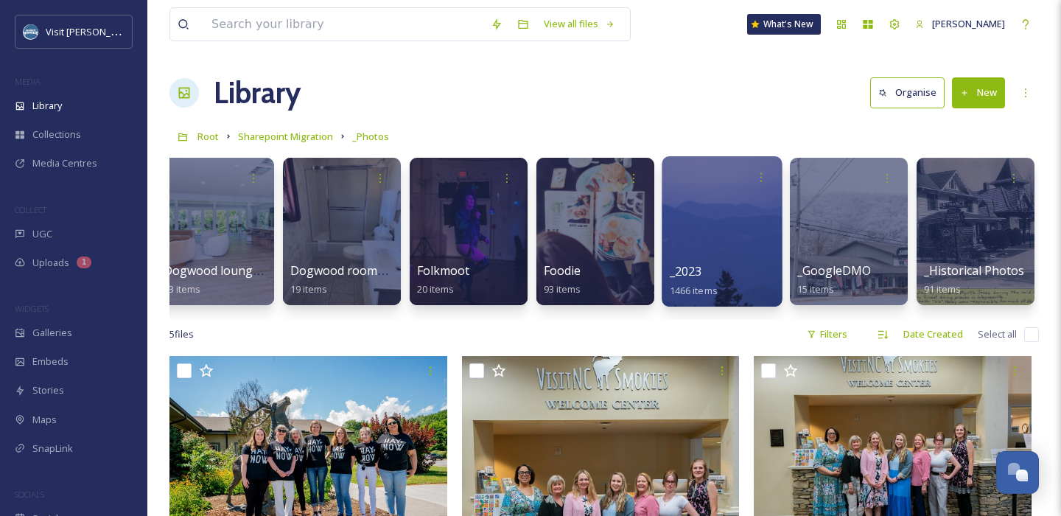
click at [711, 232] on div at bounding box center [722, 231] width 120 height 150
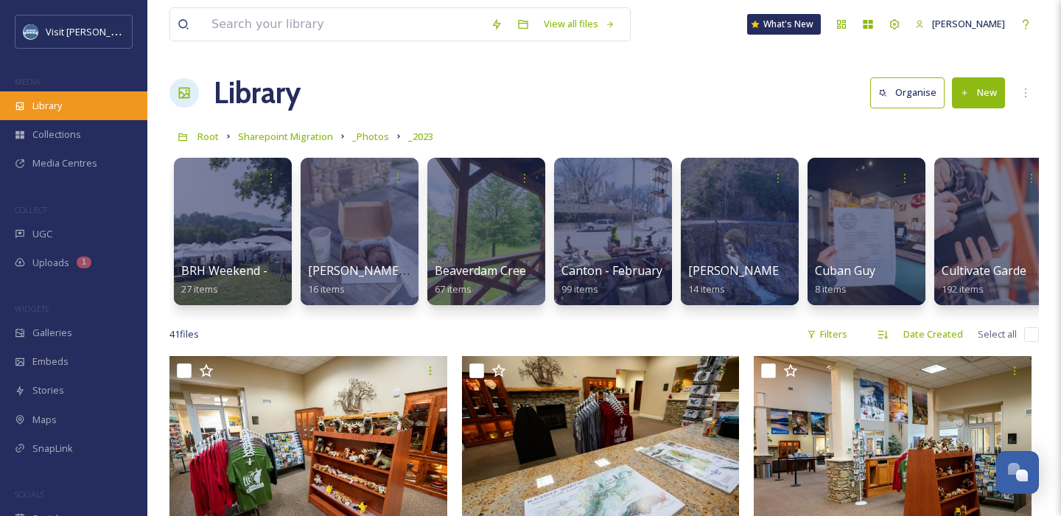
click at [77, 97] on div "Library" at bounding box center [73, 105] width 147 height 29
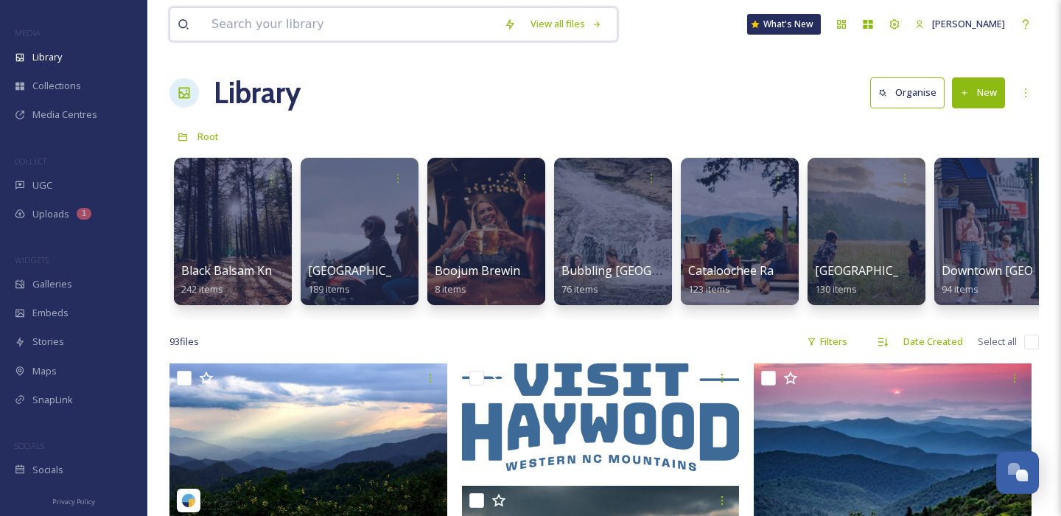
click at [274, 25] on input at bounding box center [350, 24] width 293 height 32
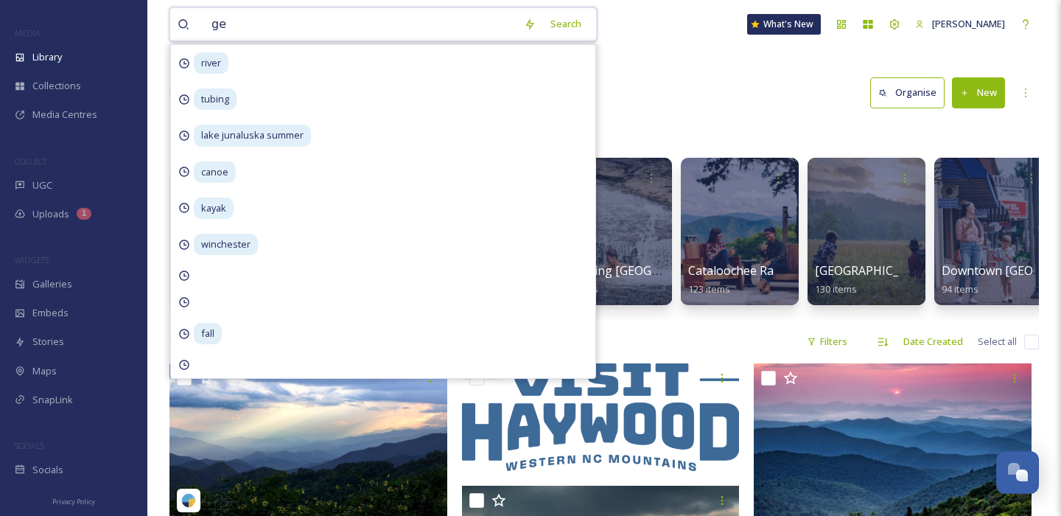
type input "gem"
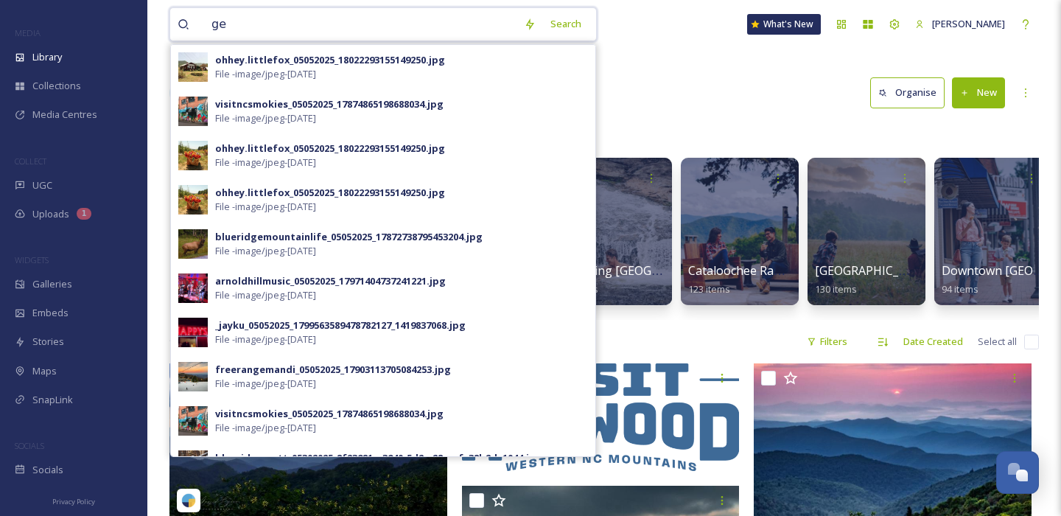
type input "g"
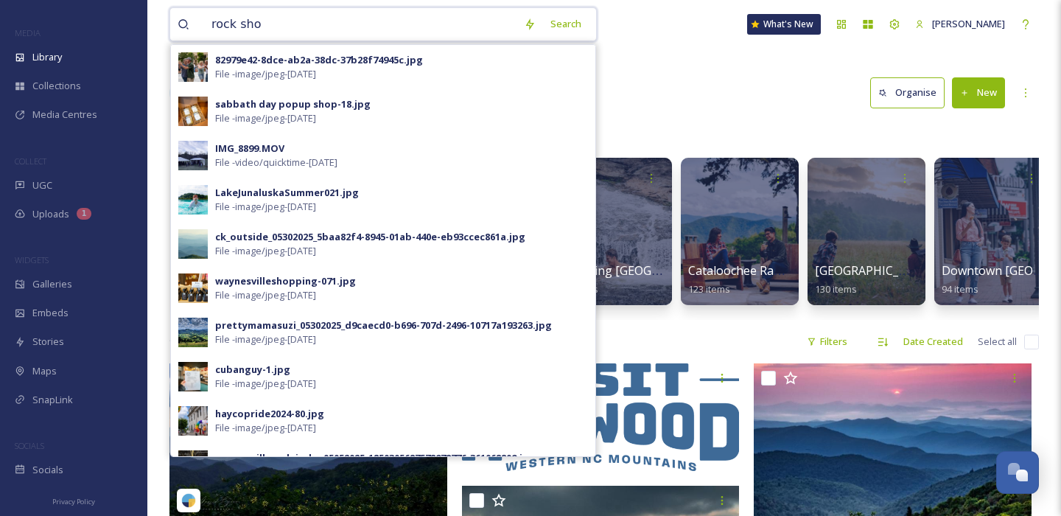
type input "rock shop"
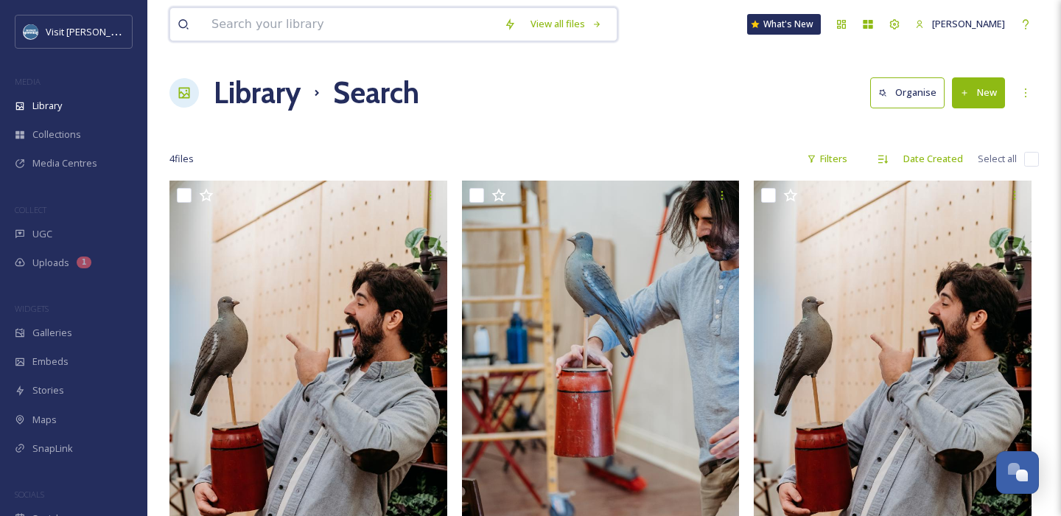
click at [228, 35] on input at bounding box center [350, 24] width 293 height 32
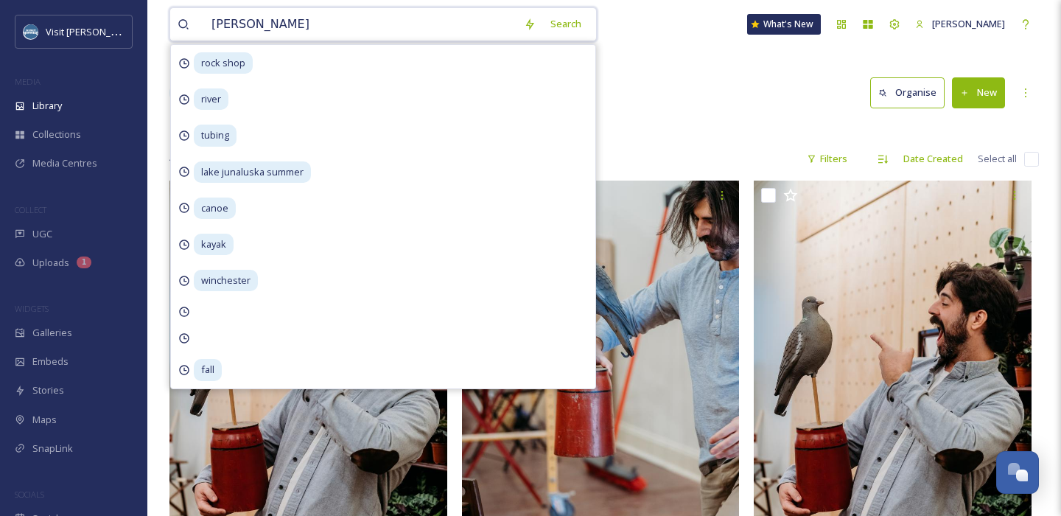
type input "maggie valley"
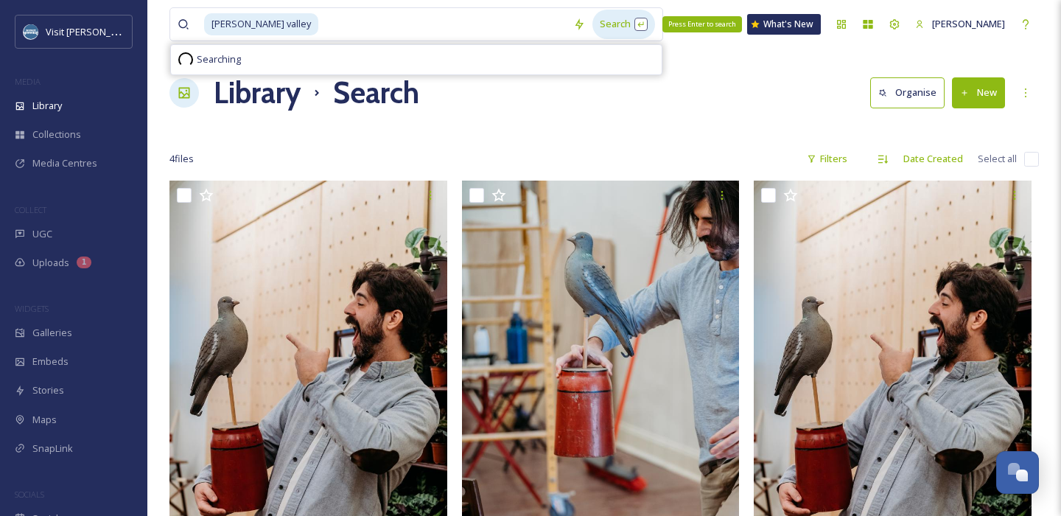
click at [593, 32] on div "Search Press Enter to search" at bounding box center [624, 24] width 63 height 29
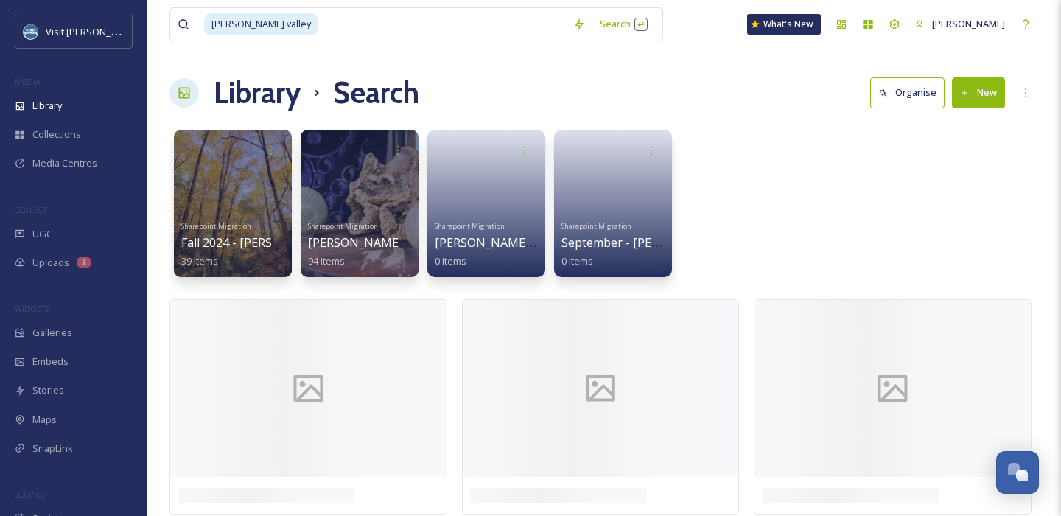
click at [847, 234] on div "Sharepoint Migration Fall 2024 - Maggie Valley 39 items Sharepoint Migration Ma…" at bounding box center [605, 207] width 870 height 170
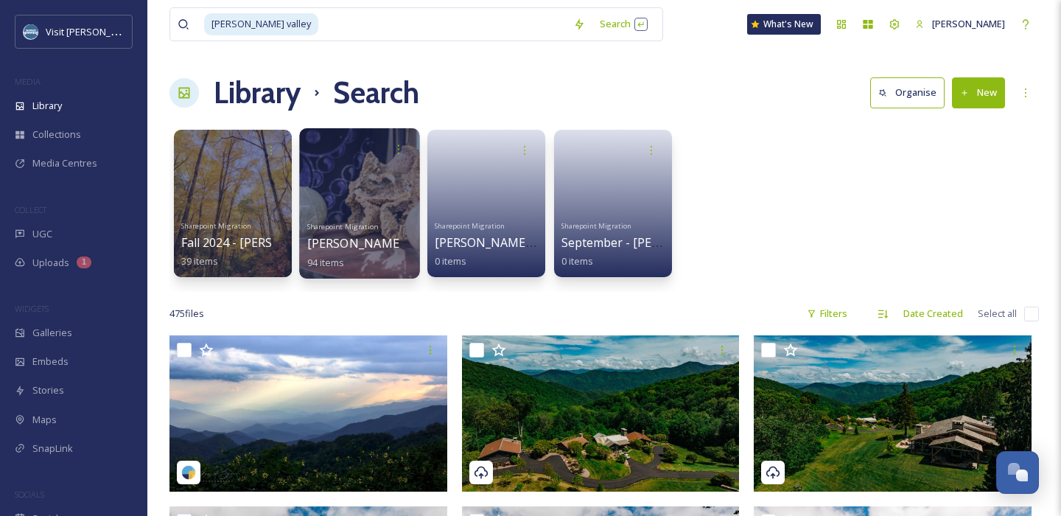
click at [377, 175] on div at bounding box center [359, 203] width 120 height 150
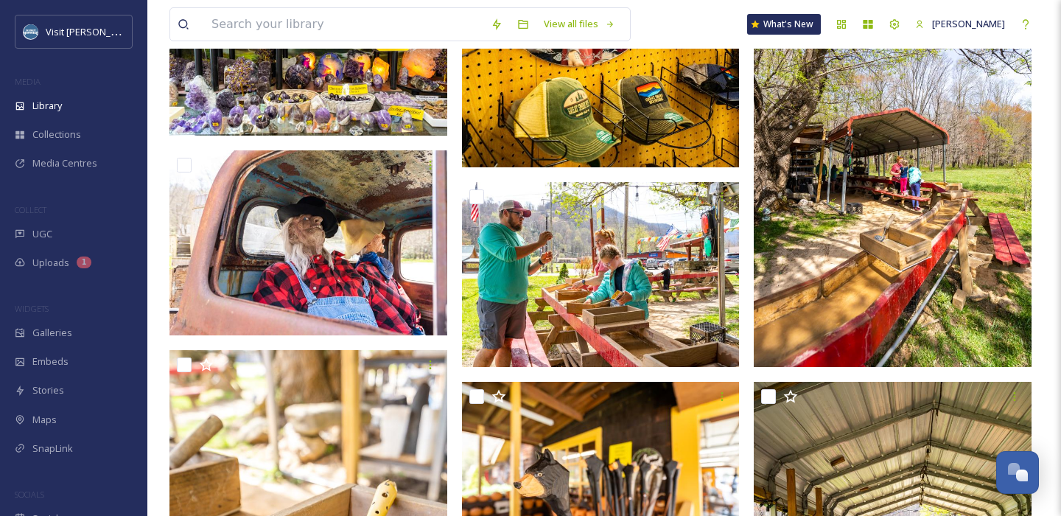
scroll to position [573, 0]
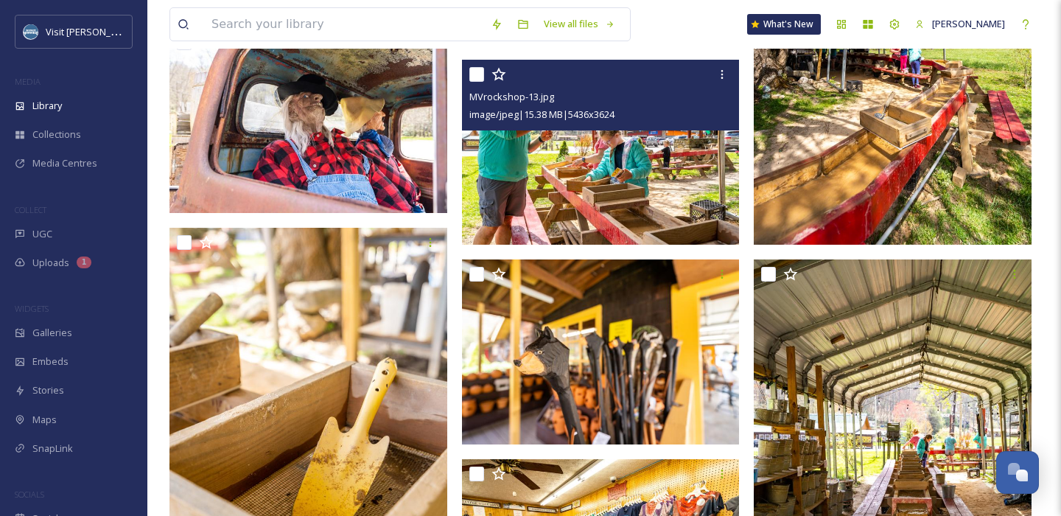
click at [621, 161] on img at bounding box center [601, 153] width 278 height 186
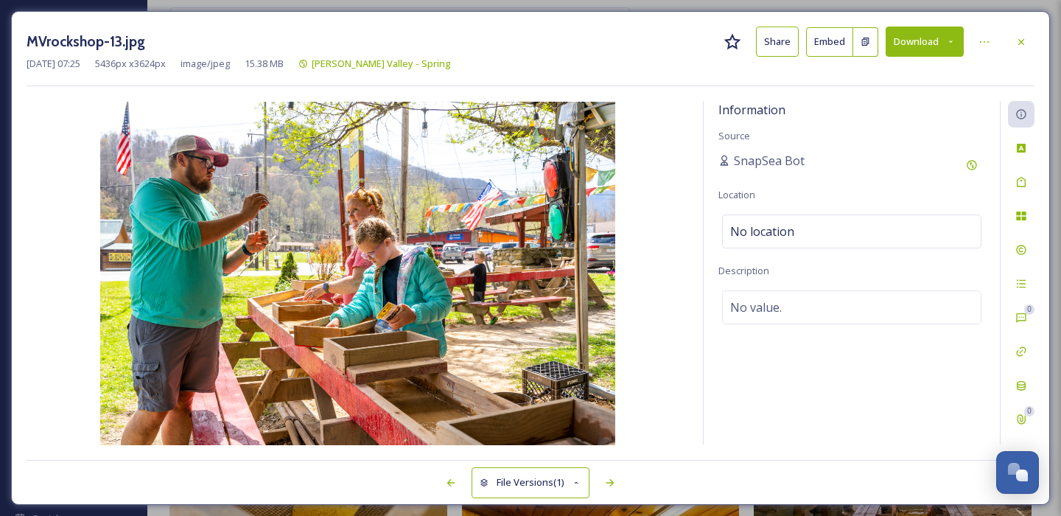
click at [923, 44] on button "Download" at bounding box center [925, 42] width 78 height 30
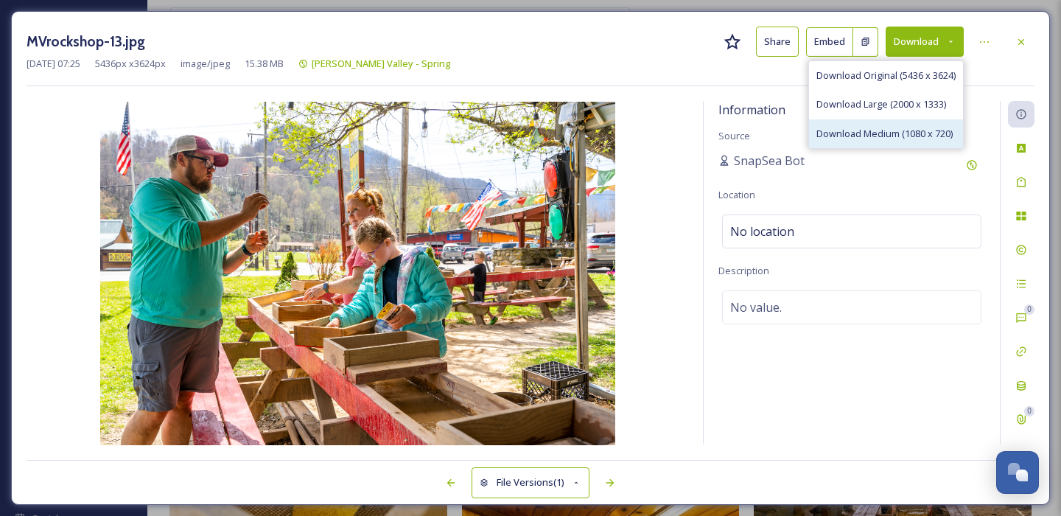
click at [884, 128] on span "Download Medium (1080 x 720)" at bounding box center [885, 134] width 136 height 14
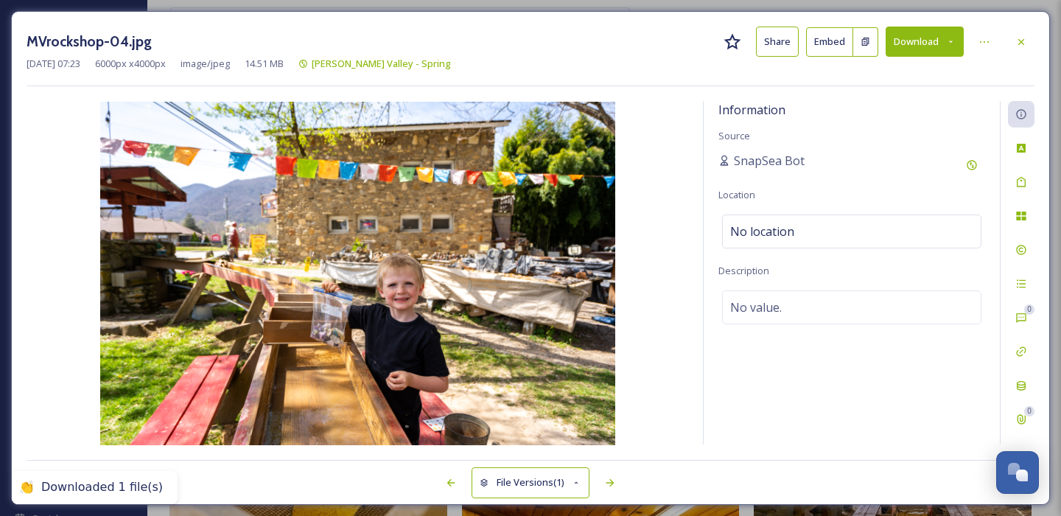
click at [966, 64] on div "Jun 25 2025 07:23 6000 px x 4000 px image/jpeg 14.51 MB Maggie Valley - Spring" at bounding box center [531, 64] width 1008 height 14
click at [949, 41] on icon at bounding box center [951, 42] width 10 height 10
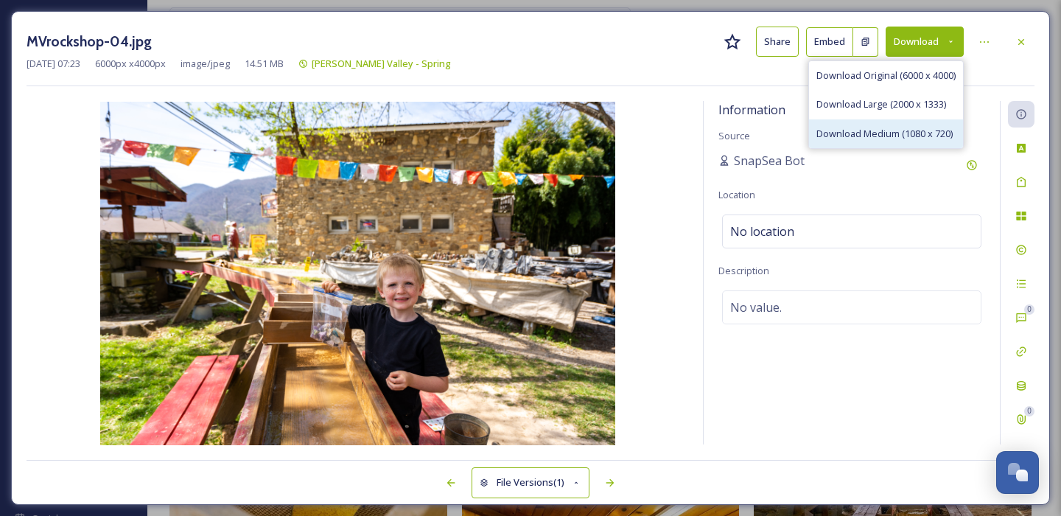
click at [862, 130] on span "Download Medium (1080 x 720)" at bounding box center [885, 134] width 136 height 14
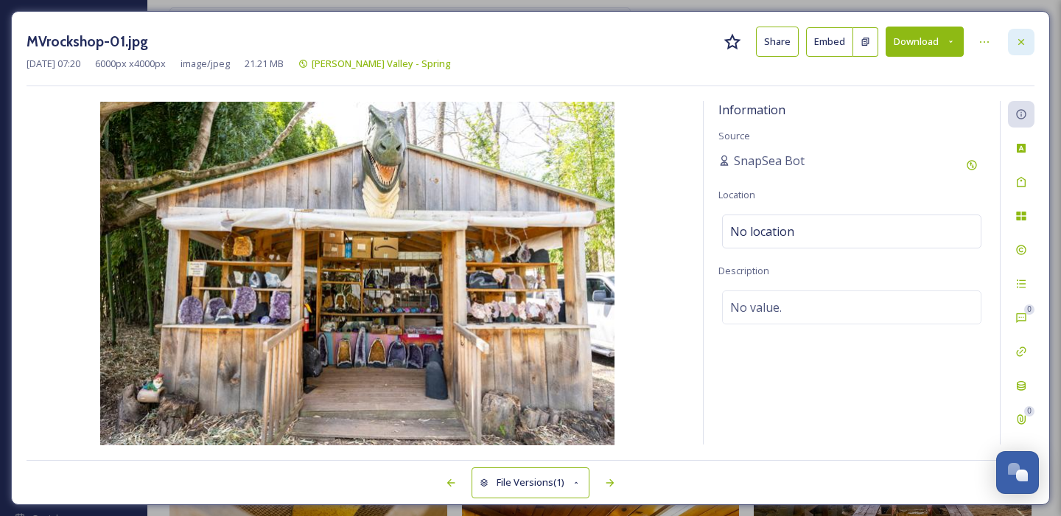
click at [1024, 41] on icon at bounding box center [1022, 42] width 12 height 12
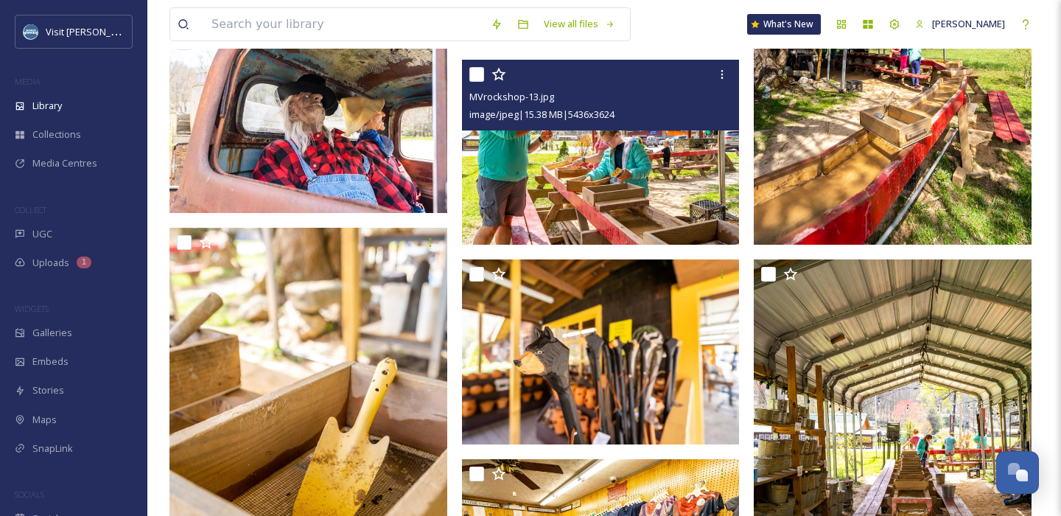
click at [310, 43] on div "View all files What's New Amie Newsome" at bounding box center [605, 24] width 870 height 49
click at [310, 28] on input at bounding box center [343, 24] width 279 height 32
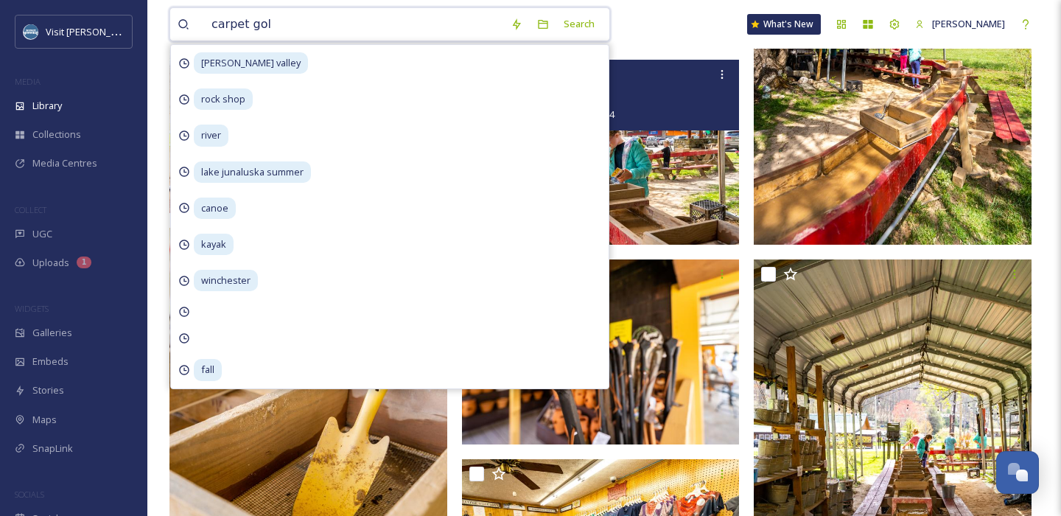
type input "carpet golf"
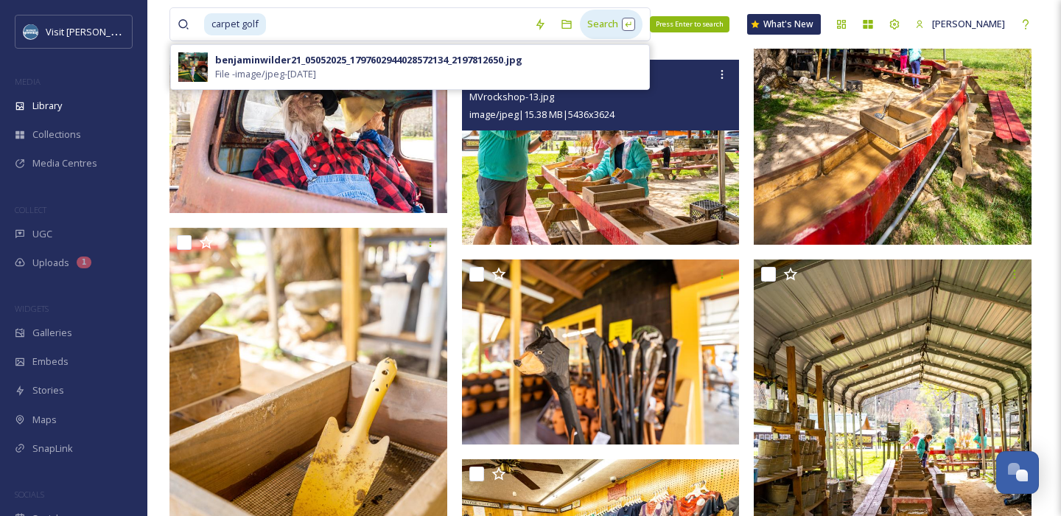
click at [594, 29] on div "Search Press Enter to search" at bounding box center [611, 24] width 63 height 29
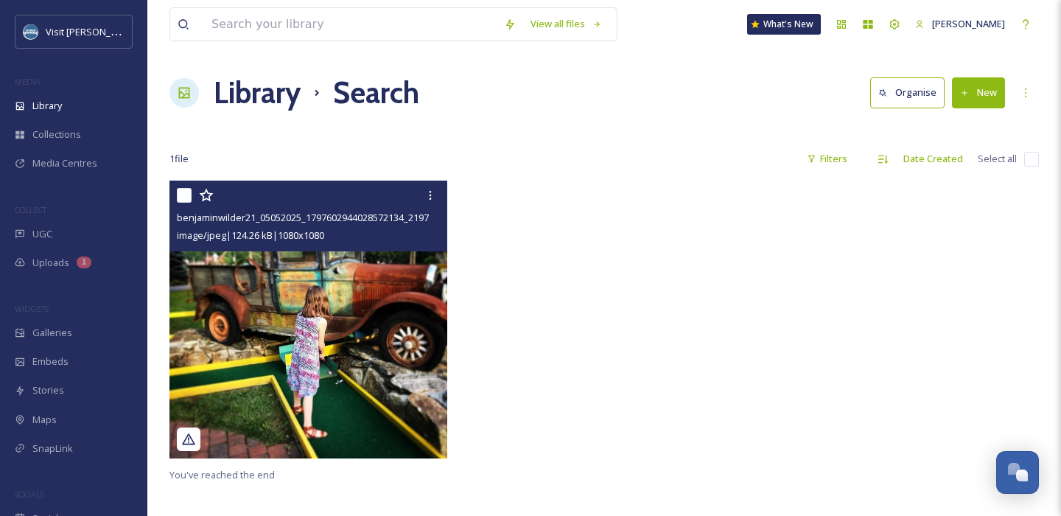
click at [350, 285] on img at bounding box center [309, 320] width 278 height 278
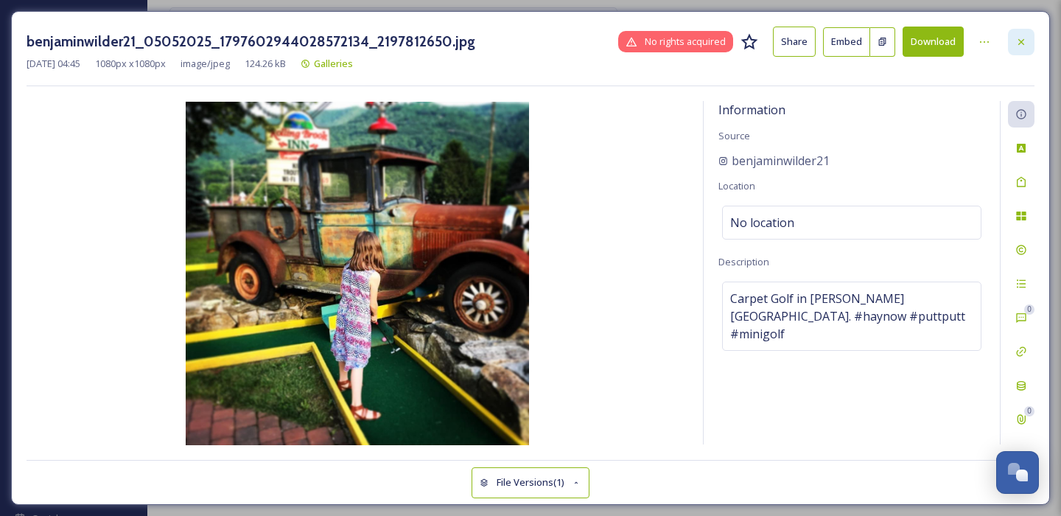
click at [1027, 38] on div at bounding box center [1021, 42] width 27 height 27
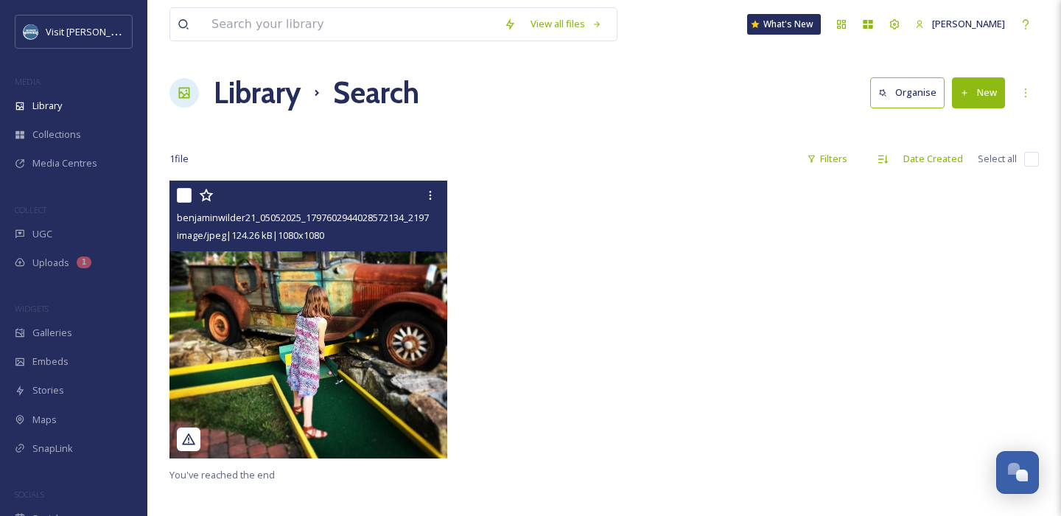
click at [330, 338] on img at bounding box center [309, 320] width 278 height 278
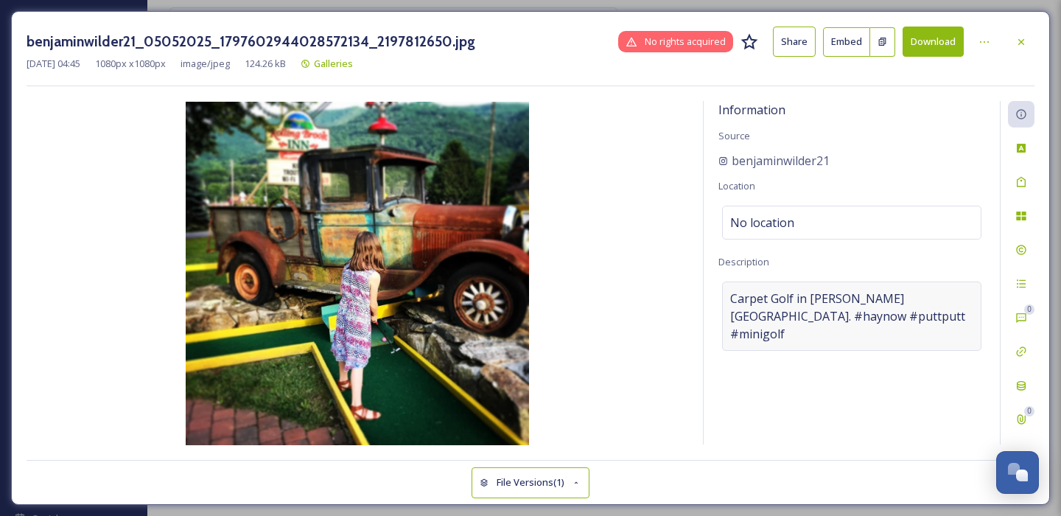
click at [733, 293] on span "Carpet Golf in Maggie Valley. #haynow #puttputt #minigolf" at bounding box center [851, 316] width 243 height 53
click at [1017, 46] on icon at bounding box center [1022, 42] width 12 height 12
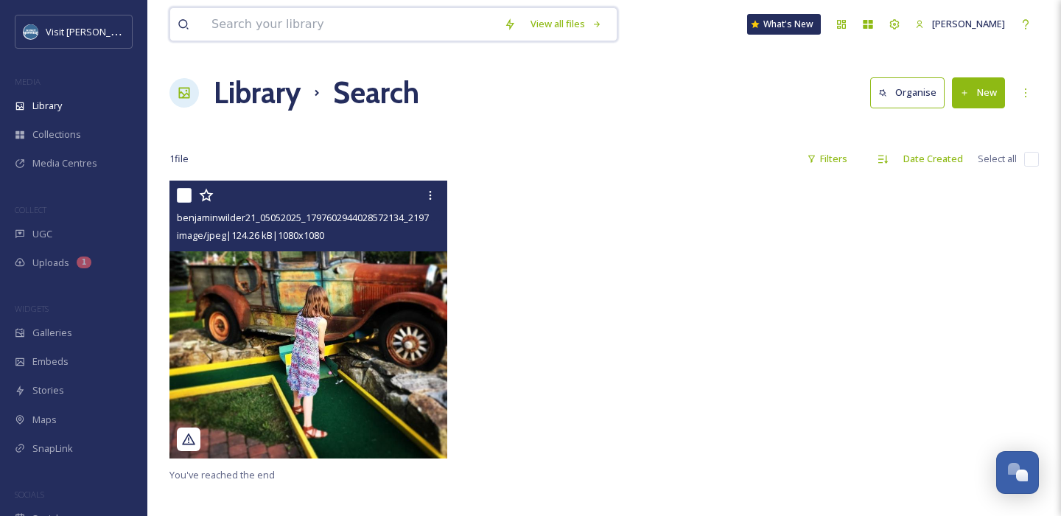
click at [395, 32] on input at bounding box center [350, 24] width 293 height 32
type input "mini golf"
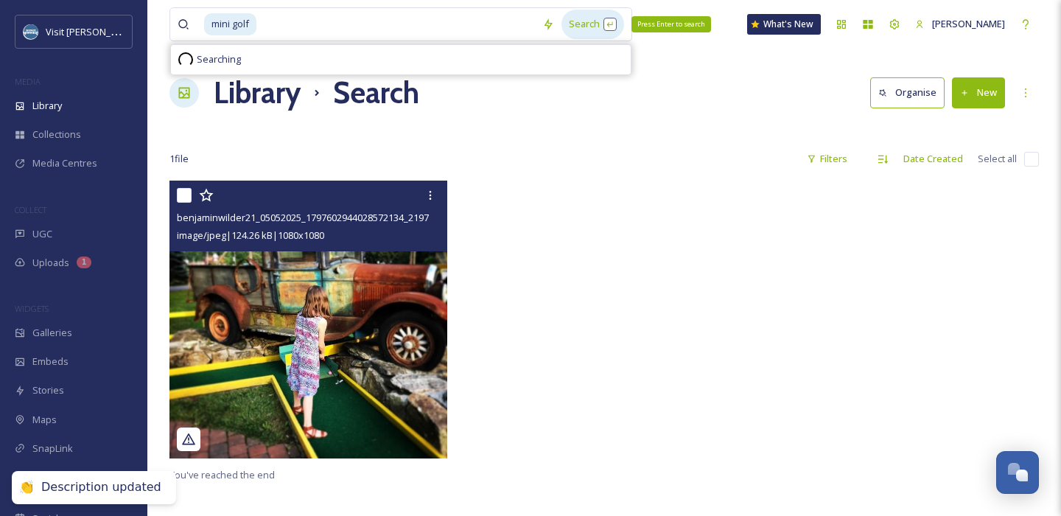
click at [579, 27] on div "Search Press Enter to search" at bounding box center [593, 24] width 63 height 29
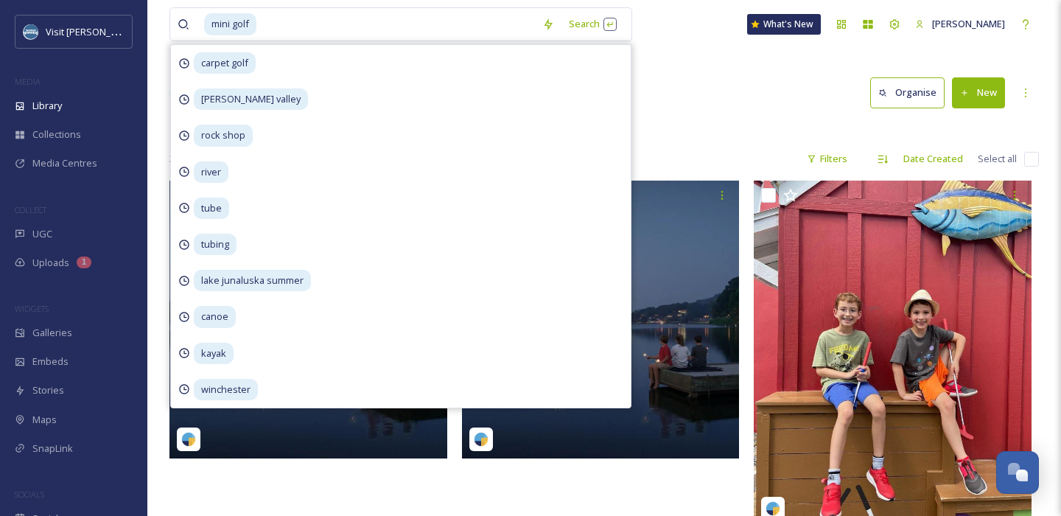
click at [679, 103] on div "Library Search Organise New" at bounding box center [605, 93] width 870 height 44
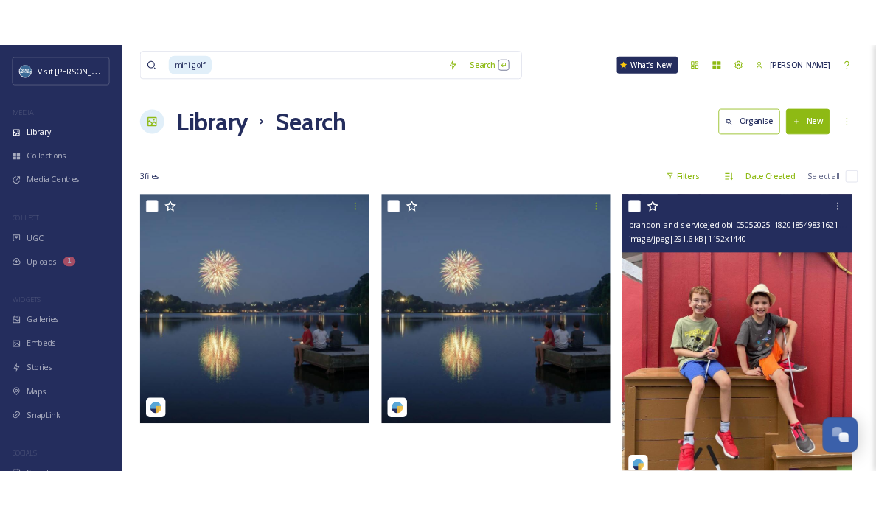
scroll to position [181, 0]
